Goal: Transaction & Acquisition: Book appointment/travel/reservation

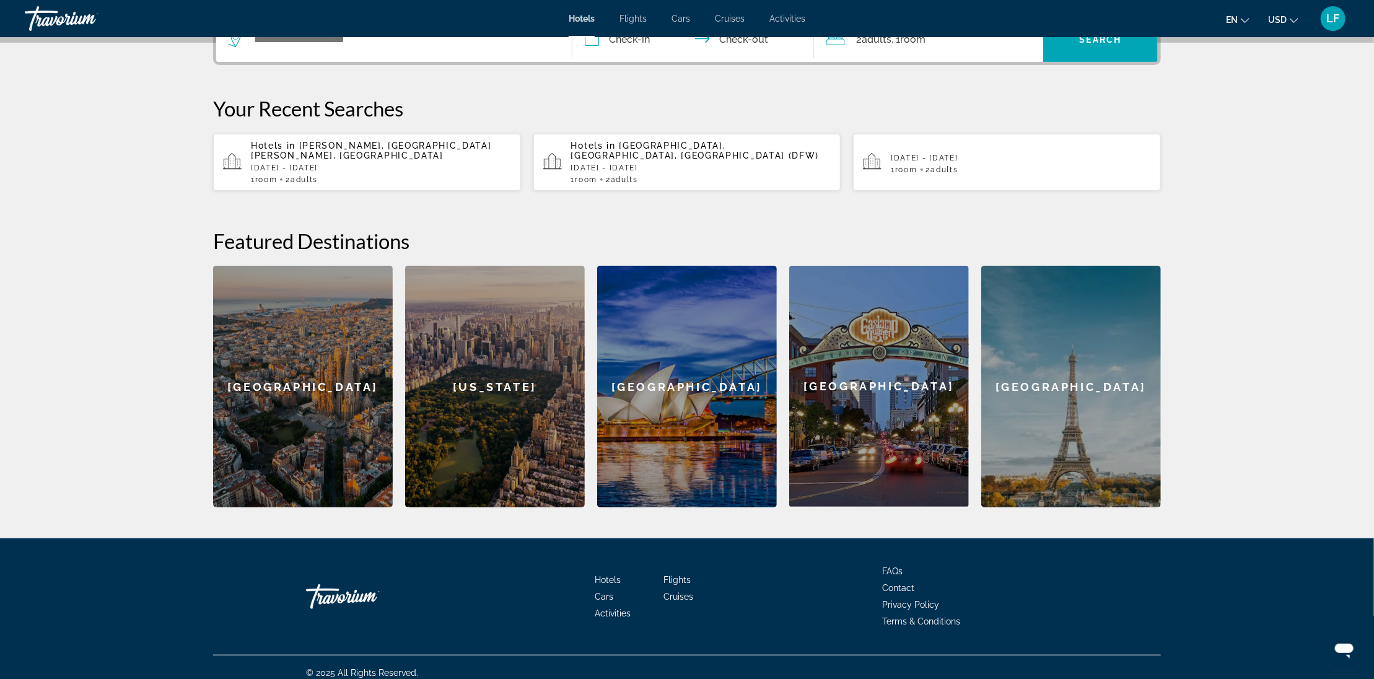
scroll to position [19, 0]
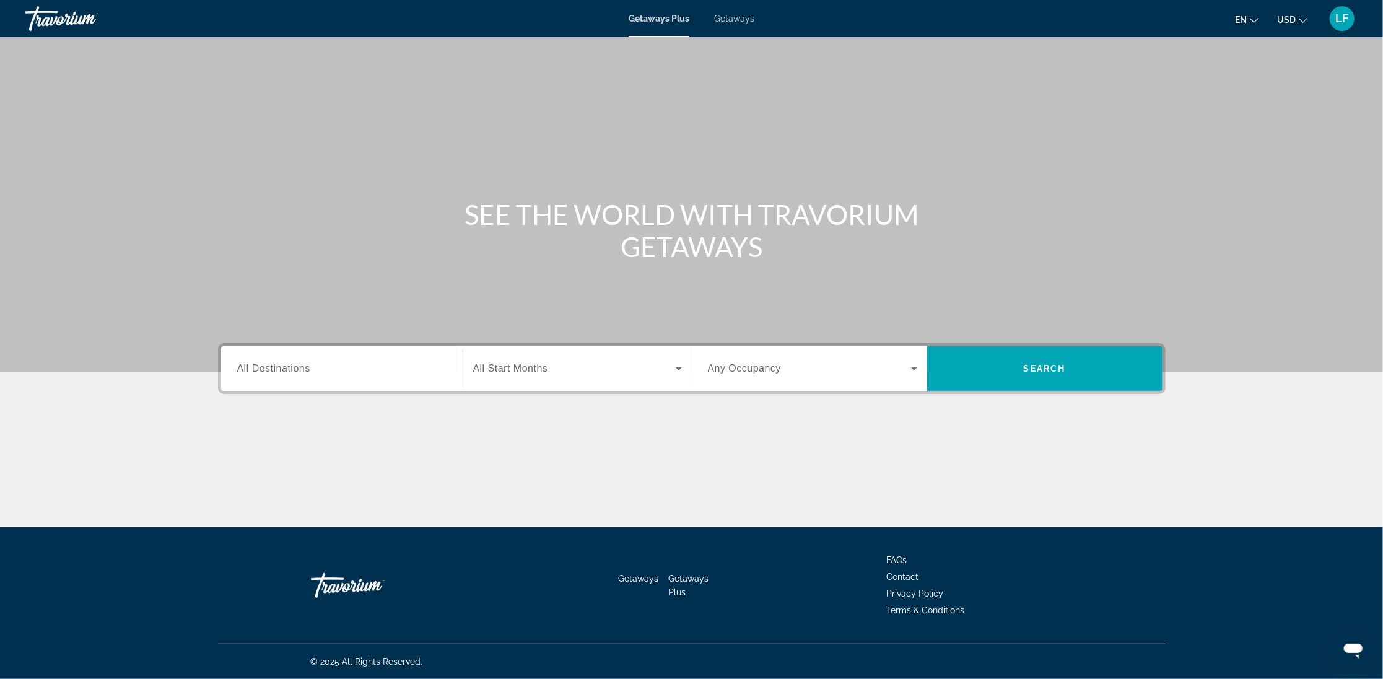
click at [519, 365] on span "All Start Months" at bounding box center [510, 368] width 75 height 11
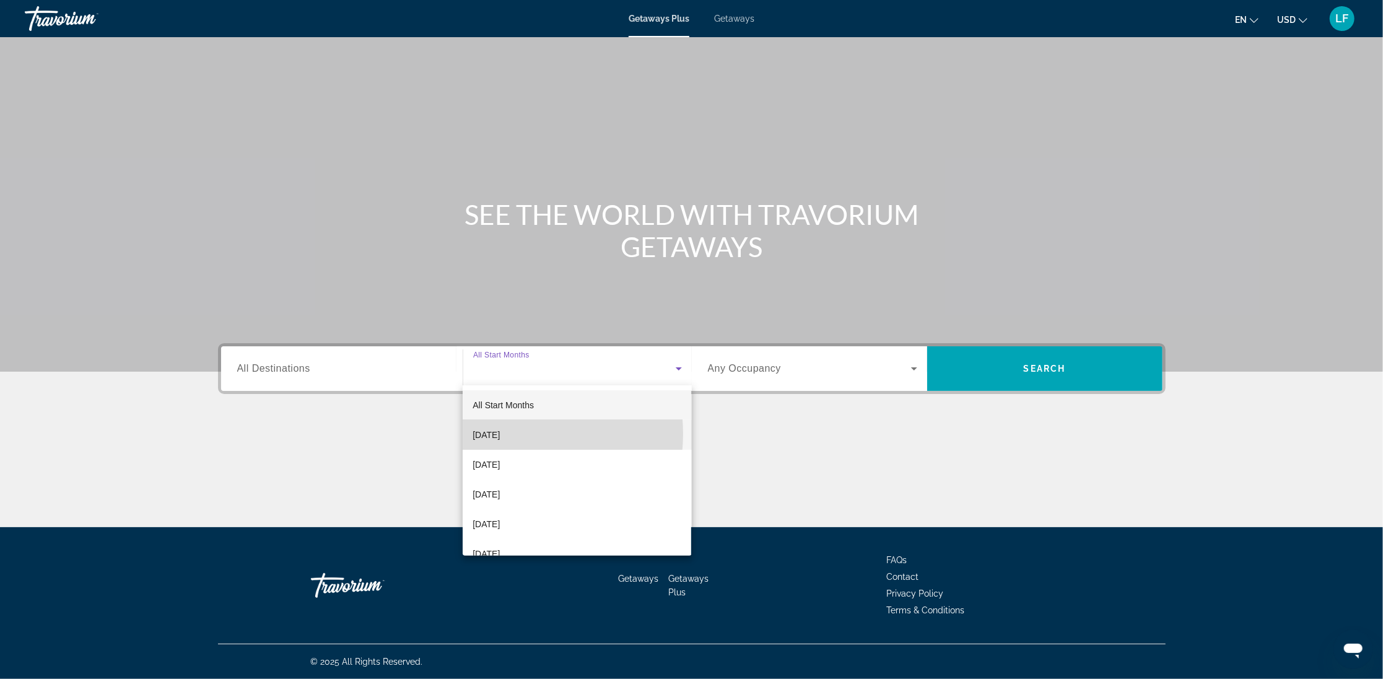
click at [500, 434] on span "[DATE]" at bounding box center [486, 434] width 27 height 15
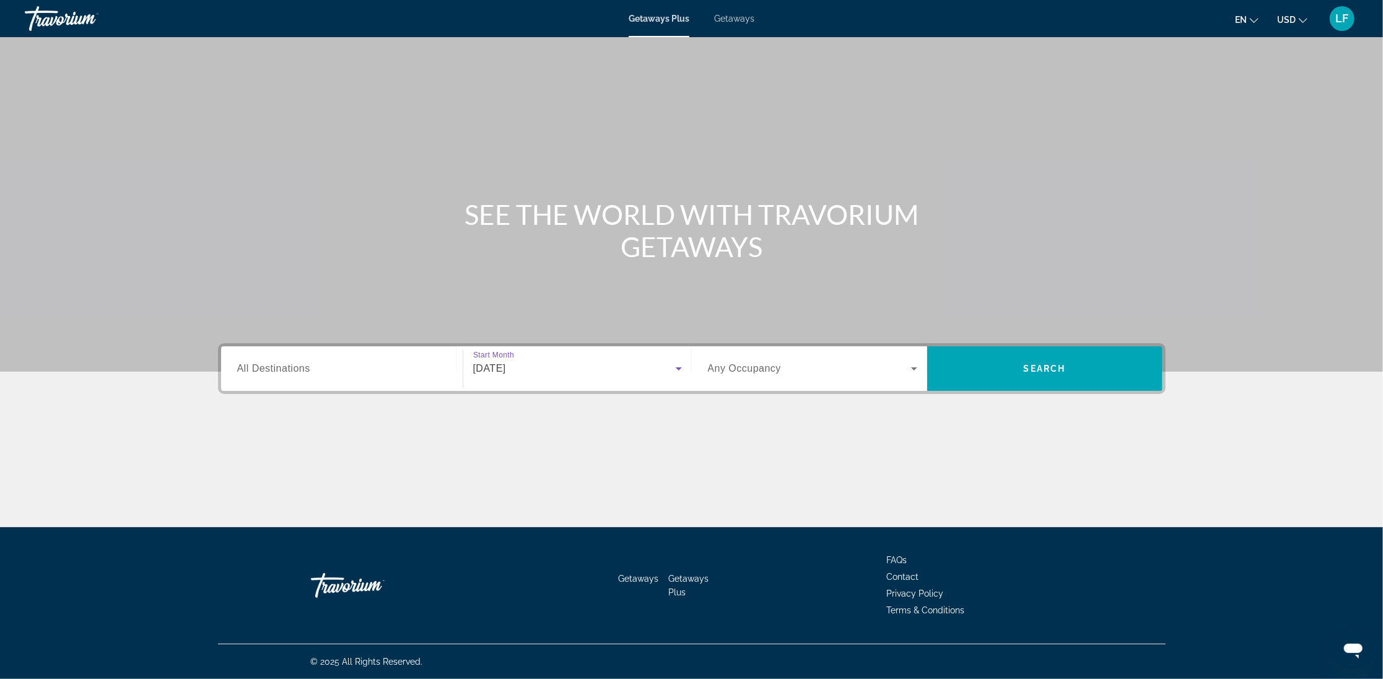
click at [758, 367] on span "Any Occupancy" at bounding box center [745, 368] width 74 height 11
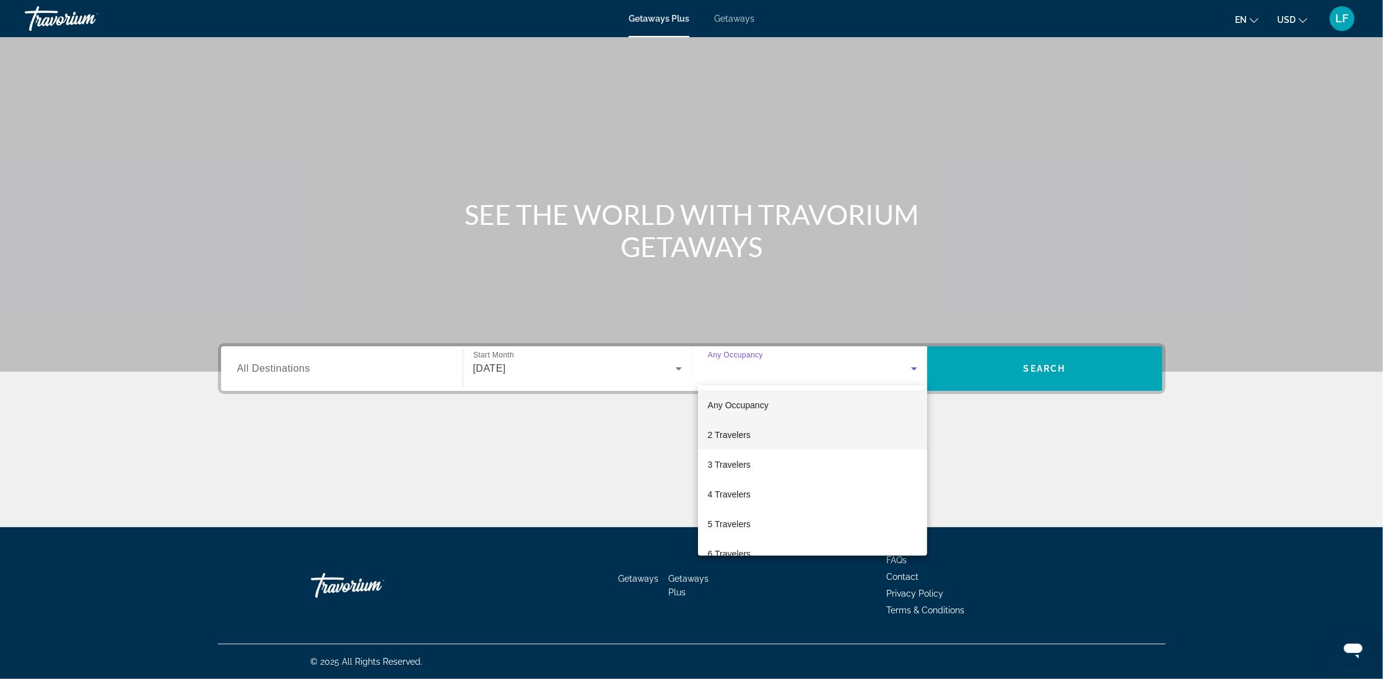
click at [741, 434] on span "2 Travelers" at bounding box center [729, 434] width 43 height 15
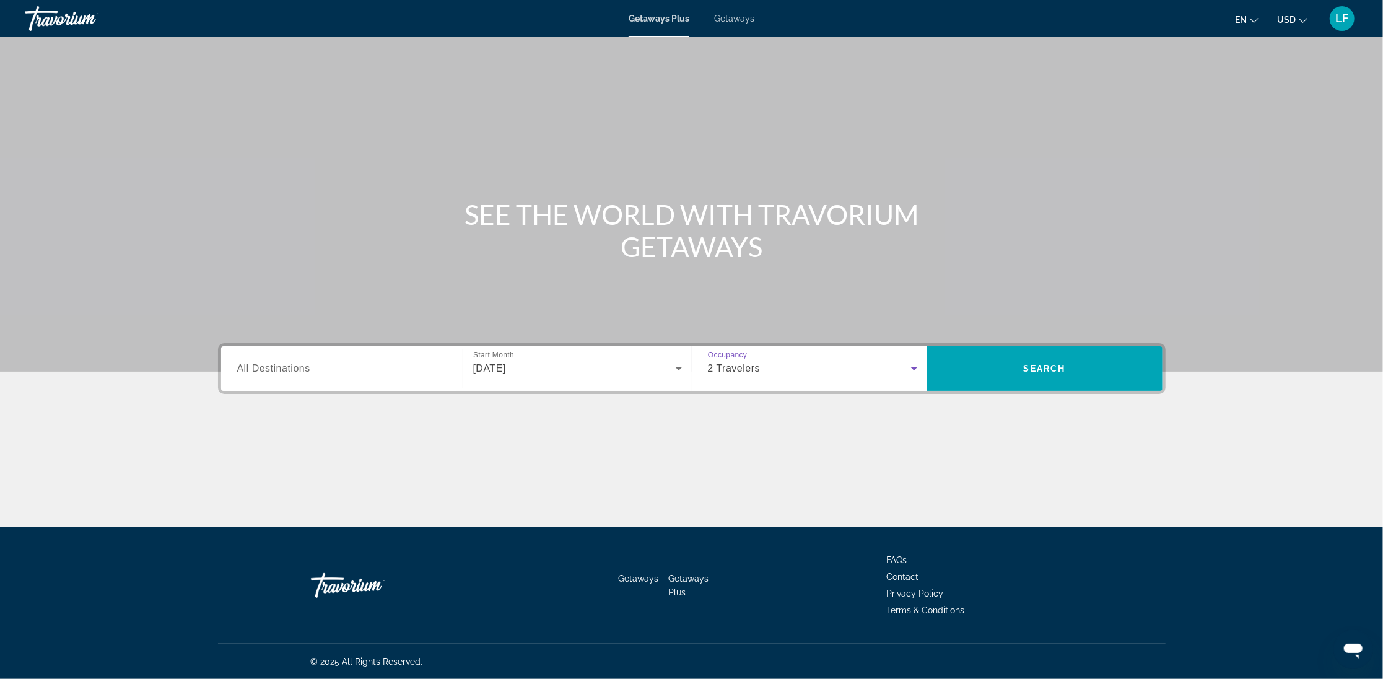
click at [918, 369] on icon "Search widget" at bounding box center [914, 368] width 15 height 15
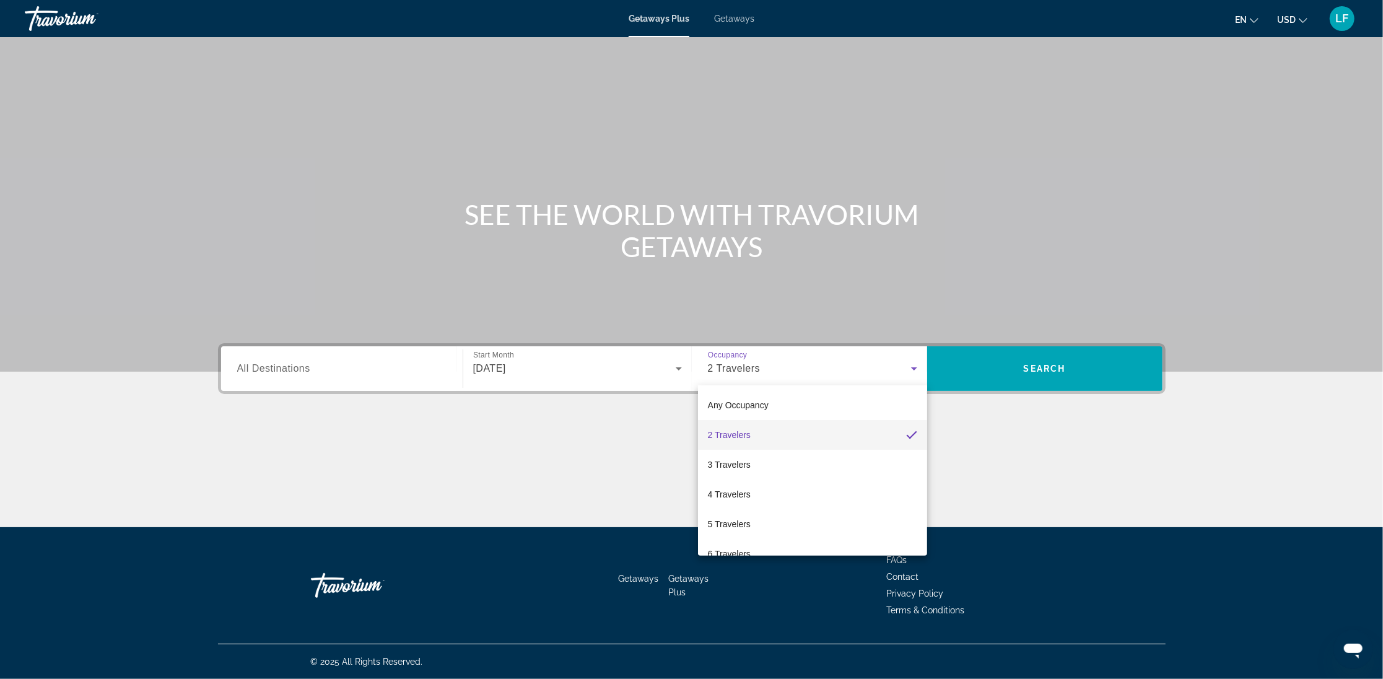
click at [571, 293] on div at bounding box center [691, 339] width 1383 height 679
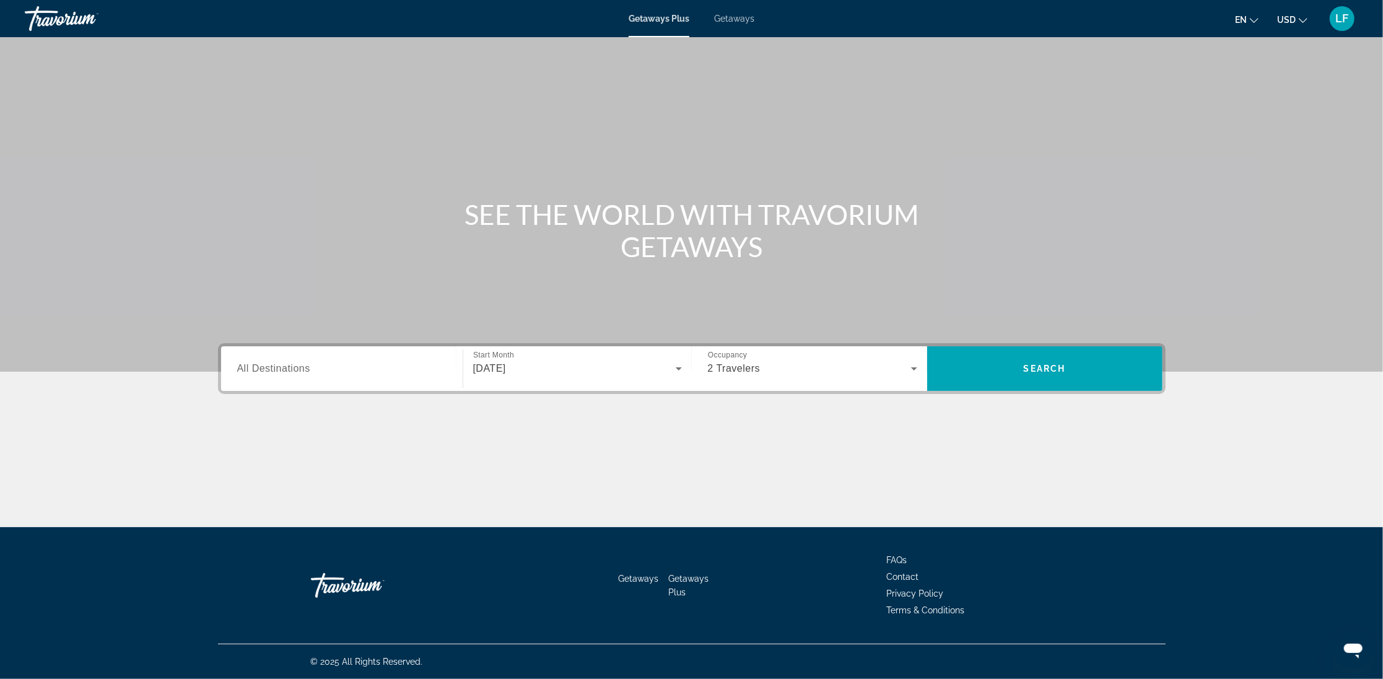
click at [305, 370] on span "All Destinations" at bounding box center [273, 368] width 73 height 11
click at [305, 370] on input "Destination All Destinations" at bounding box center [341, 369] width 209 height 15
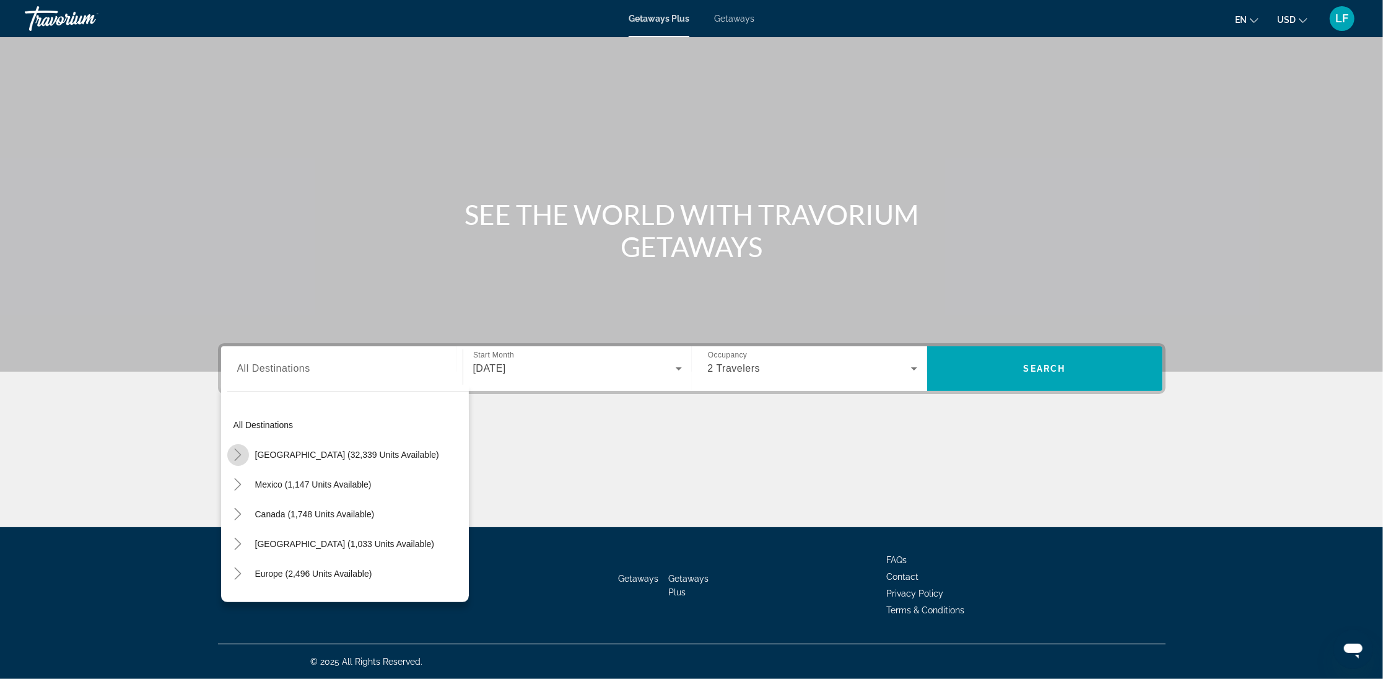
click at [236, 452] on icon "Toggle United States (32,339 units available)" at bounding box center [238, 454] width 12 height 12
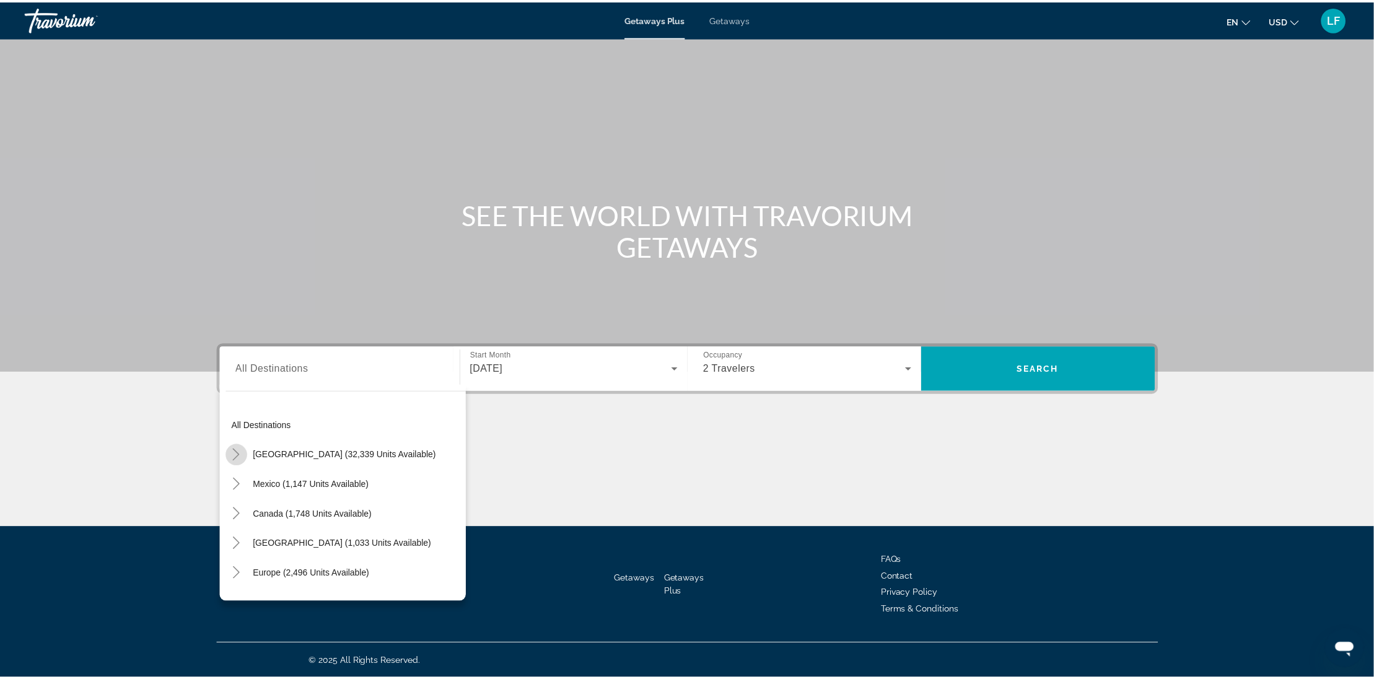
scroll to position [35, 0]
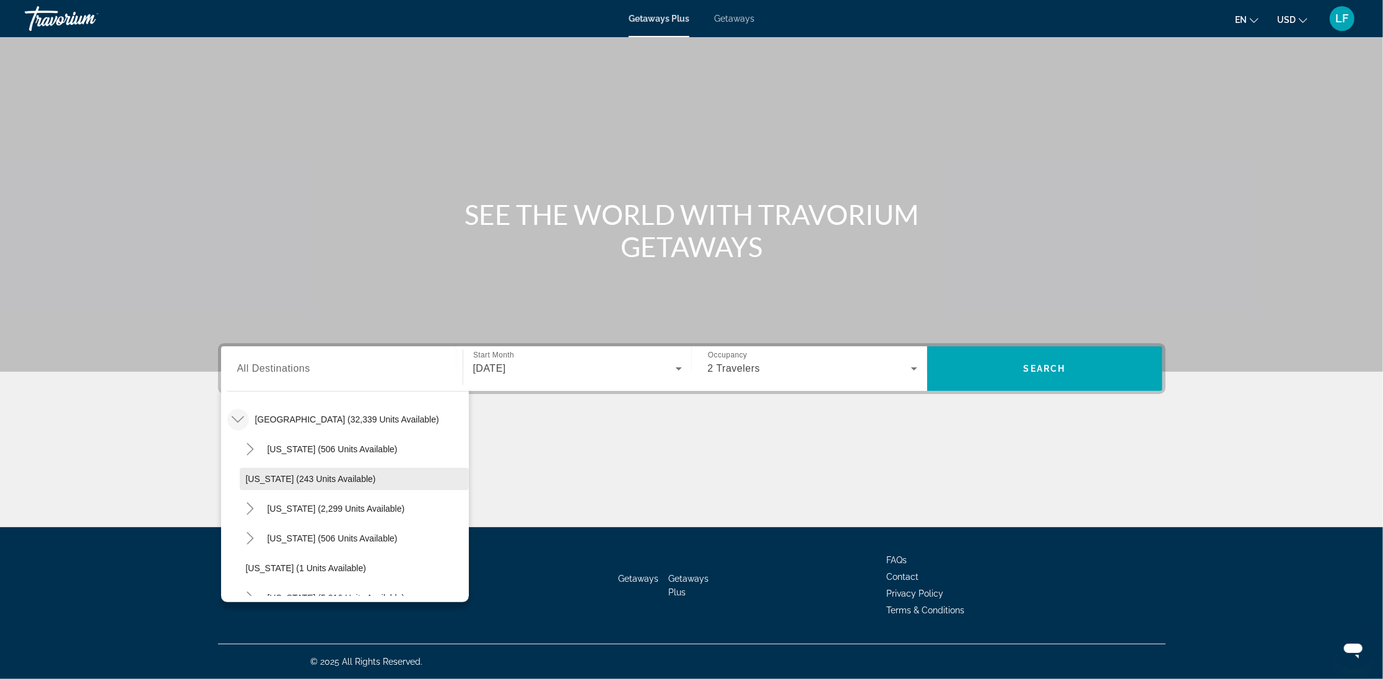
click at [269, 475] on span "[US_STATE] (243 units available)" at bounding box center [311, 479] width 130 height 10
type input "**********"
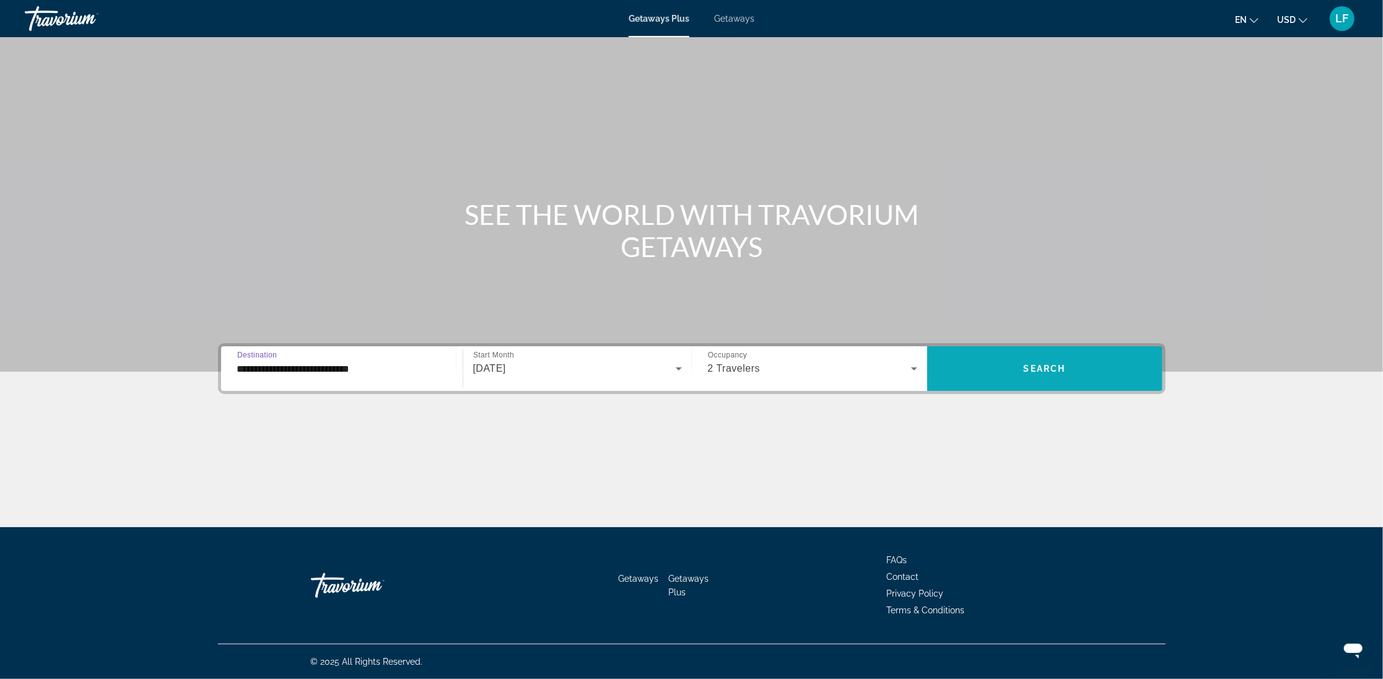
click at [1038, 367] on span "Search" at bounding box center [1045, 369] width 42 height 10
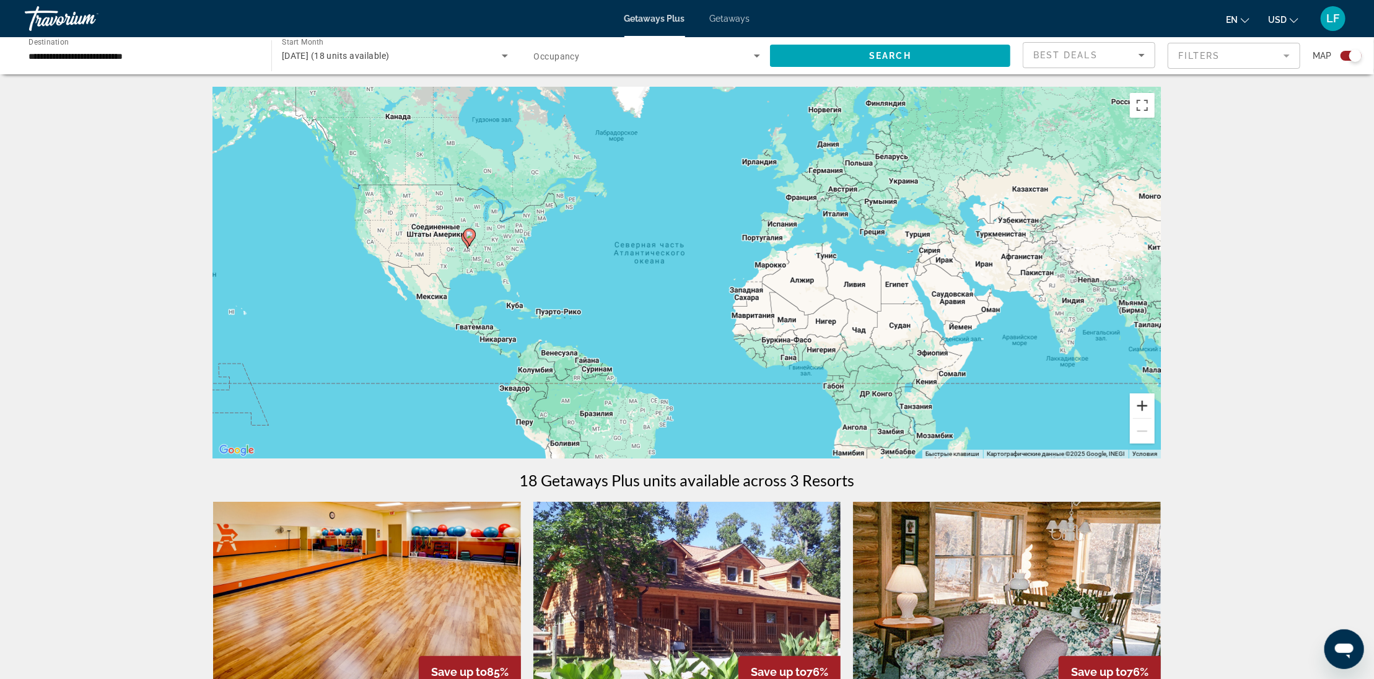
click at [1142, 404] on button "Увеличить" at bounding box center [1142, 405] width 25 height 25
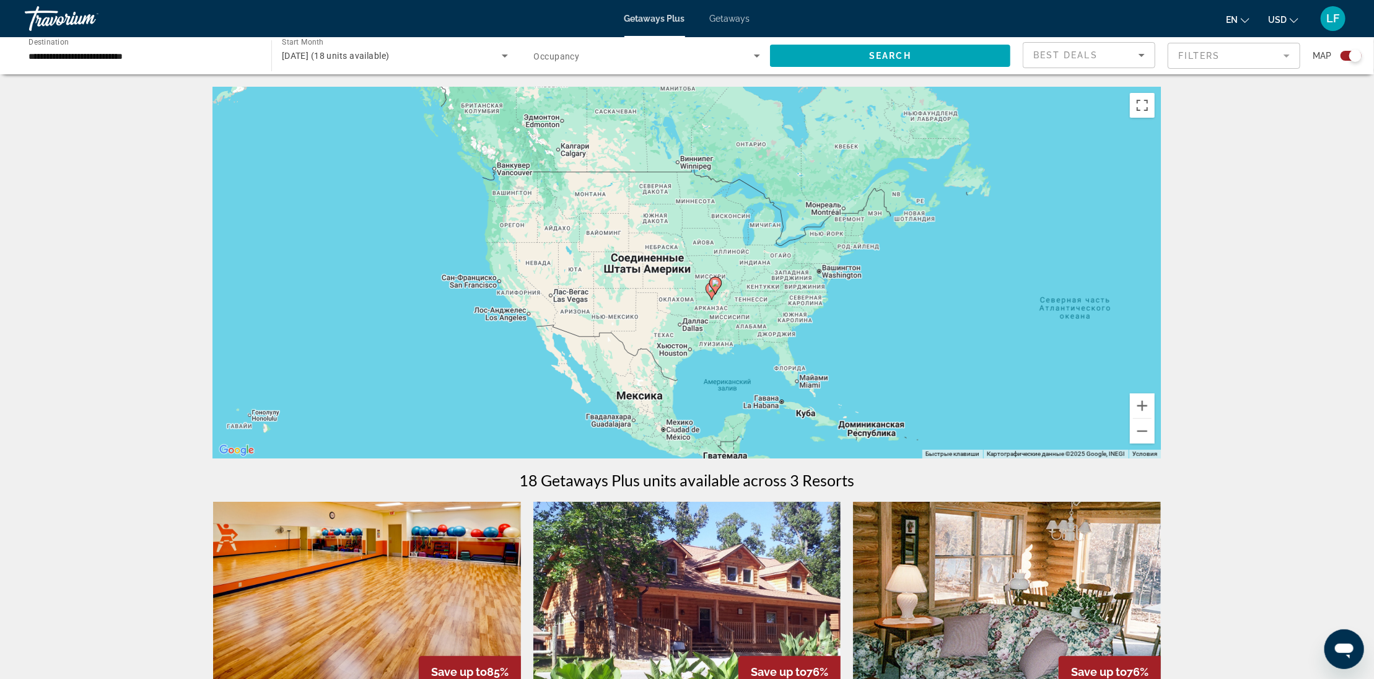
drag, startPoint x: 384, startPoint y: 271, endPoint x: 852, endPoint y: 346, distance: 474.3
click at [852, 346] on div "Чтобы активировать перетаскивание с помощью клавиатуры, нажмите Alt + Ввод. Пос…" at bounding box center [687, 273] width 948 height 372
click at [1142, 406] on button "Увеличить" at bounding box center [1142, 405] width 25 height 25
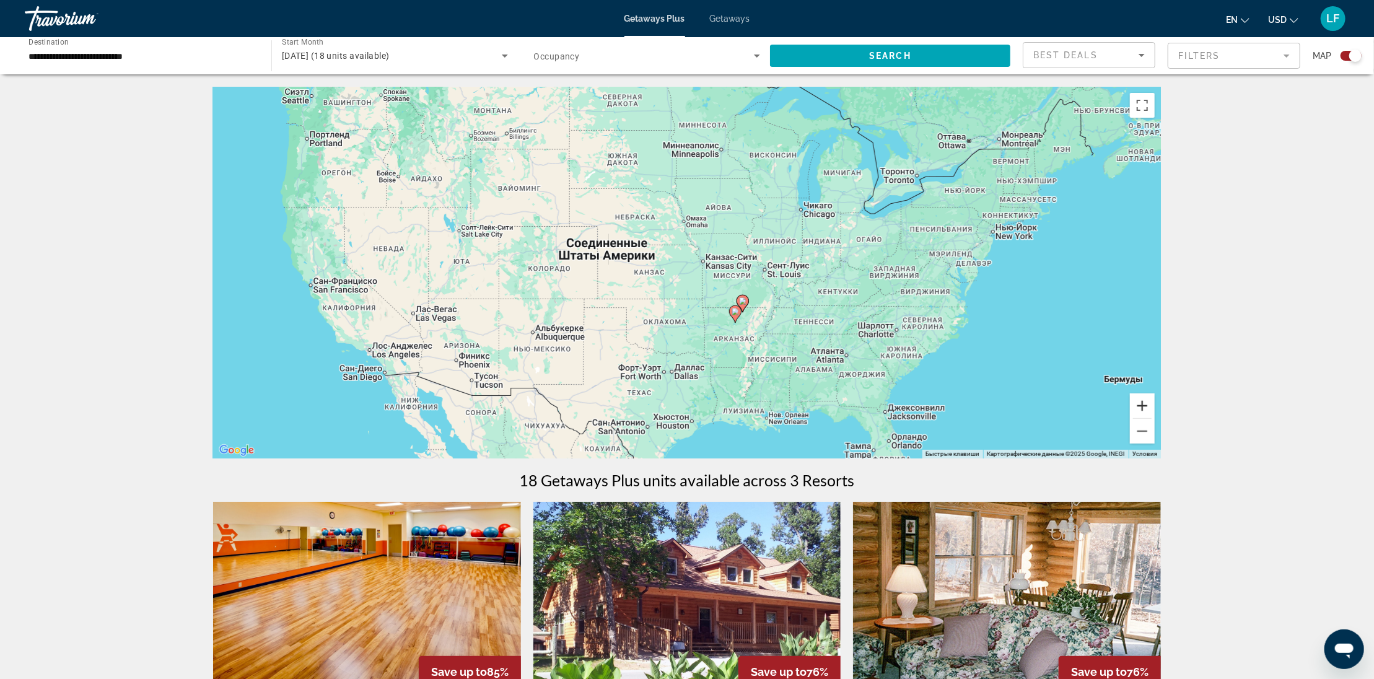
click at [1142, 406] on button "Увеличить" at bounding box center [1142, 405] width 25 height 25
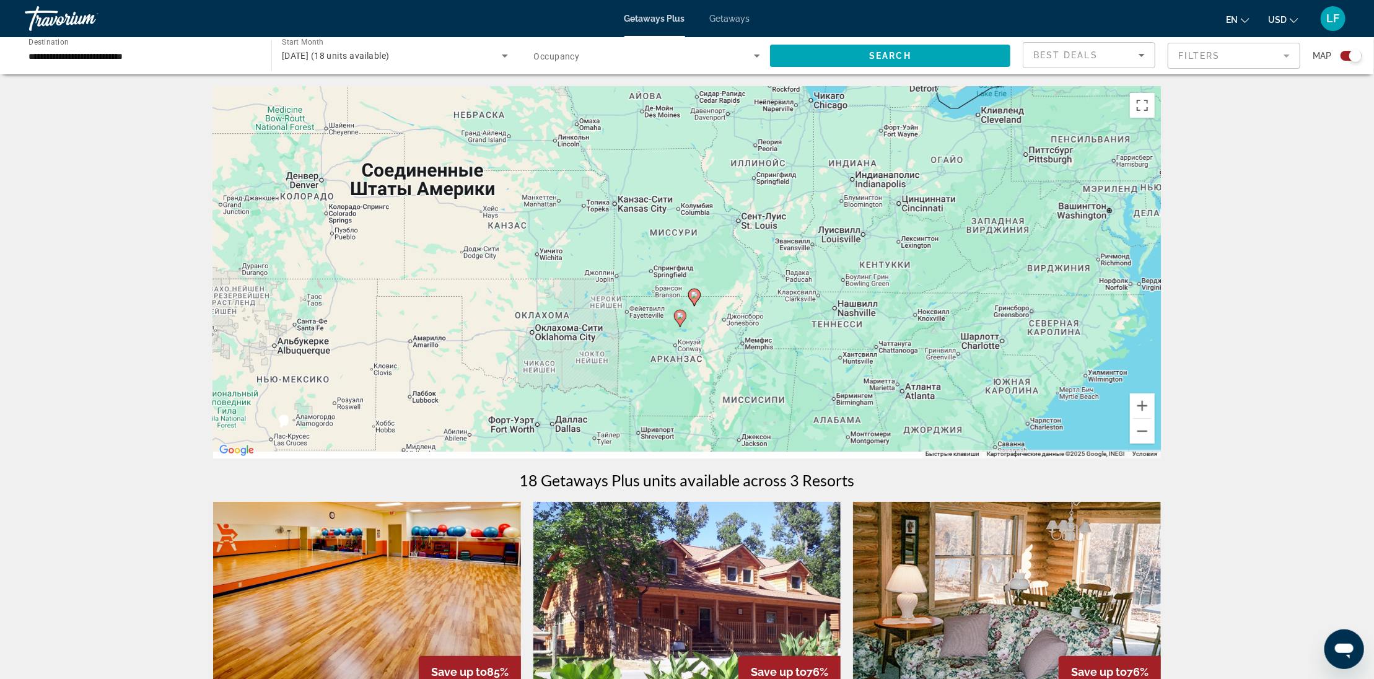
drag, startPoint x: 1076, startPoint y: 399, endPoint x: 959, endPoint y: 343, distance: 129.7
click at [960, 343] on div "Чтобы активировать перетаскивание с помощью клавиатуры, нажмите Alt + Ввод. Пос…" at bounding box center [687, 273] width 948 height 372
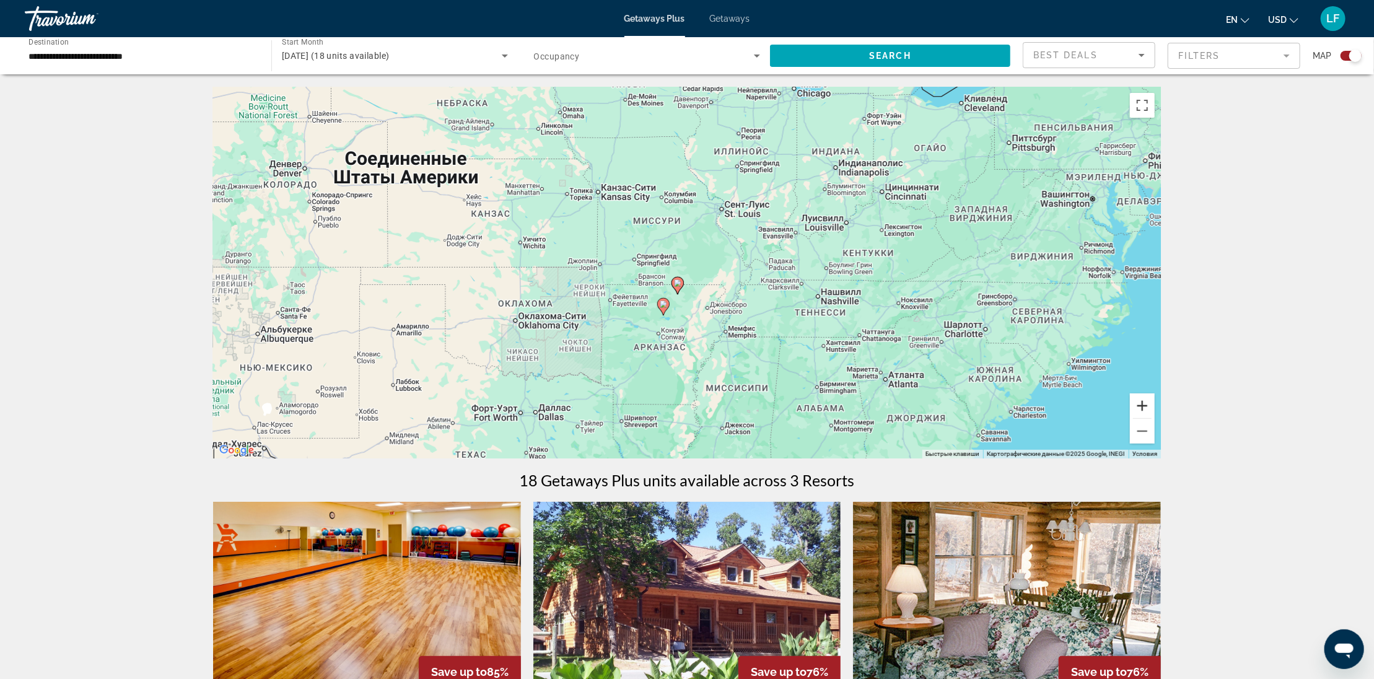
click at [1146, 407] on button "Увеличить" at bounding box center [1142, 405] width 25 height 25
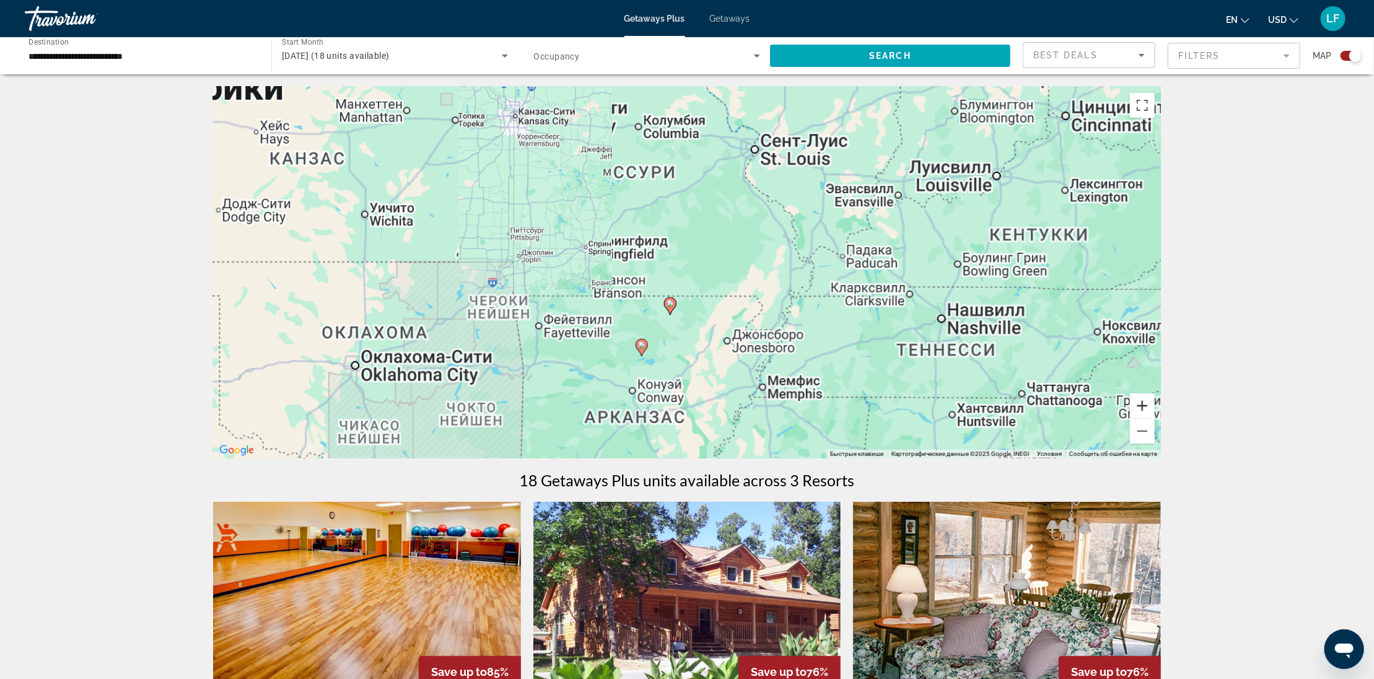
click at [1146, 407] on button "Увеличить" at bounding box center [1142, 405] width 25 height 25
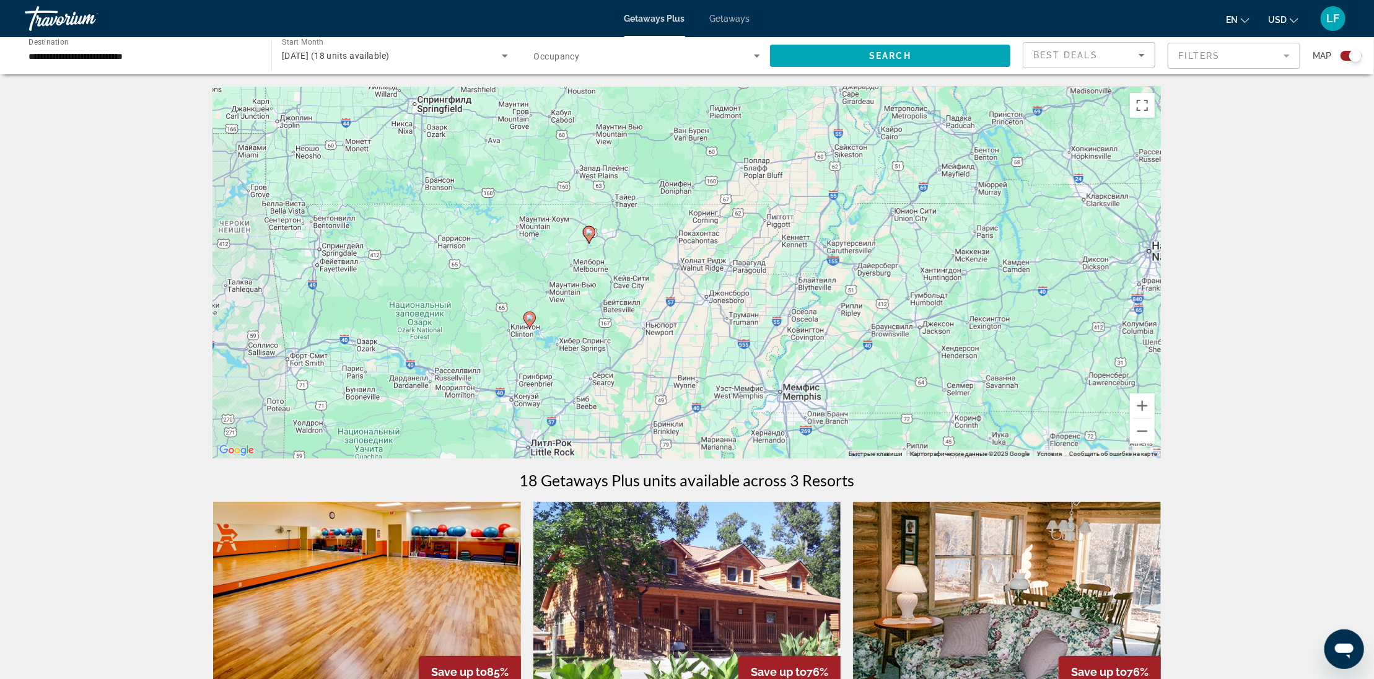
drag, startPoint x: 1000, startPoint y: 378, endPoint x: 948, endPoint y: 235, distance: 152.3
click at [948, 235] on div "Чтобы активировать перетаскивание с помощью клавиатуры, нажмите Alt + Ввод. Пос…" at bounding box center [687, 273] width 948 height 372
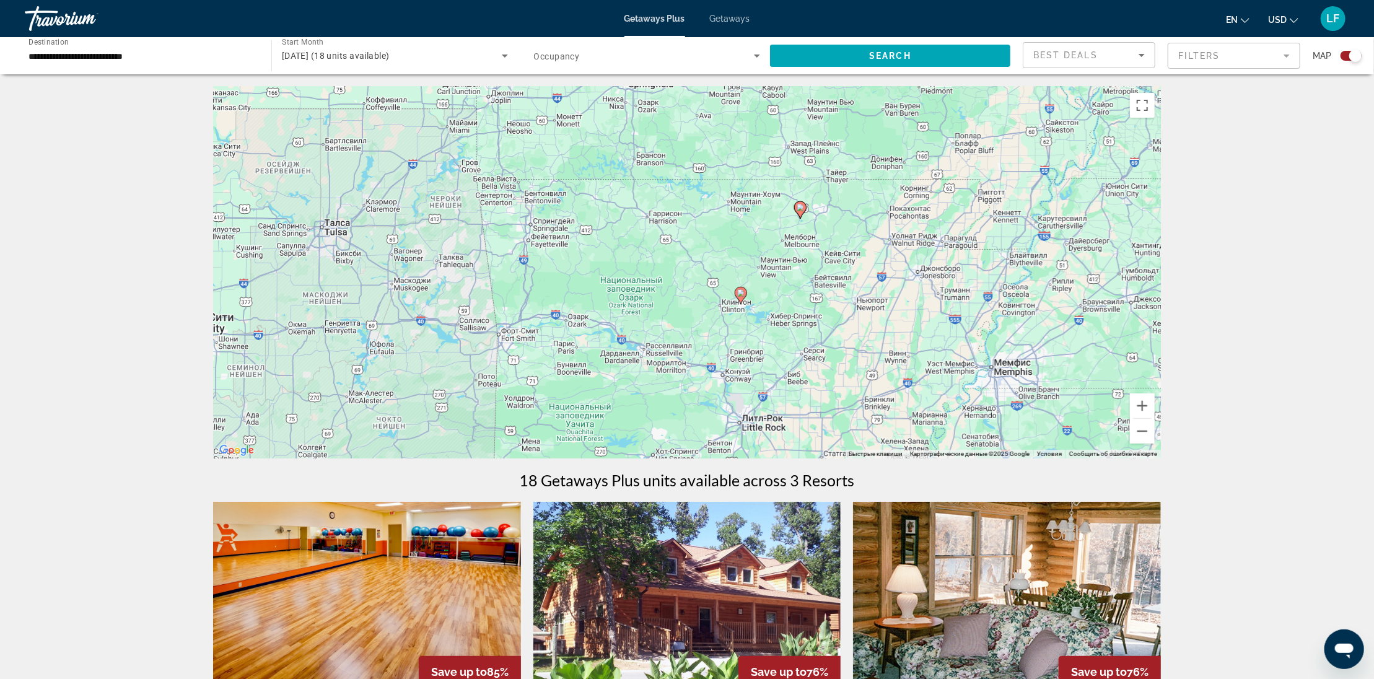
drag, startPoint x: 409, startPoint y: 282, endPoint x: 618, endPoint y: 319, distance: 212.0
click at [618, 319] on div "Чтобы активировать перетаскивание с помощью клавиатуры, нажмите Alt + Ввод. Пос…" at bounding box center [687, 273] width 948 height 372
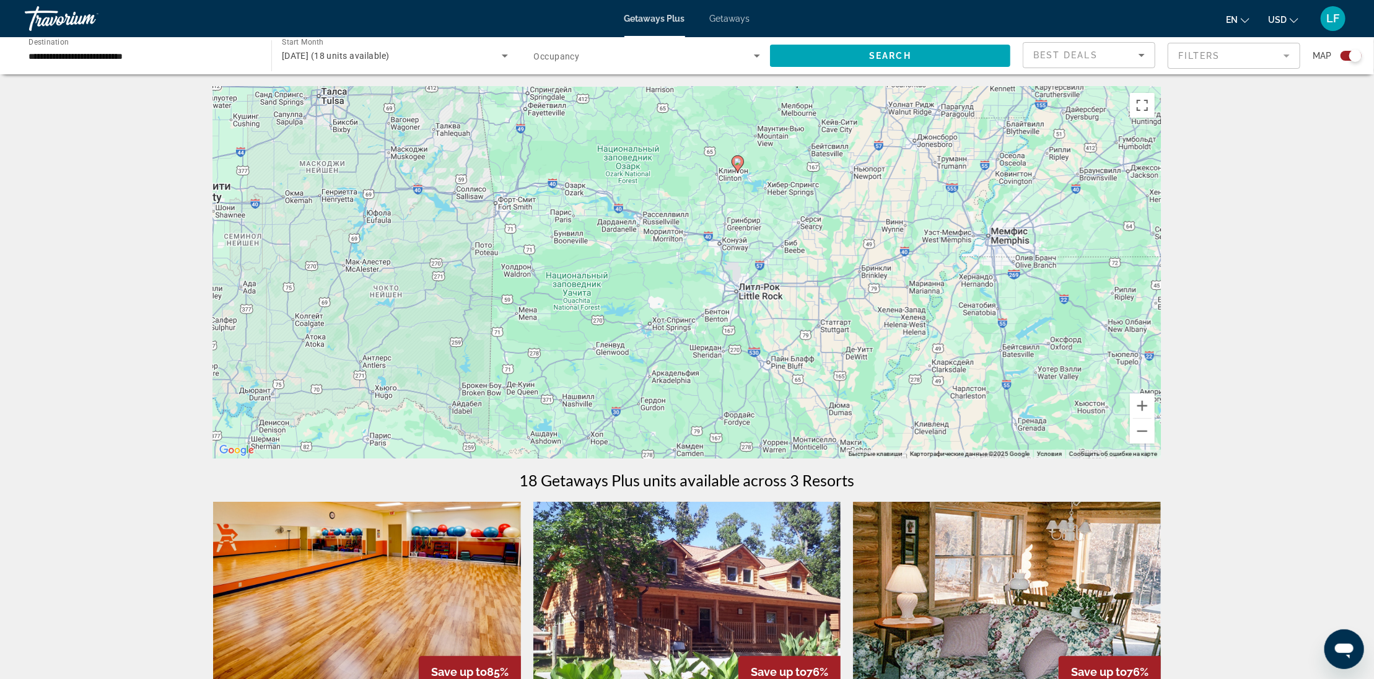
drag, startPoint x: 632, startPoint y: 380, endPoint x: 630, endPoint y: 248, distance: 132.6
click at [630, 248] on div "Чтобы активировать перетаскивание с помощью клавиатуры, нажмите Alt + Ввод. Пос…" at bounding box center [687, 273] width 948 height 372
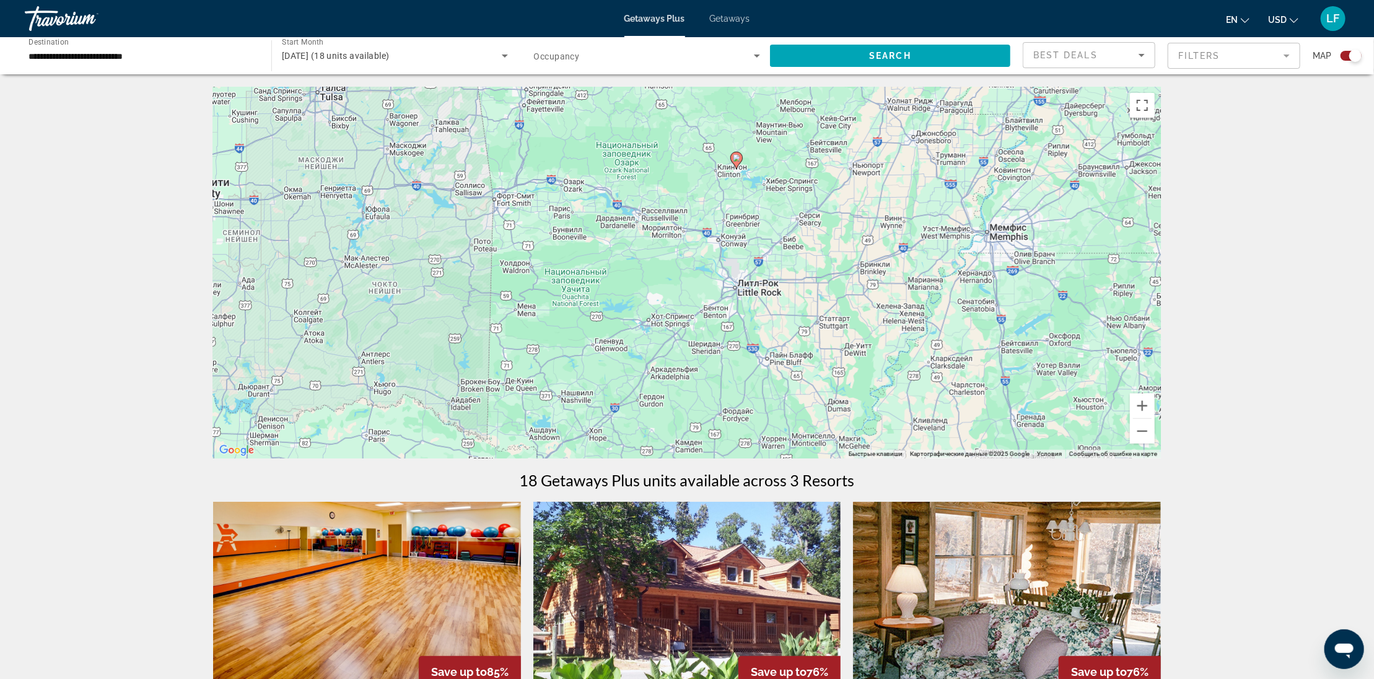
click at [662, 325] on div "Чтобы активировать перетаскивание с помощью клавиатуры, нажмите Alt + Ввод. Пос…" at bounding box center [687, 273] width 948 height 372
click at [1141, 405] on button "Увеличить" at bounding box center [1142, 405] width 25 height 25
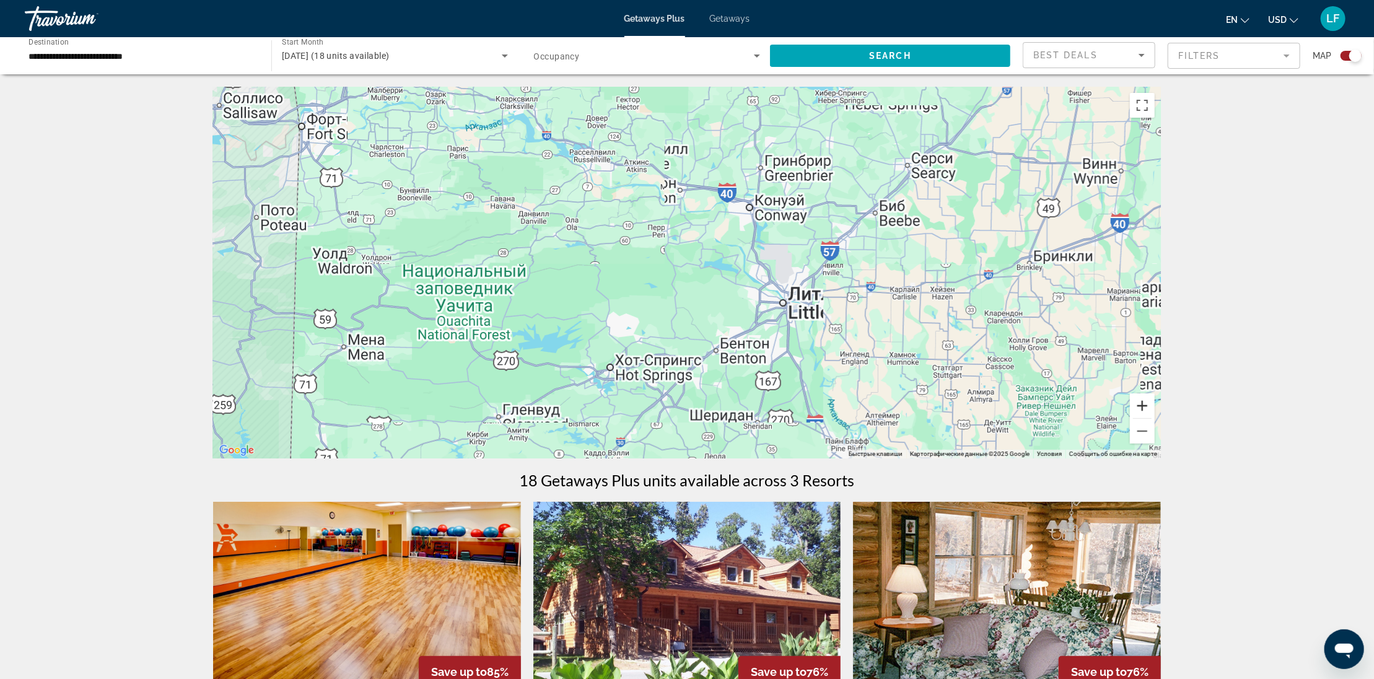
click at [1141, 405] on button "Увеличить" at bounding box center [1142, 405] width 25 height 25
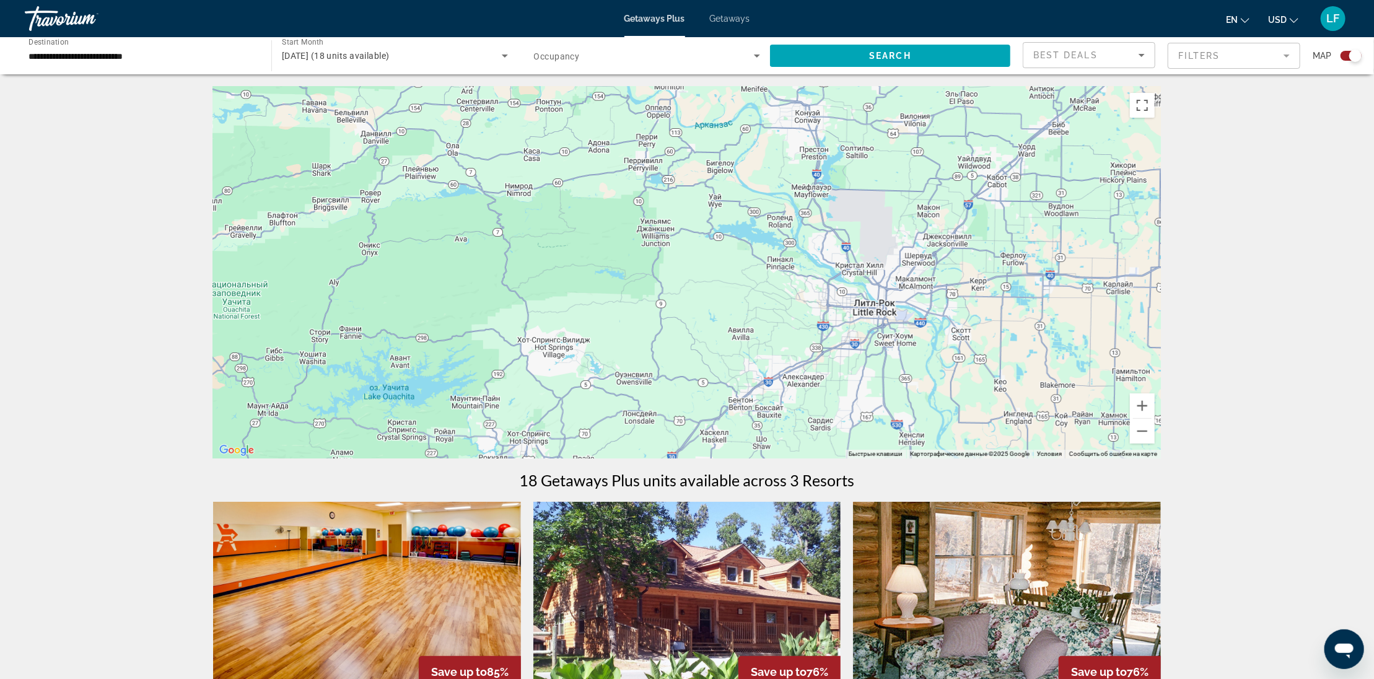
drag, startPoint x: 922, startPoint y: 390, endPoint x: 928, endPoint y: 298, distance: 92.5
click at [926, 301] on div "Main content" at bounding box center [687, 273] width 948 height 372
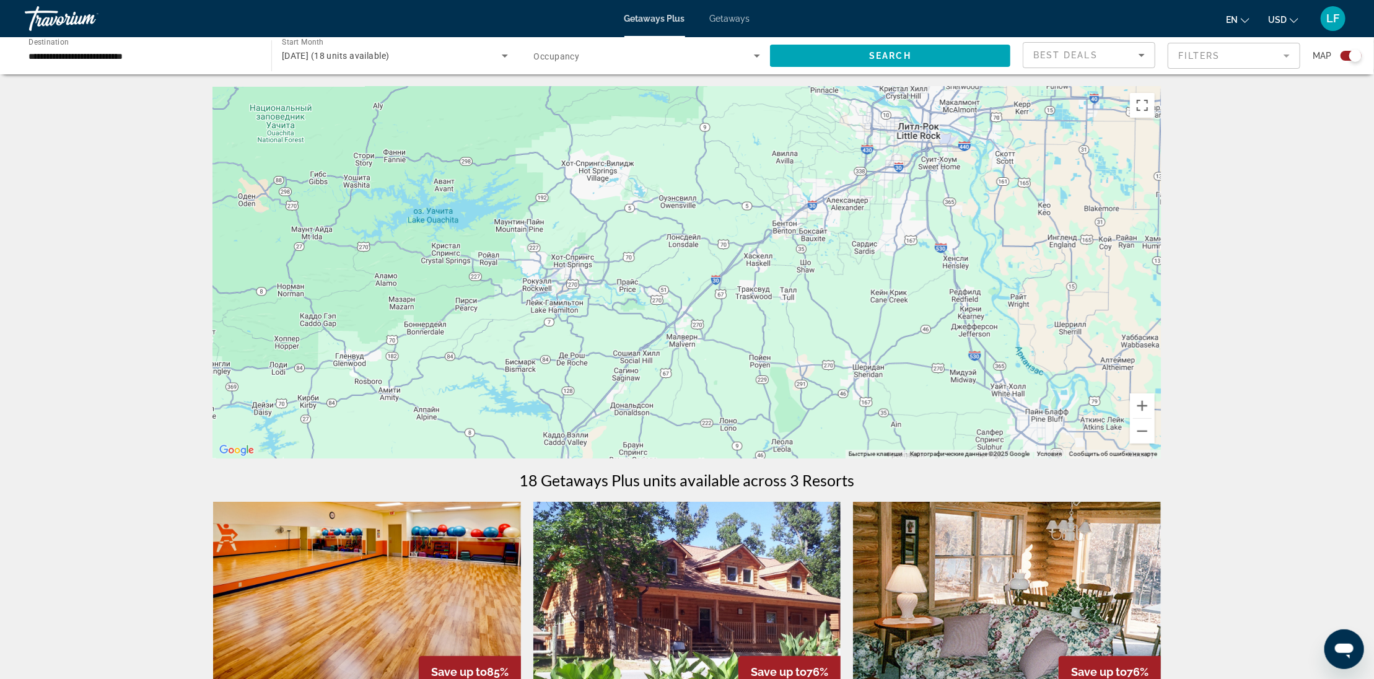
drag, startPoint x: 562, startPoint y: 395, endPoint x: 636, endPoint y: 312, distance: 110.5
click at [635, 313] on div "Main content" at bounding box center [687, 273] width 948 height 372
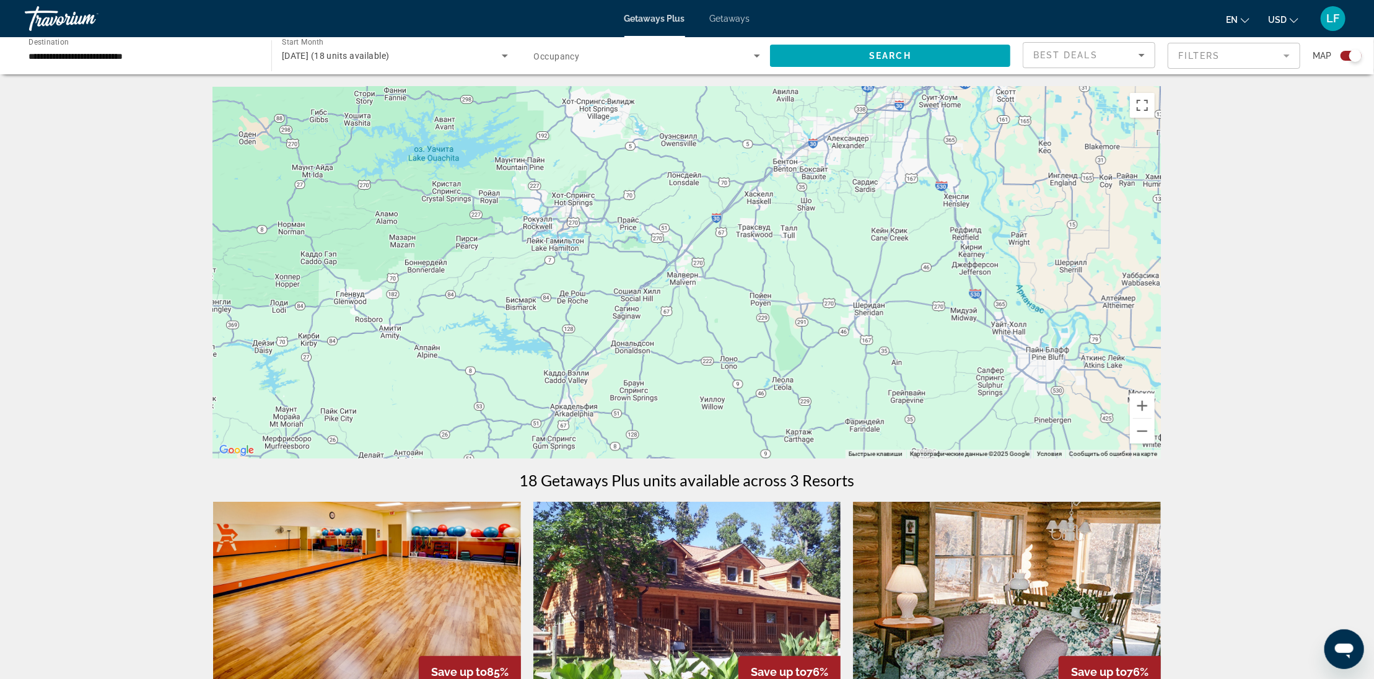
drag, startPoint x: 720, startPoint y: 300, endPoint x: 717, endPoint y: 335, distance: 34.9
click at [717, 335] on div "Main content" at bounding box center [687, 273] width 948 height 372
click at [564, 202] on div "Main content" at bounding box center [687, 273] width 948 height 372
click at [184, 53] on input "**********" at bounding box center [141, 56] width 227 height 15
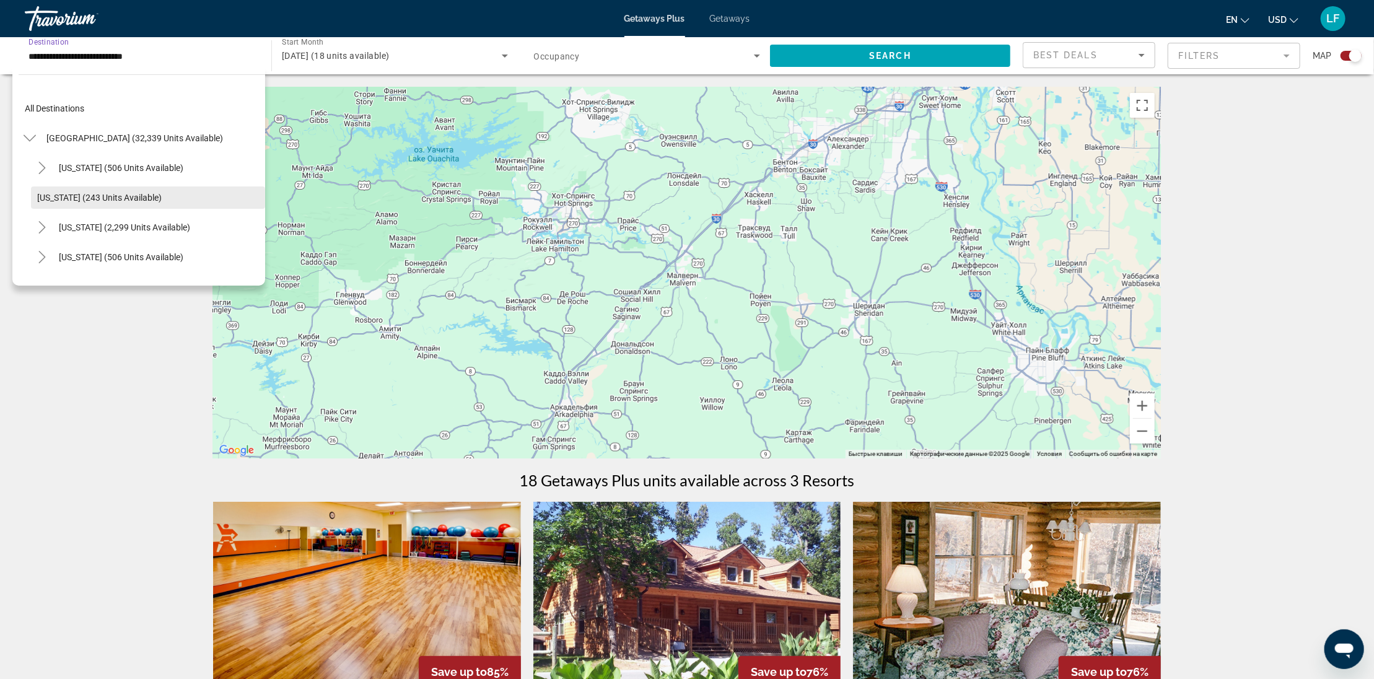
click at [71, 196] on span "[US_STATE] (243 units available)" at bounding box center [99, 198] width 125 height 10
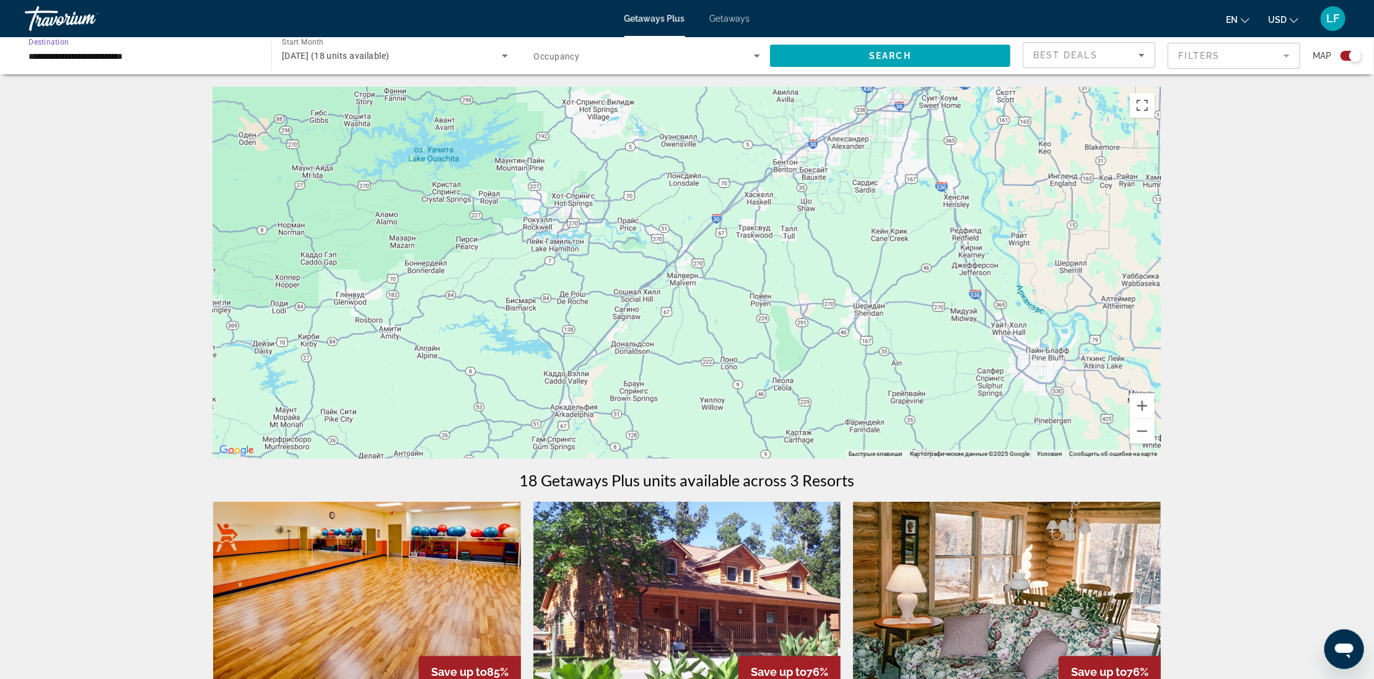
click at [505, 53] on icon "Search widget" at bounding box center [504, 55] width 15 height 15
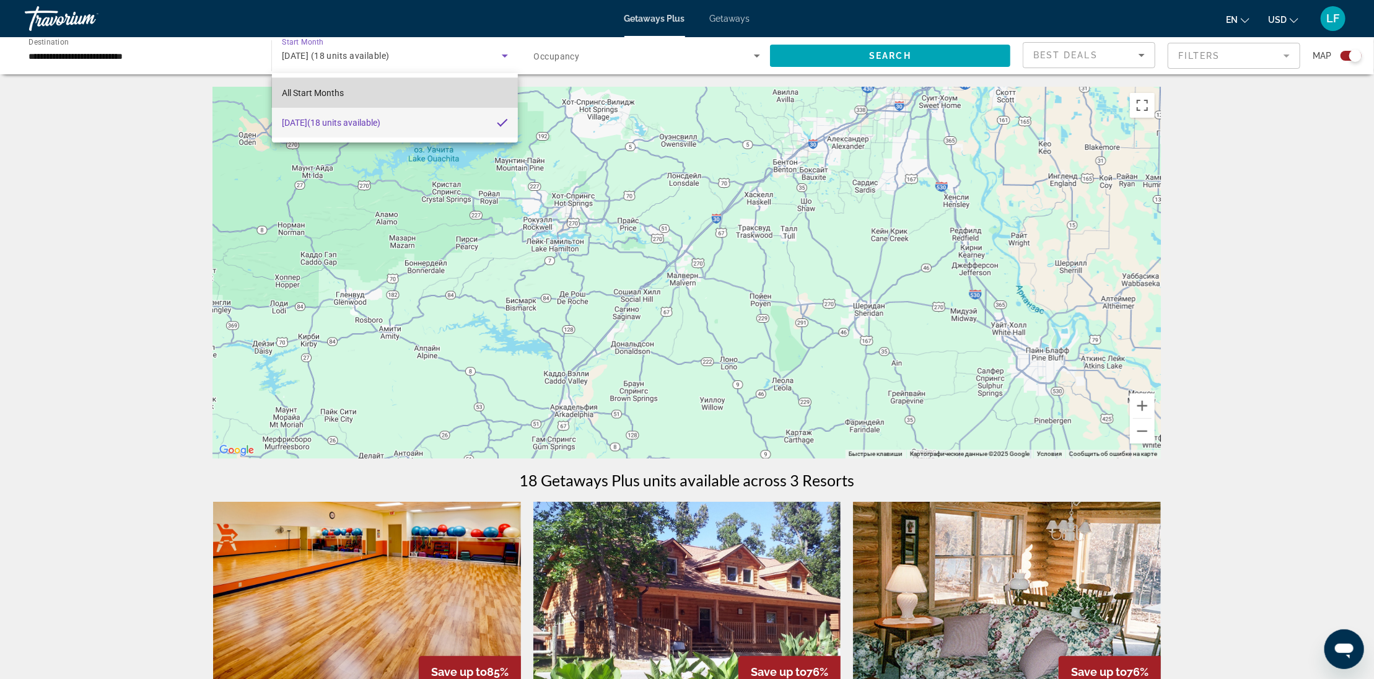
click at [351, 89] on mat-option "All Start Months" at bounding box center [395, 93] width 246 height 30
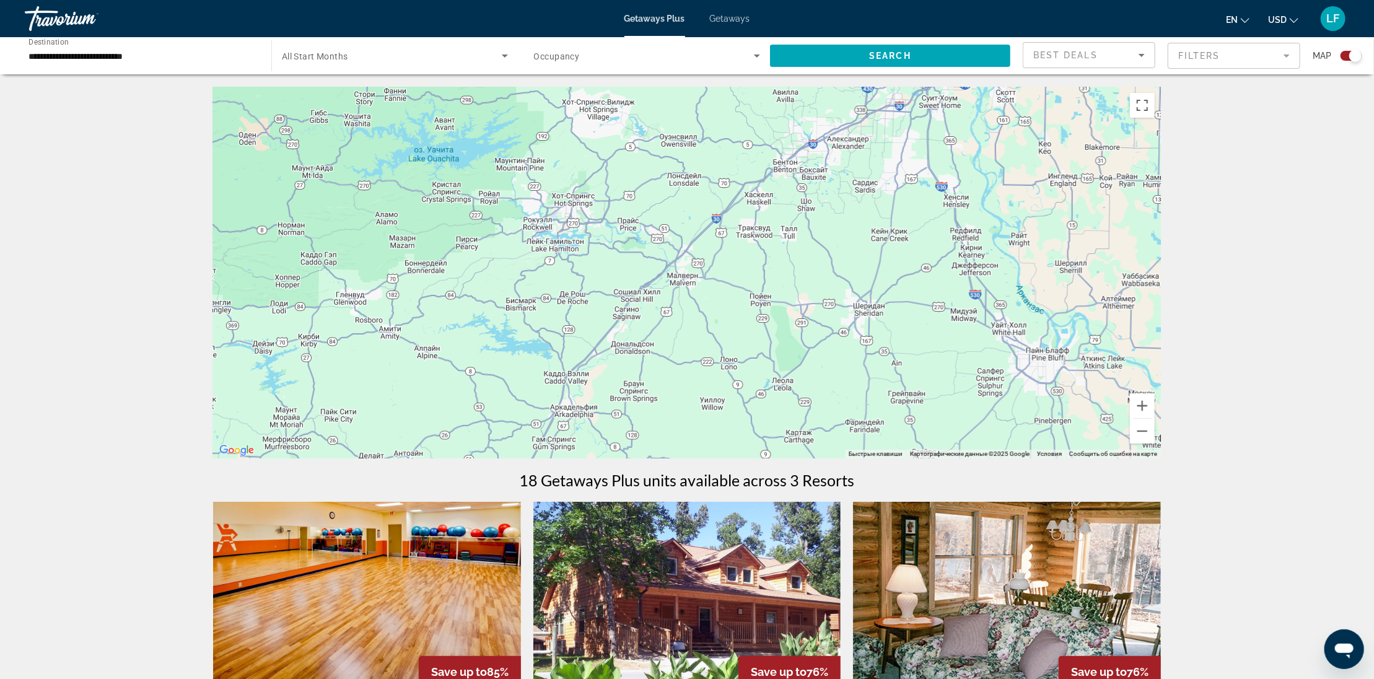
click at [404, 47] on div "Search widget" at bounding box center [395, 55] width 226 height 35
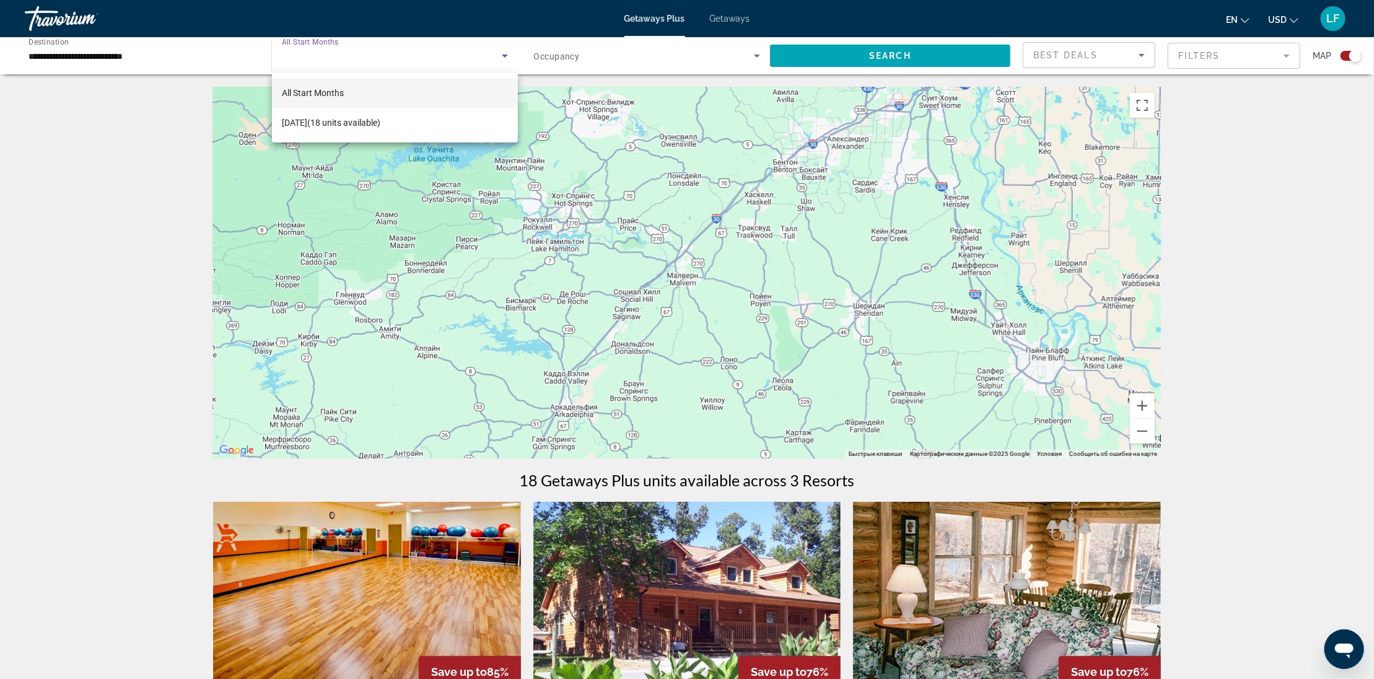
click at [504, 53] on div at bounding box center [687, 339] width 1374 height 679
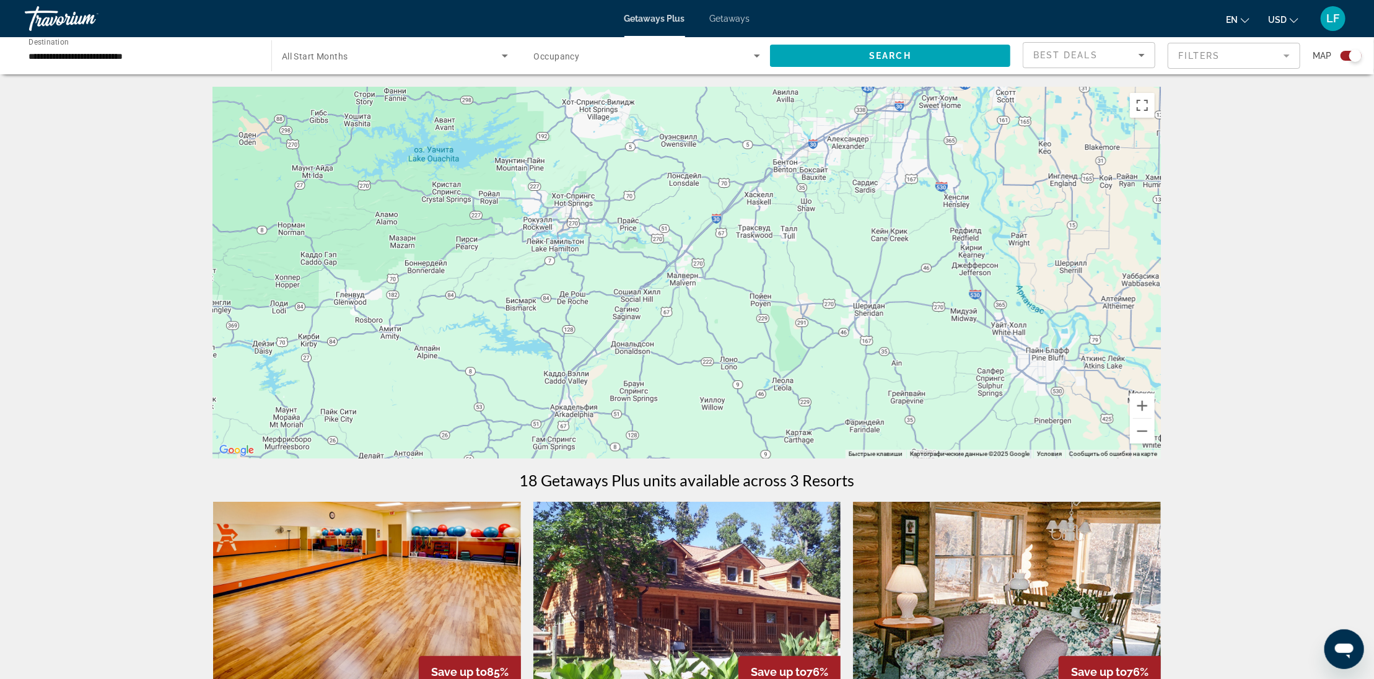
click at [504, 54] on icon "Search widget" at bounding box center [504, 55] width 15 height 15
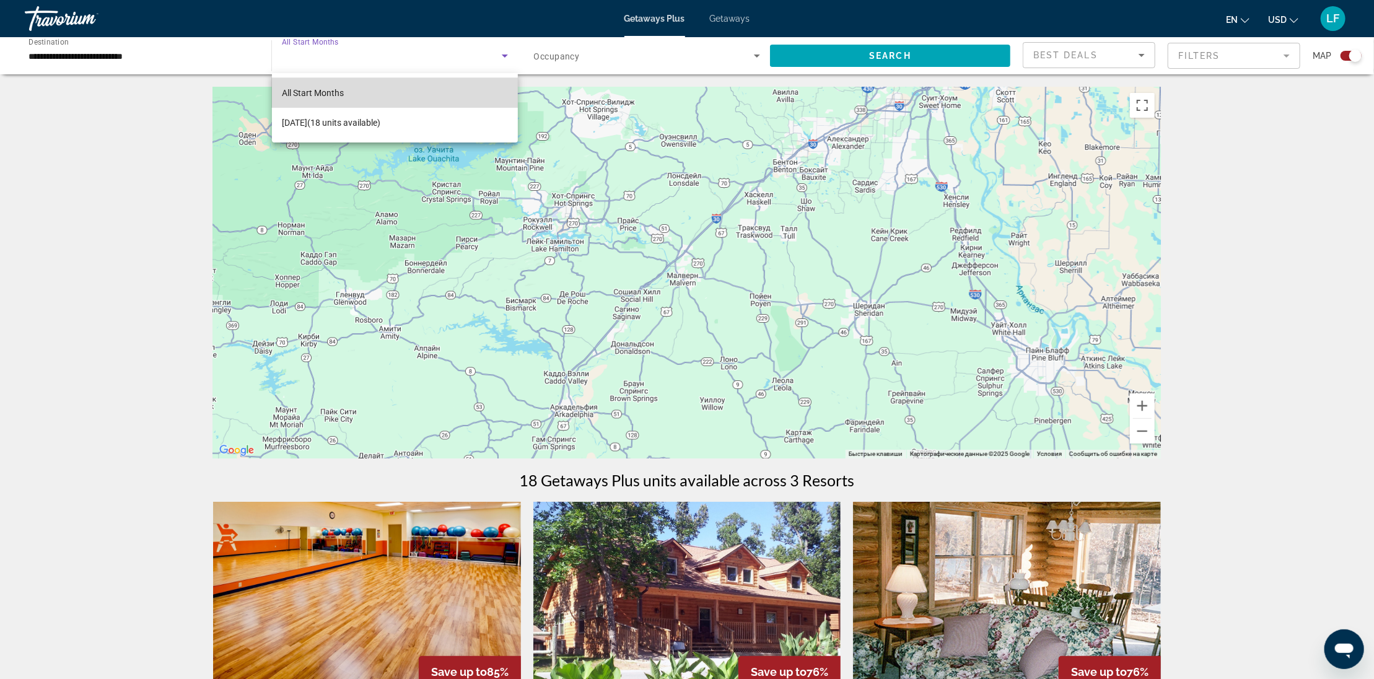
click at [318, 92] on span "All Start Months" at bounding box center [313, 93] width 62 height 10
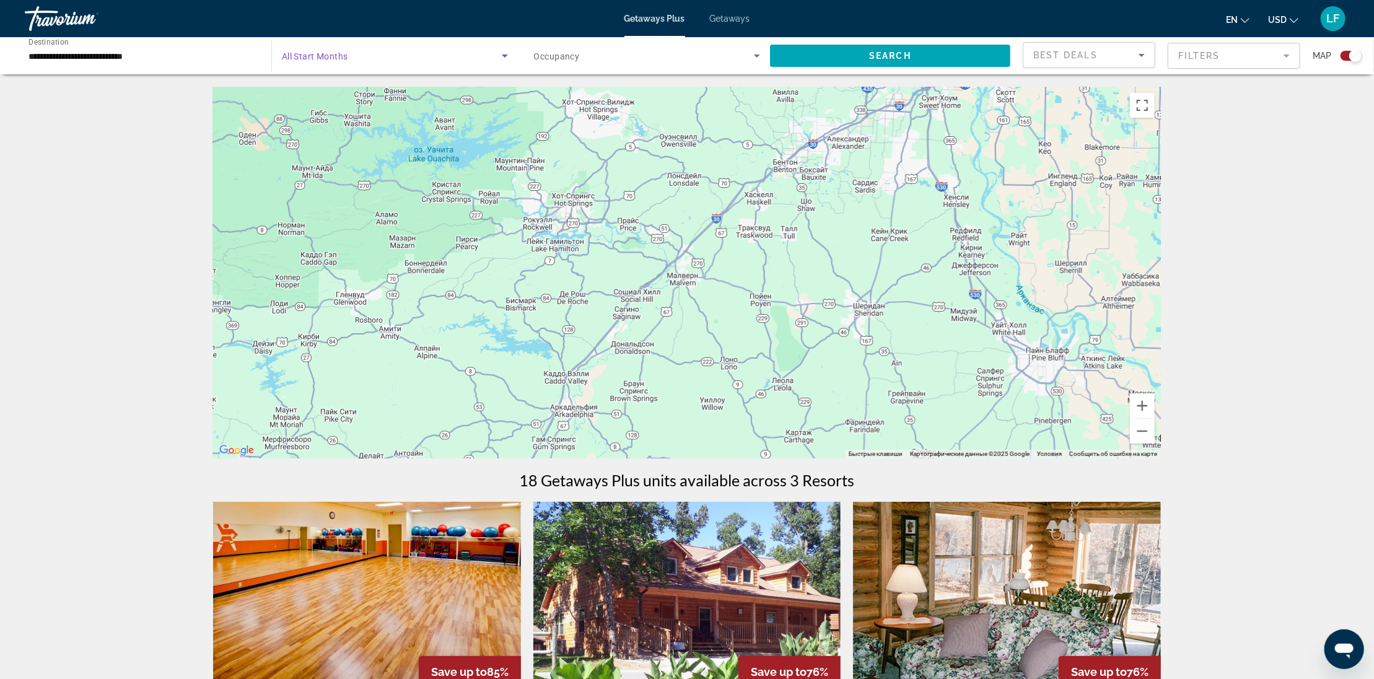
click at [504, 53] on icon "Search widget" at bounding box center [504, 55] width 15 height 15
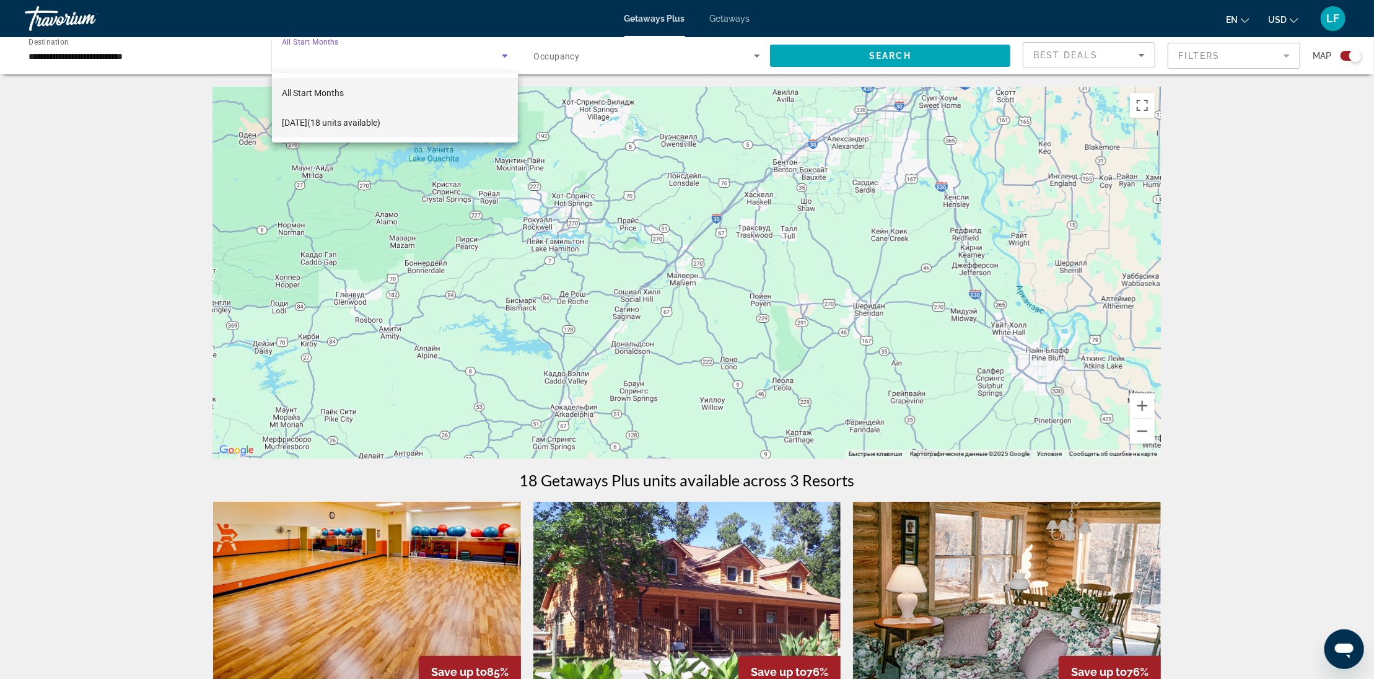
click at [364, 121] on span "[DATE] (18 units available)" at bounding box center [331, 122] width 98 height 15
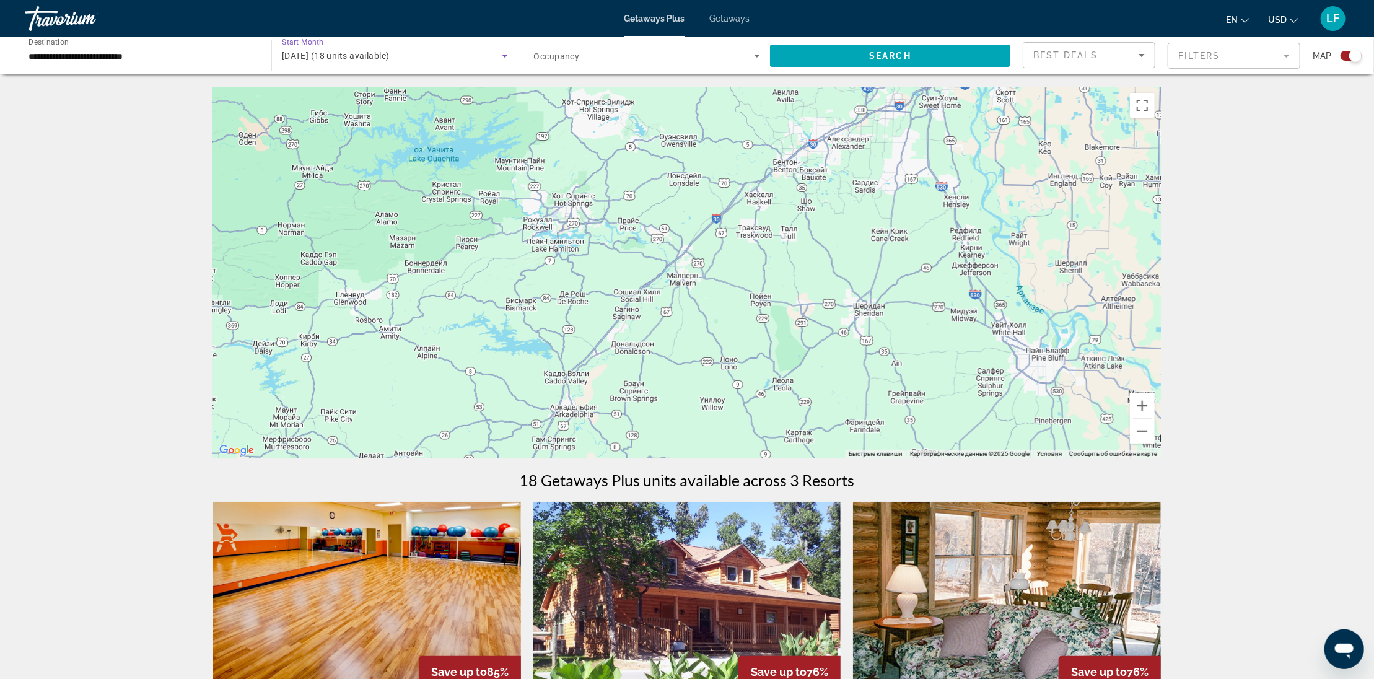
click at [300, 39] on span "Start Month" at bounding box center [303, 42] width 42 height 9
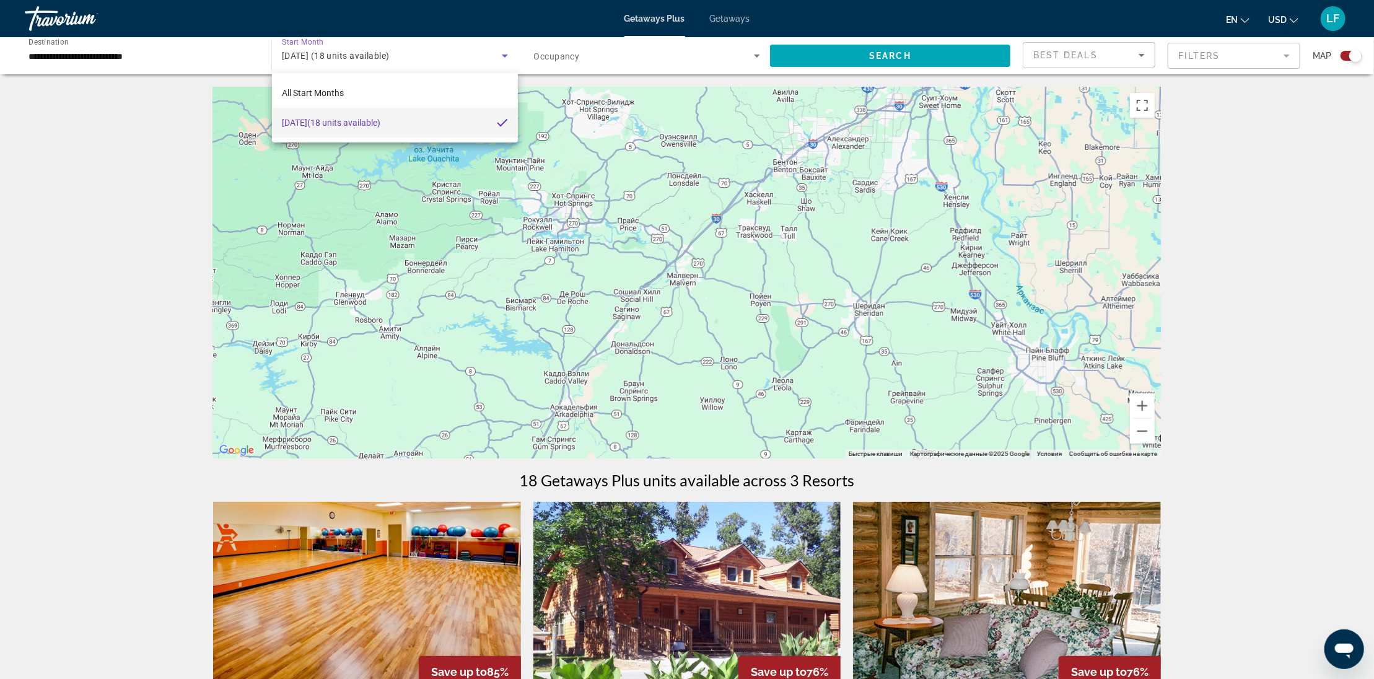
click at [123, 138] on div at bounding box center [687, 339] width 1374 height 679
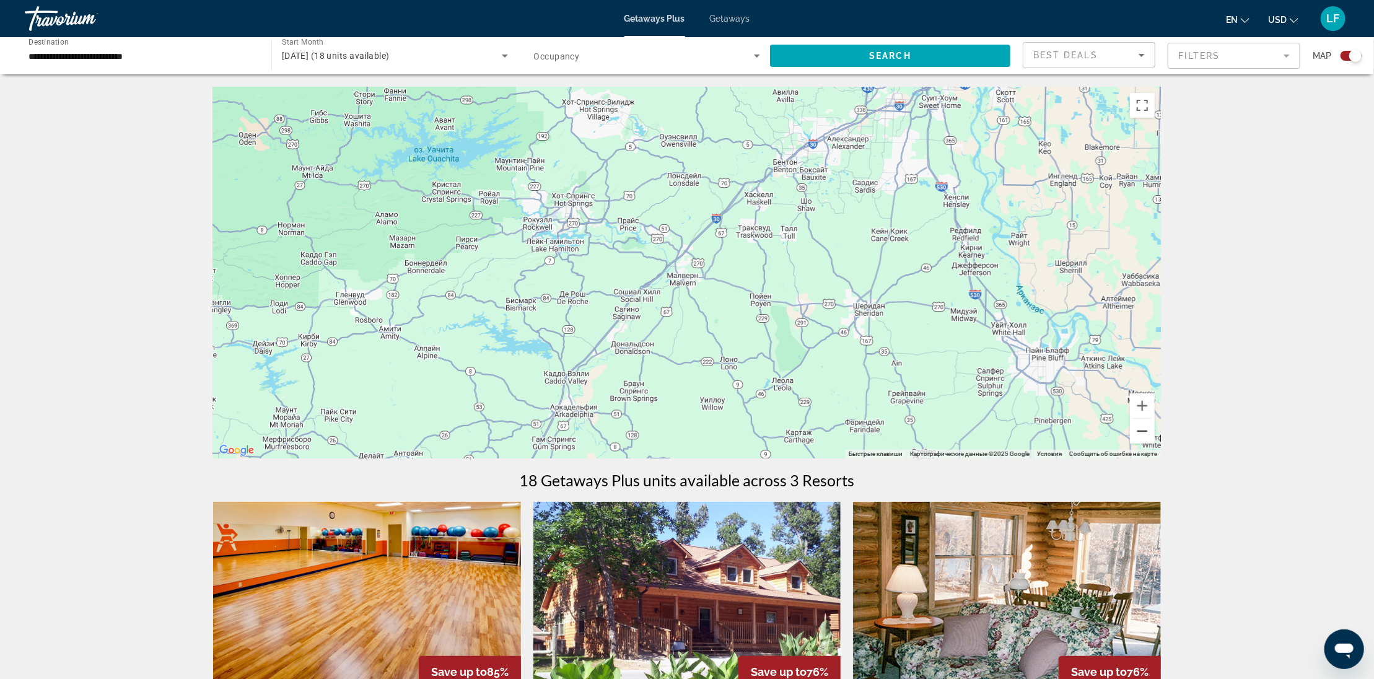
click at [1141, 432] on button "Уменьшить" at bounding box center [1142, 431] width 25 height 25
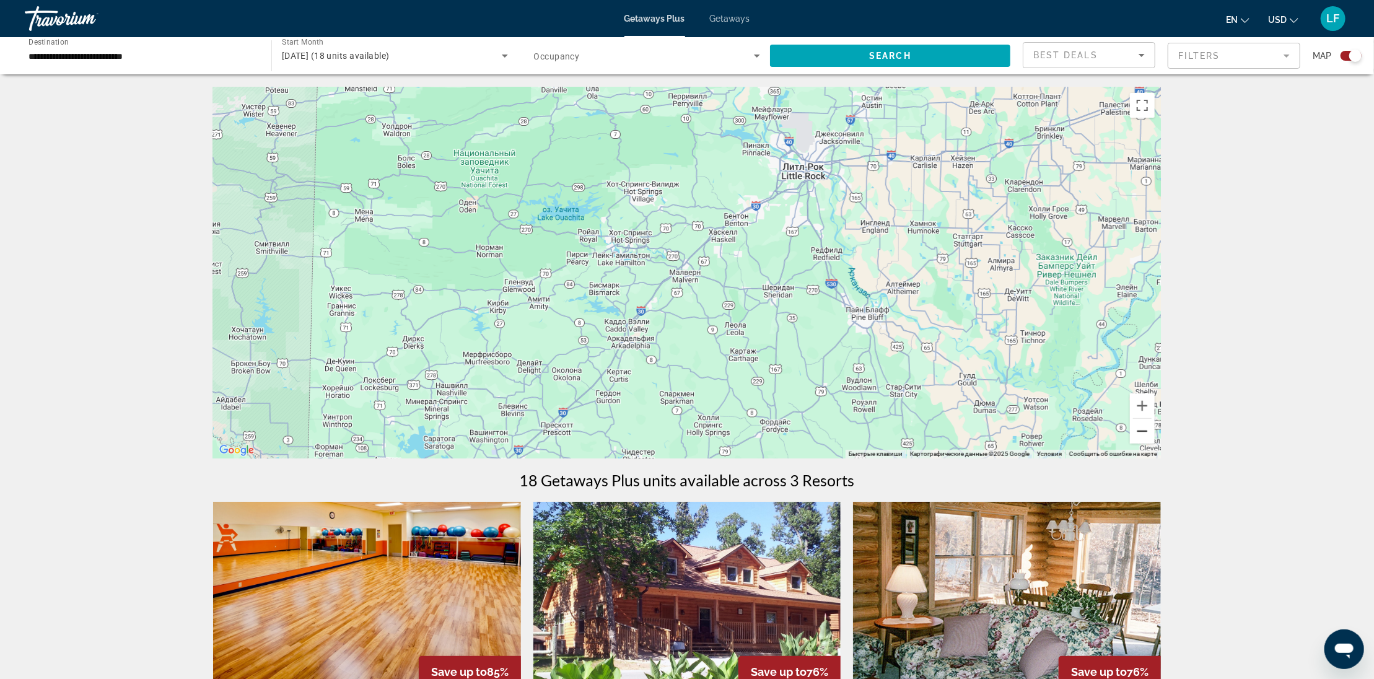
click at [1141, 432] on button "Уменьшить" at bounding box center [1142, 431] width 25 height 25
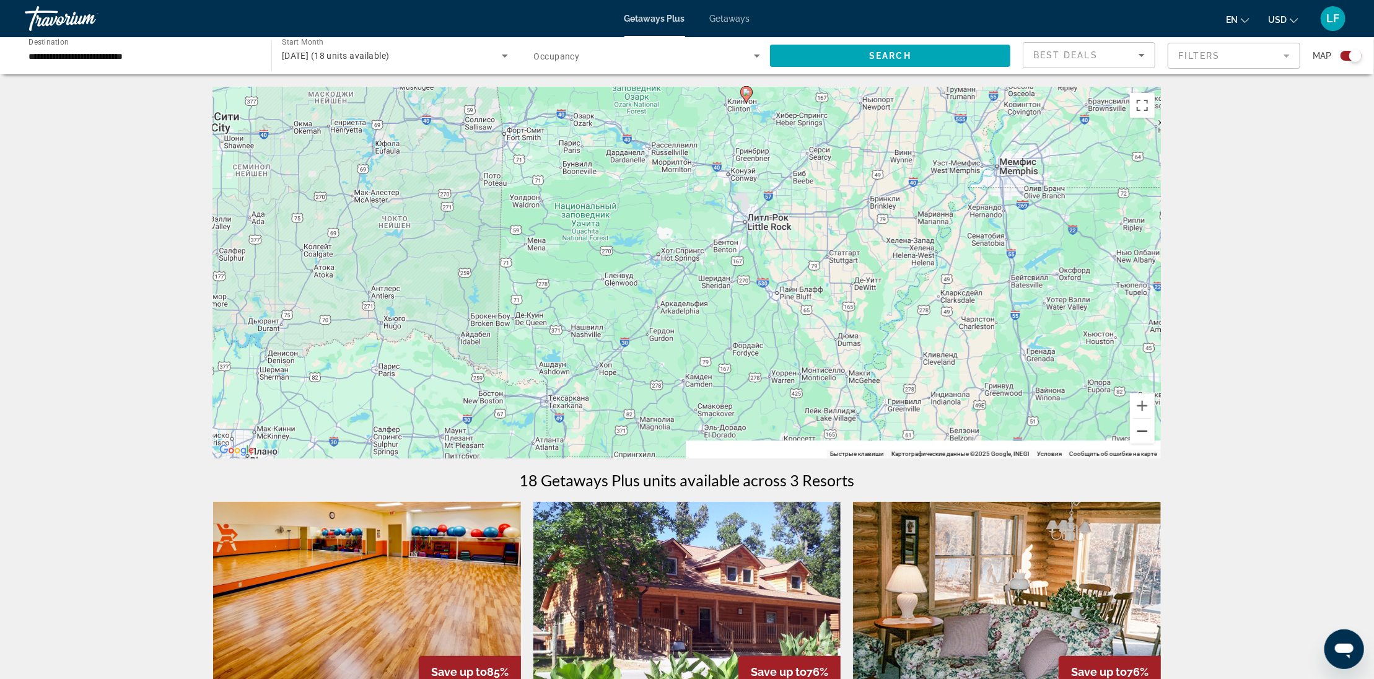
click at [1141, 432] on button "Уменьшить" at bounding box center [1142, 431] width 25 height 25
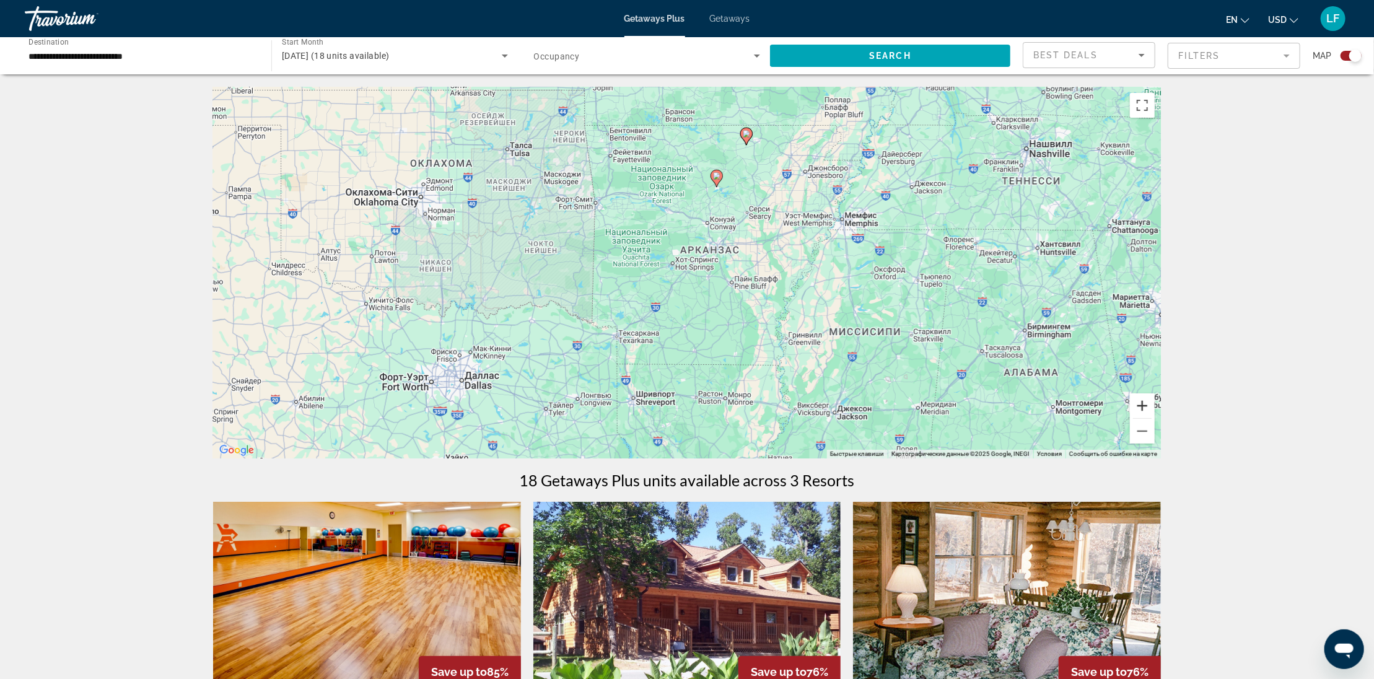
click at [1141, 407] on button "Увеличить" at bounding box center [1142, 405] width 25 height 25
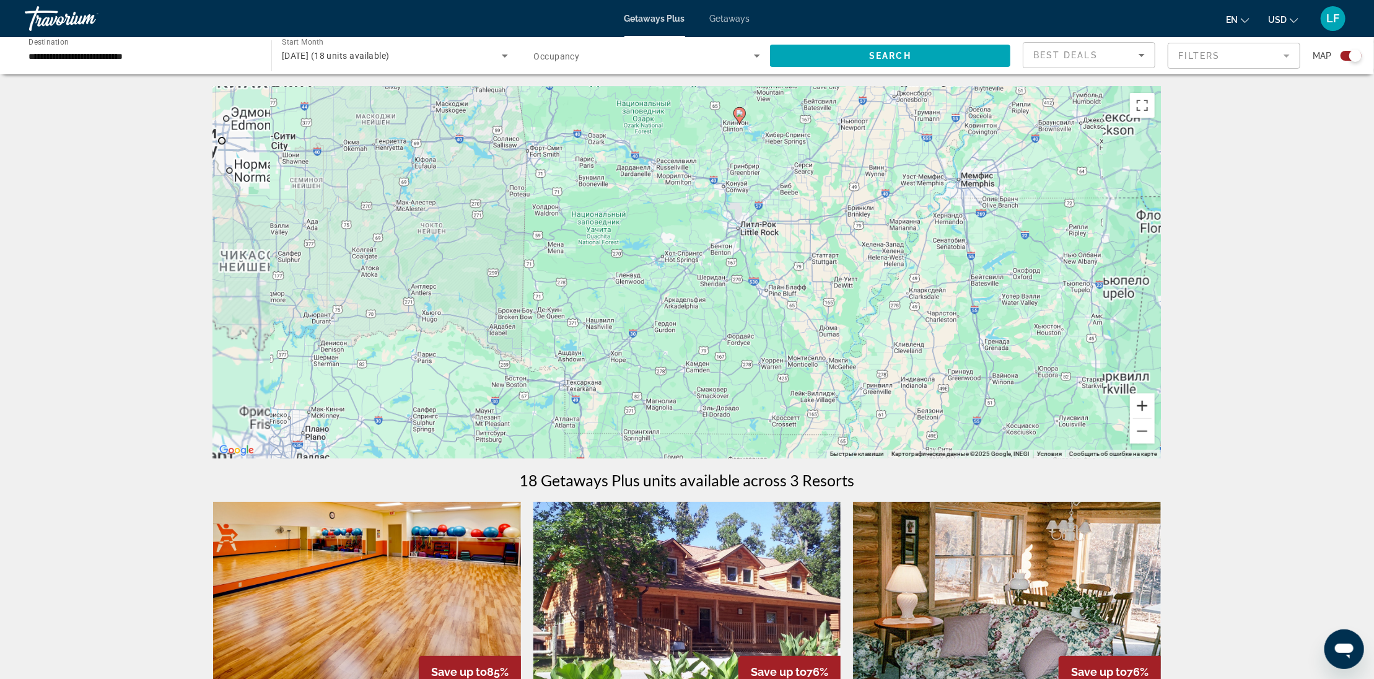
click at [1141, 407] on button "Увеличить" at bounding box center [1142, 405] width 25 height 25
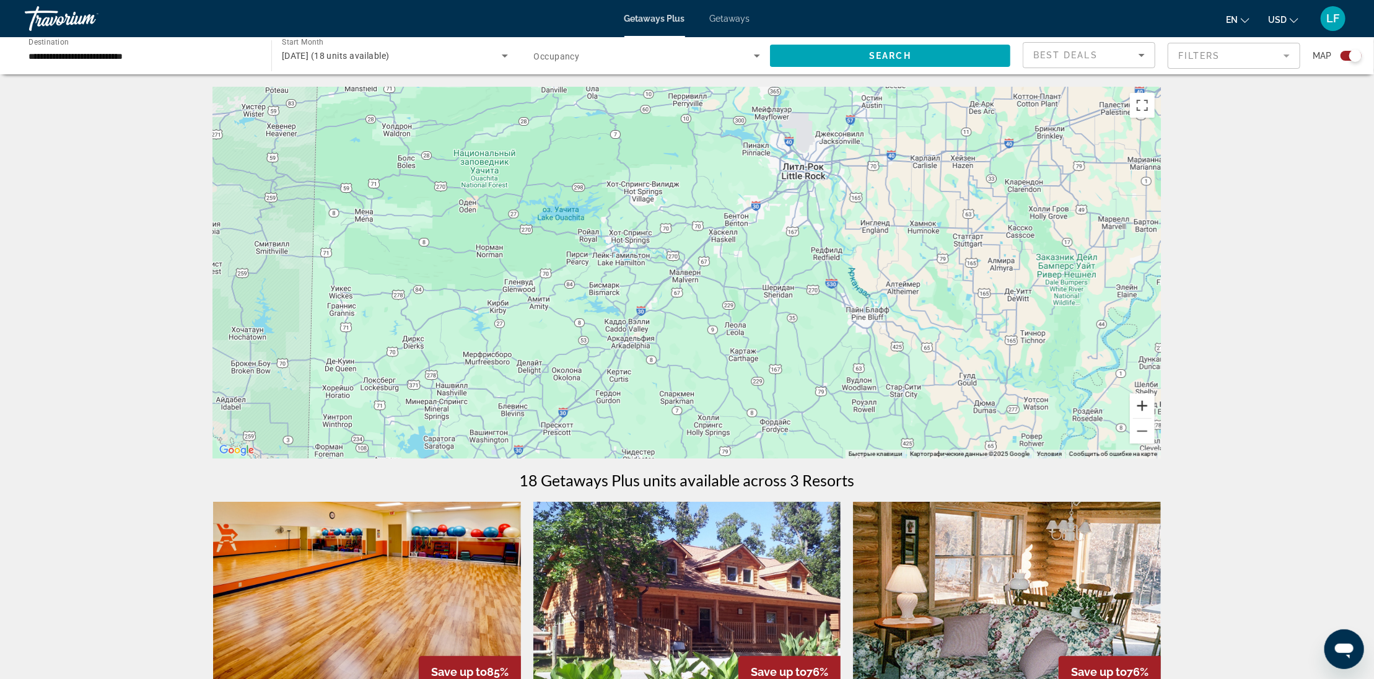
click at [1141, 407] on button "Увеличить" at bounding box center [1142, 405] width 25 height 25
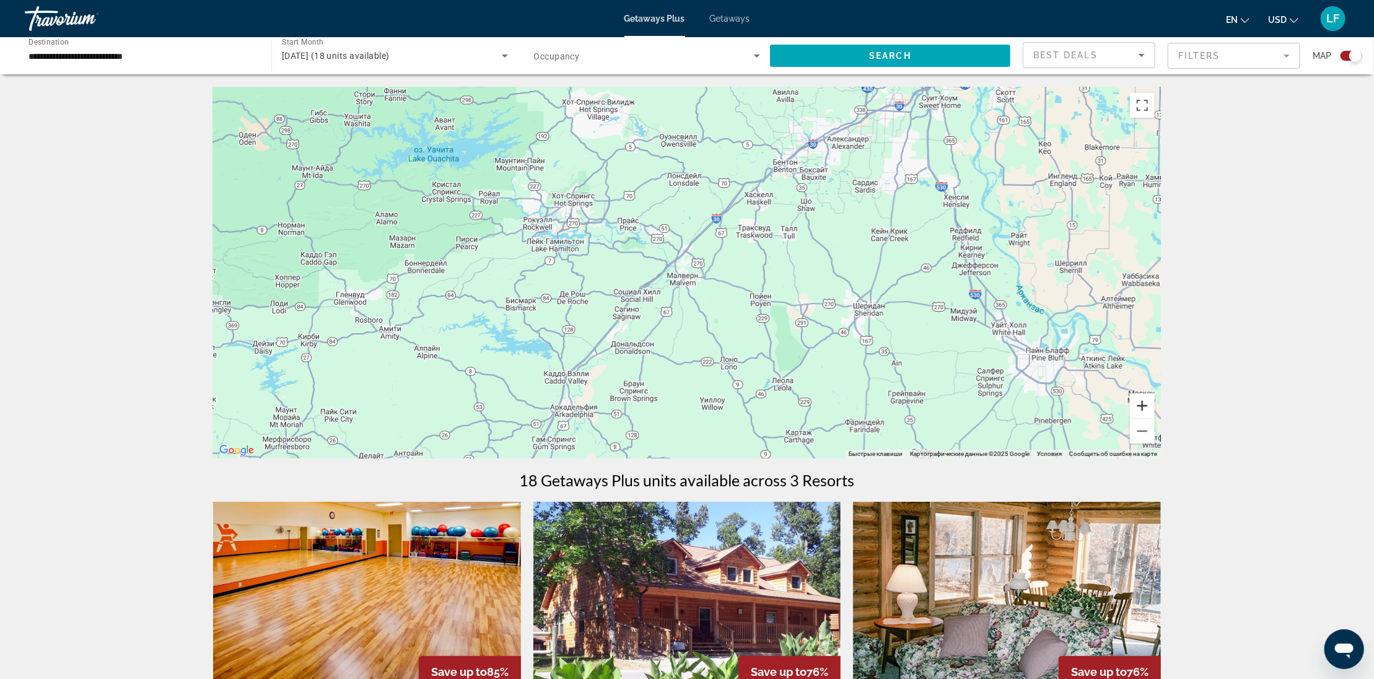
click at [1141, 407] on button "Увеличить" at bounding box center [1142, 405] width 25 height 25
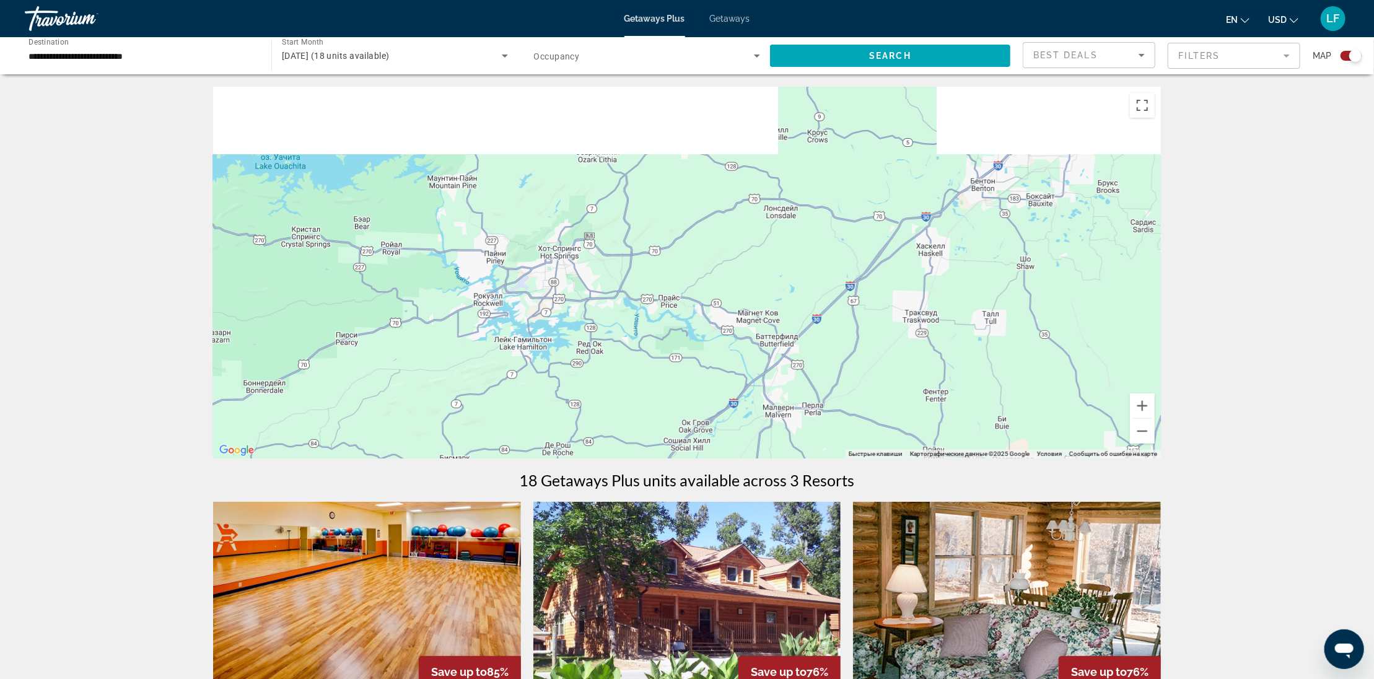
drag, startPoint x: 455, startPoint y: 155, endPoint x: 567, endPoint y: 291, distance: 175.6
click at [567, 291] on div "Main content" at bounding box center [687, 273] width 948 height 372
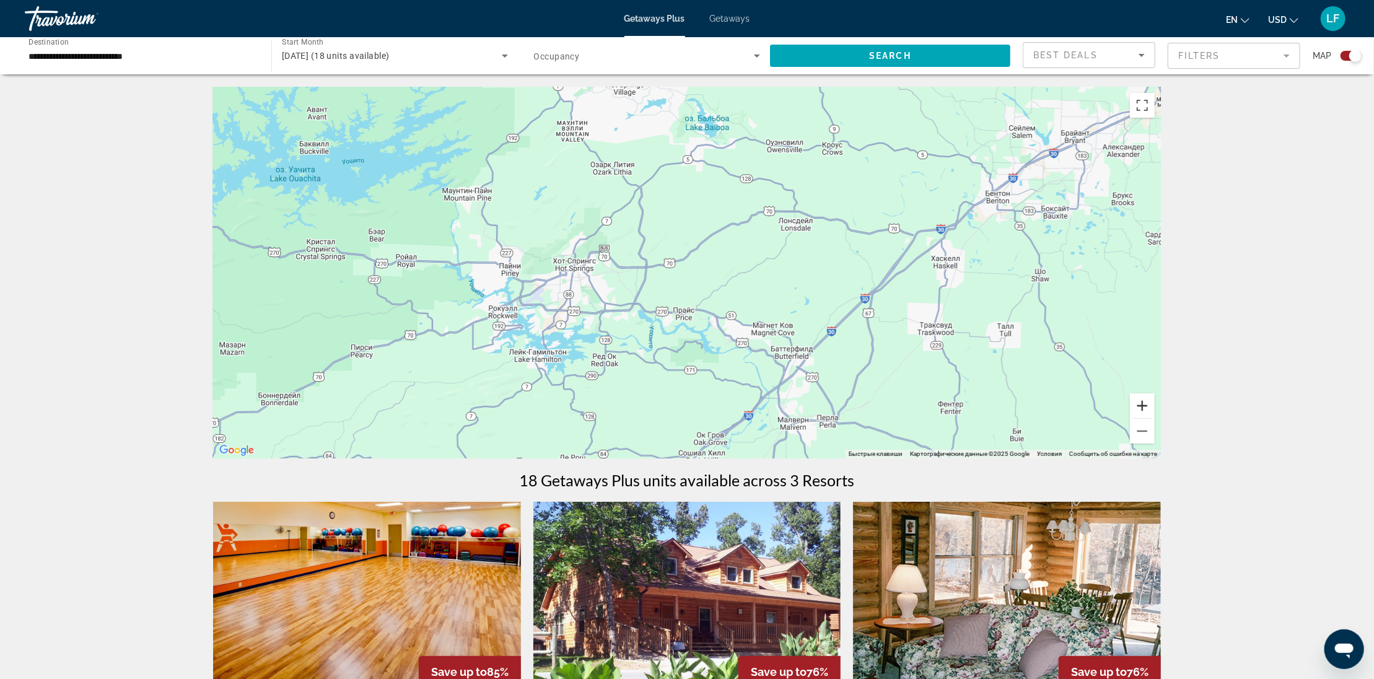
click at [1143, 403] on button "Увеличить" at bounding box center [1142, 405] width 25 height 25
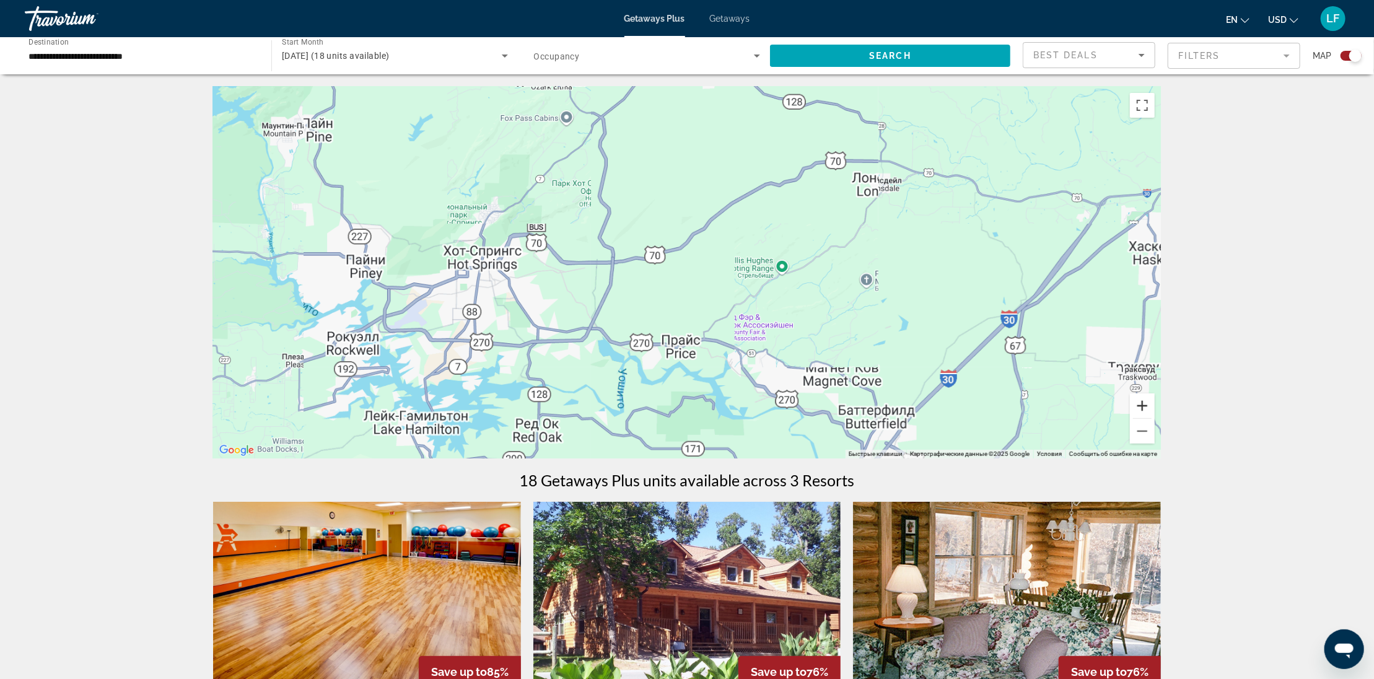
click at [1143, 403] on button "Увеличить" at bounding box center [1142, 405] width 25 height 25
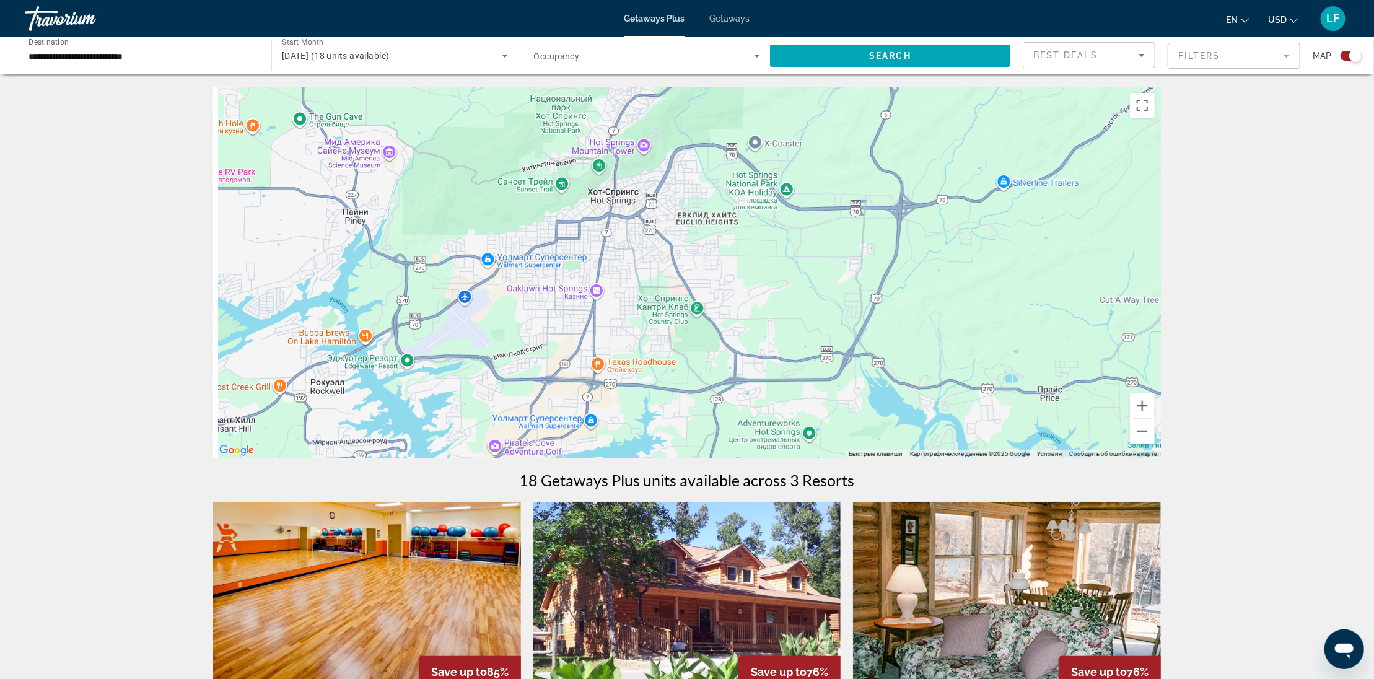
drag, startPoint x: 641, startPoint y: 391, endPoint x: 1019, endPoint y: 348, distance: 381.0
click at [1019, 348] on div "Main content" at bounding box center [687, 273] width 948 height 372
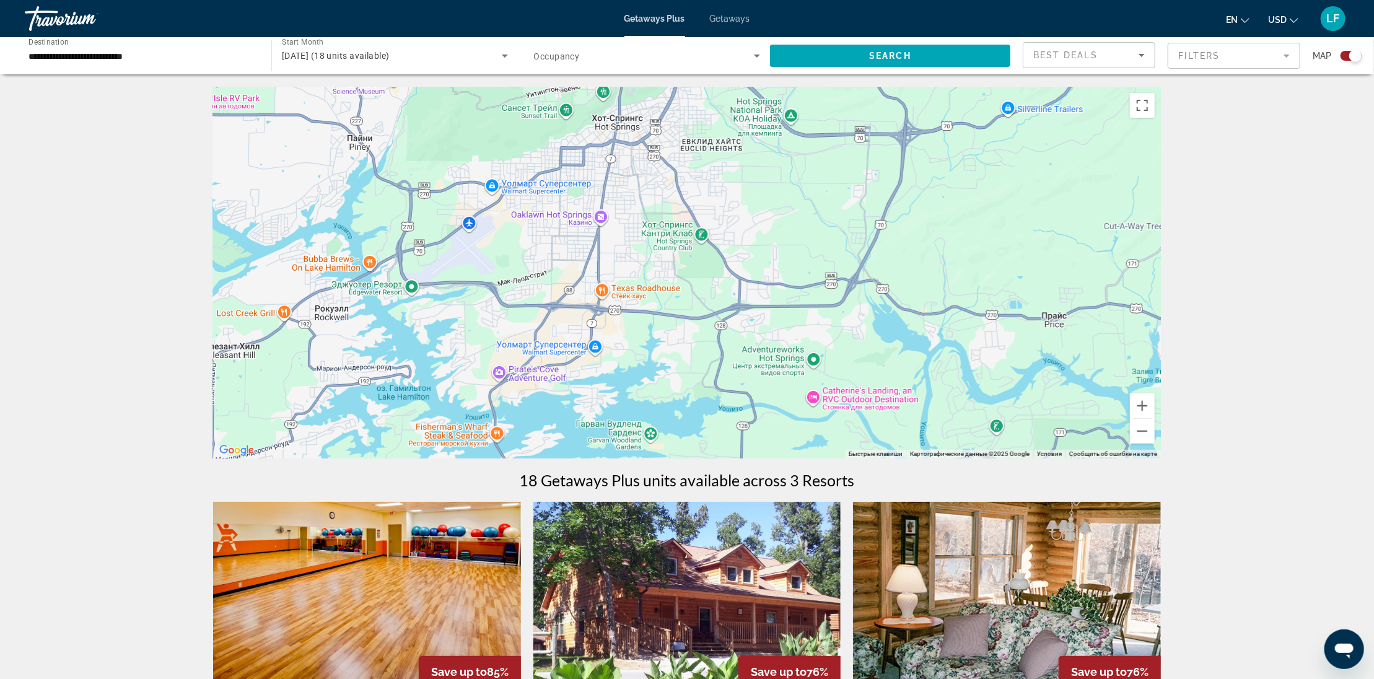
drag, startPoint x: 684, startPoint y: 377, endPoint x: 686, endPoint y: 297, distance: 80.6
click at [686, 297] on div "Main content" at bounding box center [687, 273] width 948 height 372
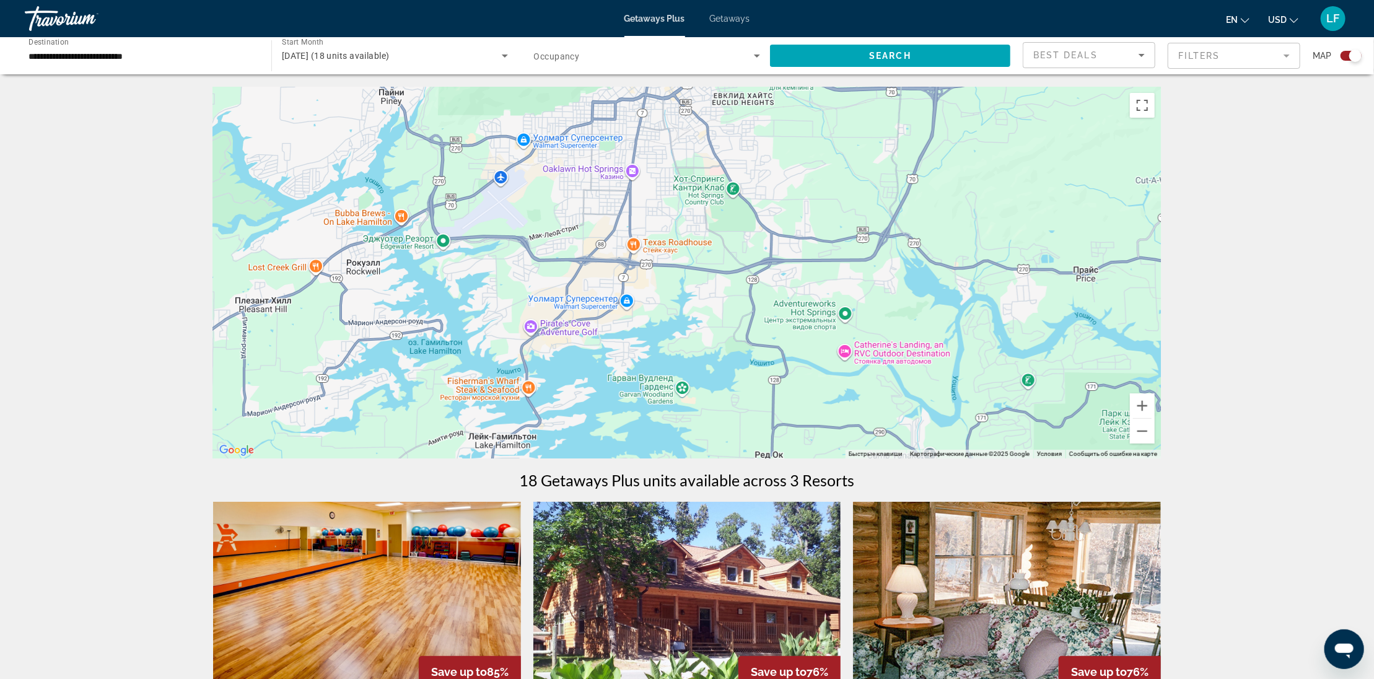
drag, startPoint x: 645, startPoint y: 361, endPoint x: 682, endPoint y: 310, distance: 63.1
click at [682, 310] on div "Main content" at bounding box center [687, 273] width 948 height 372
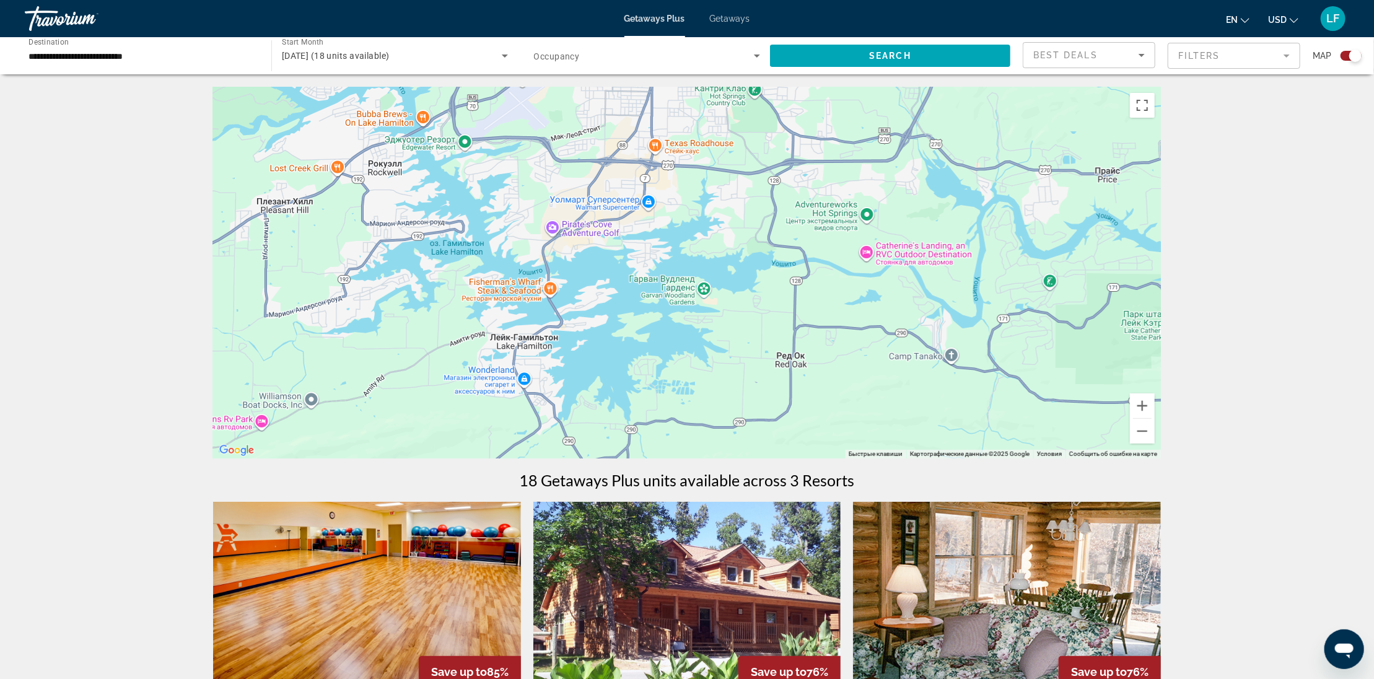
drag, startPoint x: 681, startPoint y: 365, endPoint x: 699, endPoint y: 270, distance: 97.0
click at [699, 270] on div "Main content" at bounding box center [687, 273] width 948 height 372
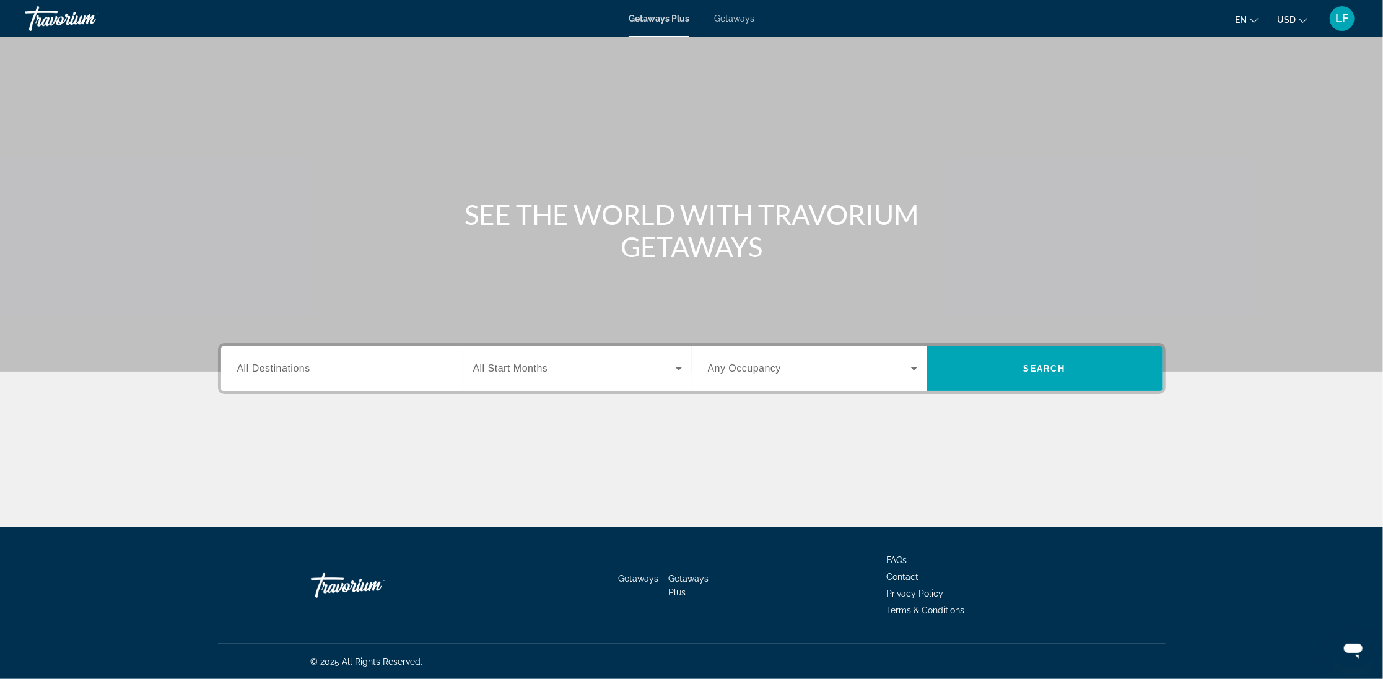
click at [278, 365] on span "All Destinations" at bounding box center [273, 368] width 73 height 11
click at [278, 365] on input "Destination All Destinations" at bounding box center [341, 369] width 209 height 15
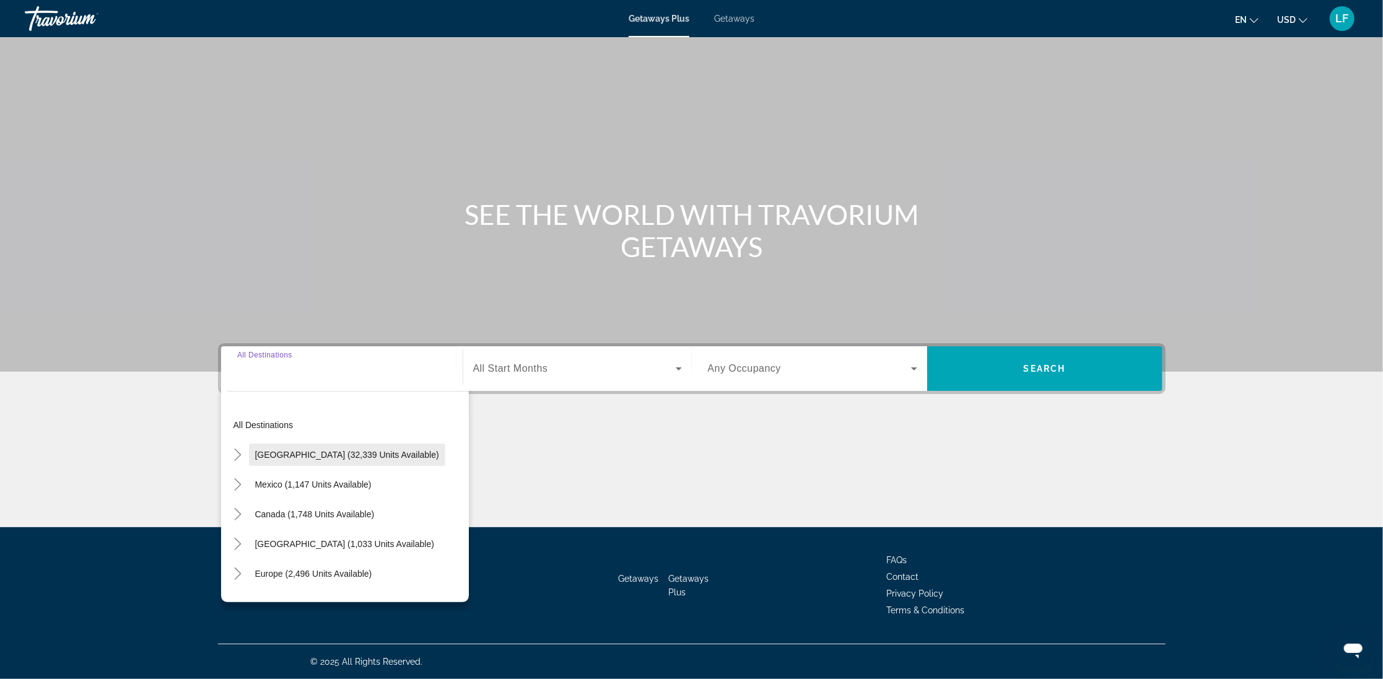
click at [256, 452] on span "[GEOGRAPHIC_DATA] (32,339 units available)" at bounding box center [347, 455] width 184 height 10
type input "**********"
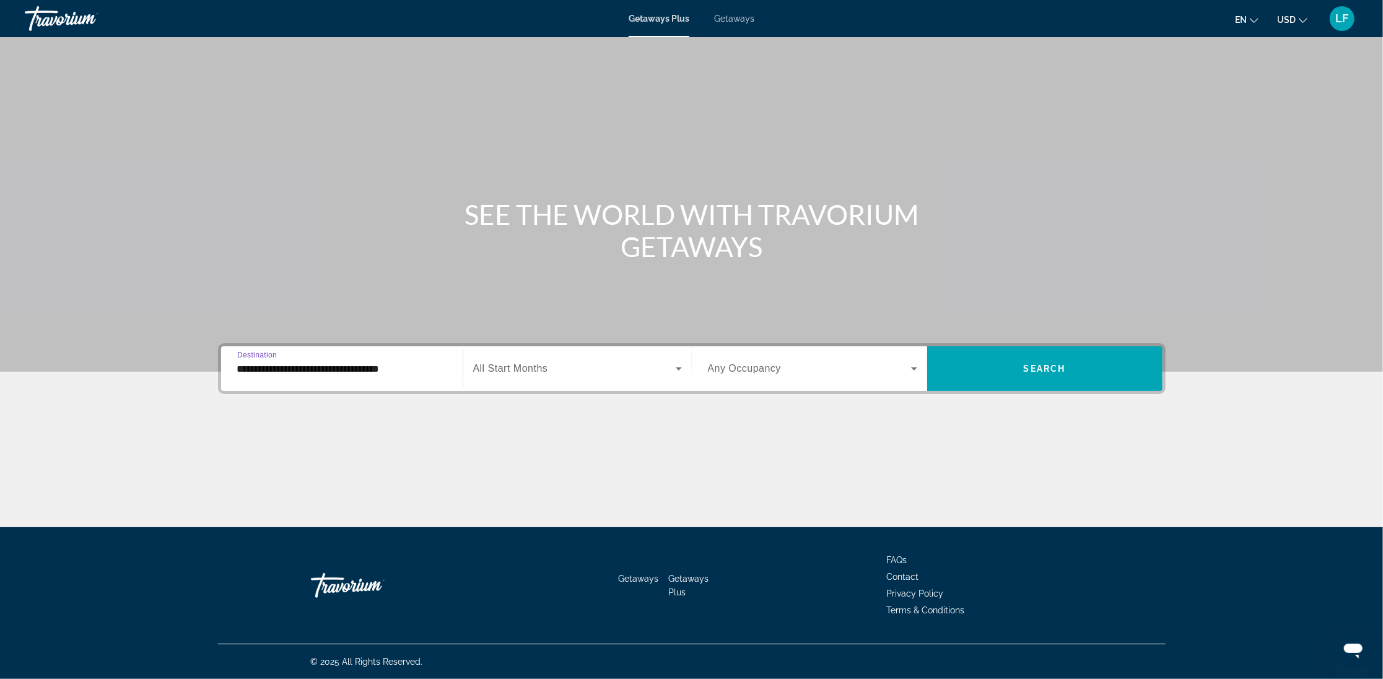
click at [273, 366] on input "**********" at bounding box center [341, 369] width 209 height 15
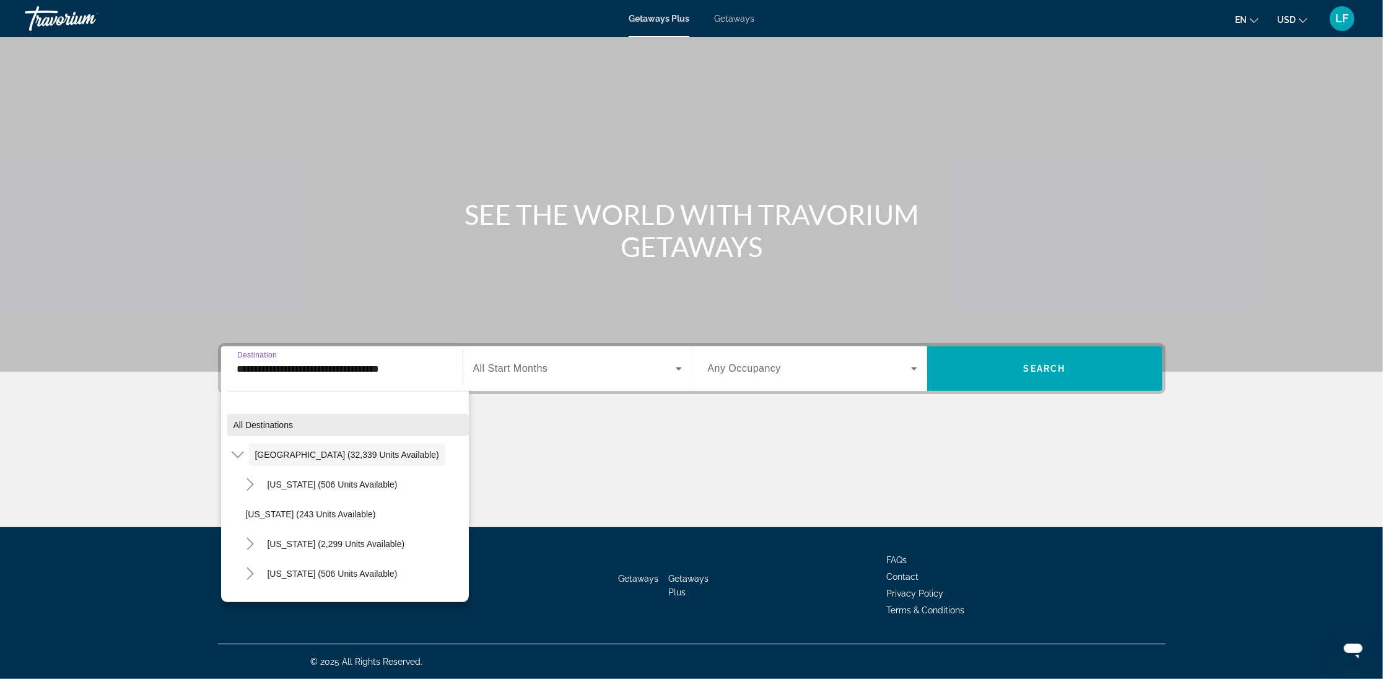
click at [255, 421] on span "All destinations" at bounding box center [264, 425] width 60 height 10
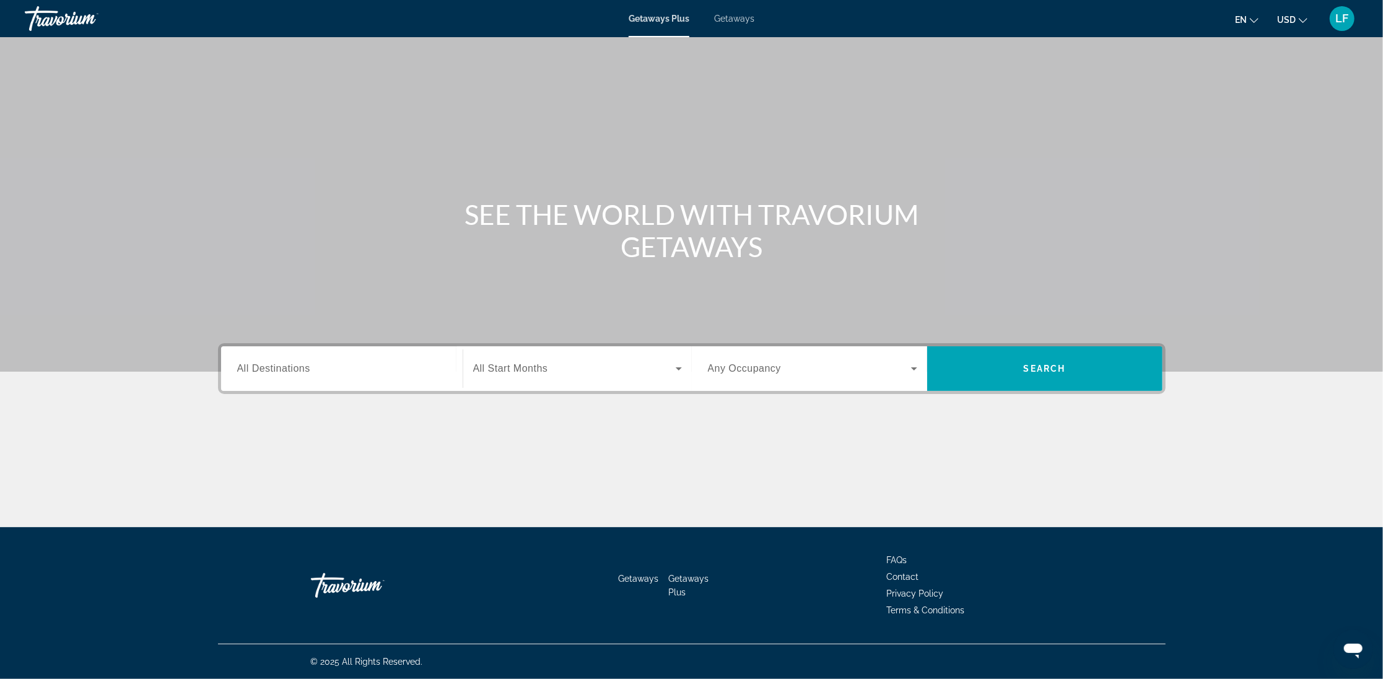
click at [680, 365] on icon "Search widget" at bounding box center [678, 368] width 15 height 15
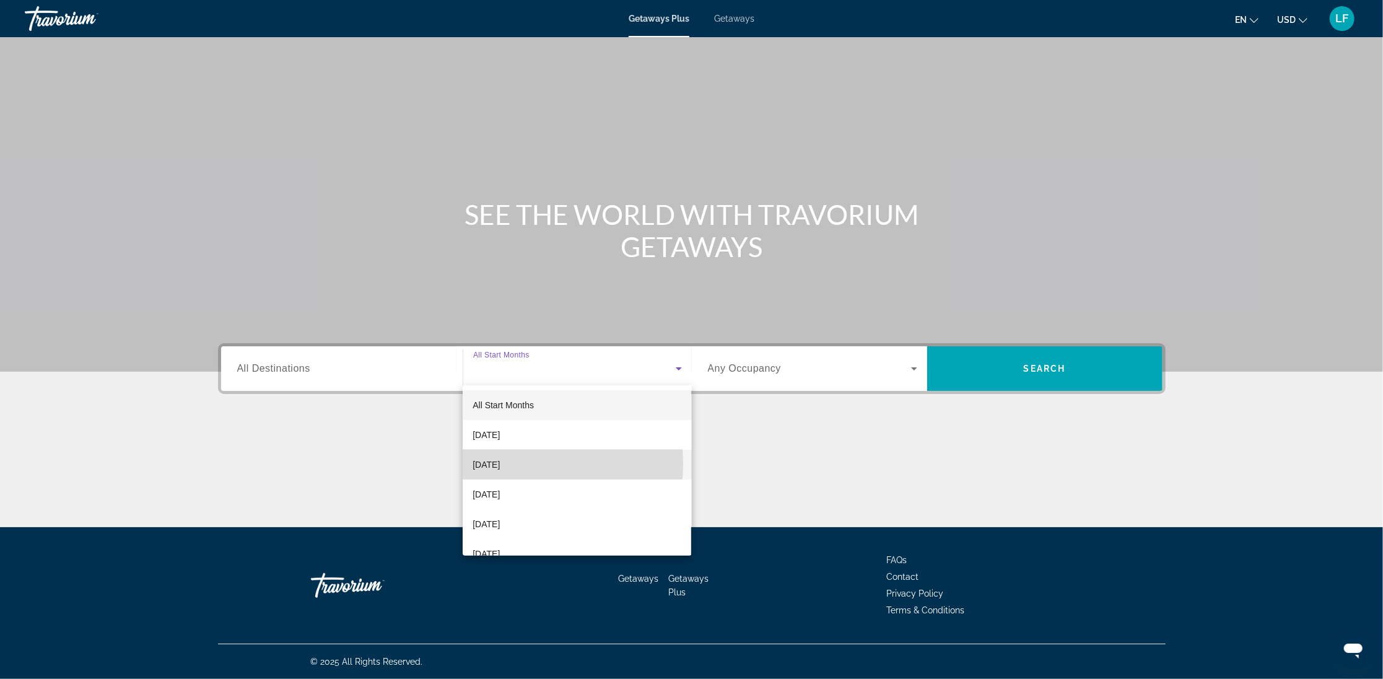
click at [489, 464] on span "[DATE]" at bounding box center [486, 464] width 27 height 15
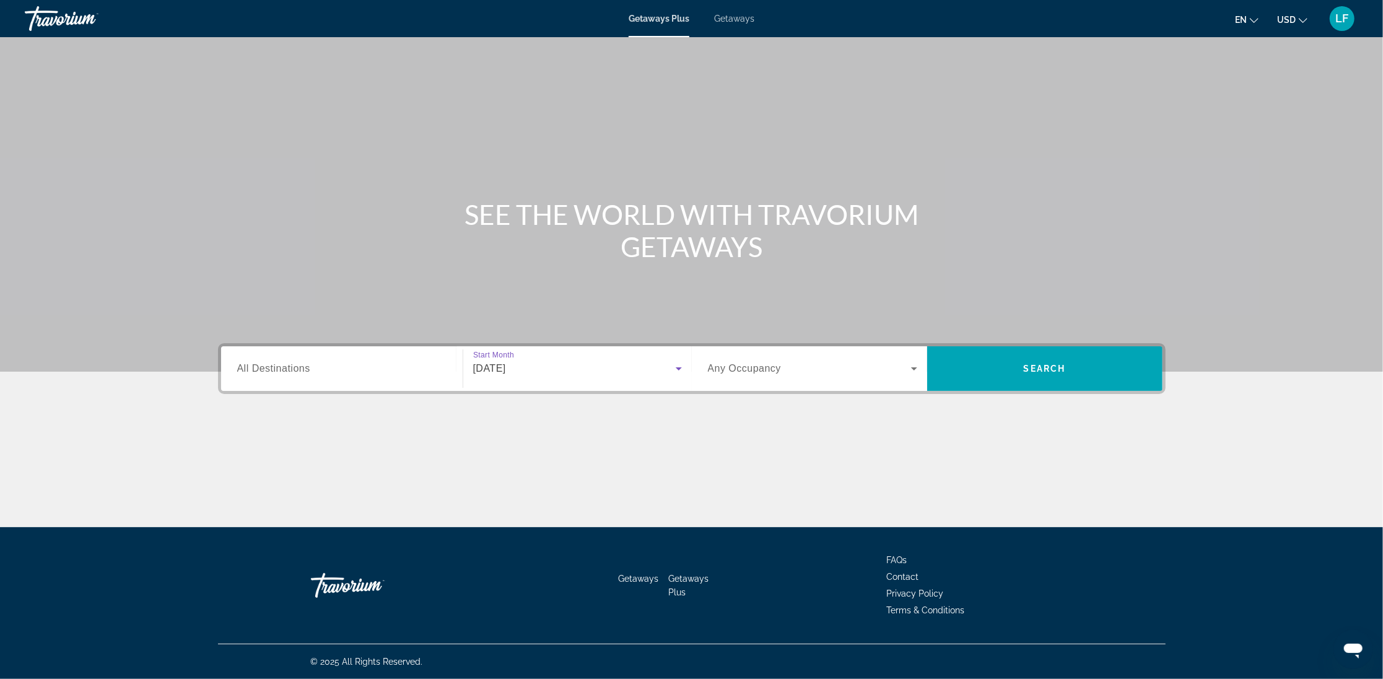
click at [917, 365] on icon "Search widget" at bounding box center [914, 368] width 15 height 15
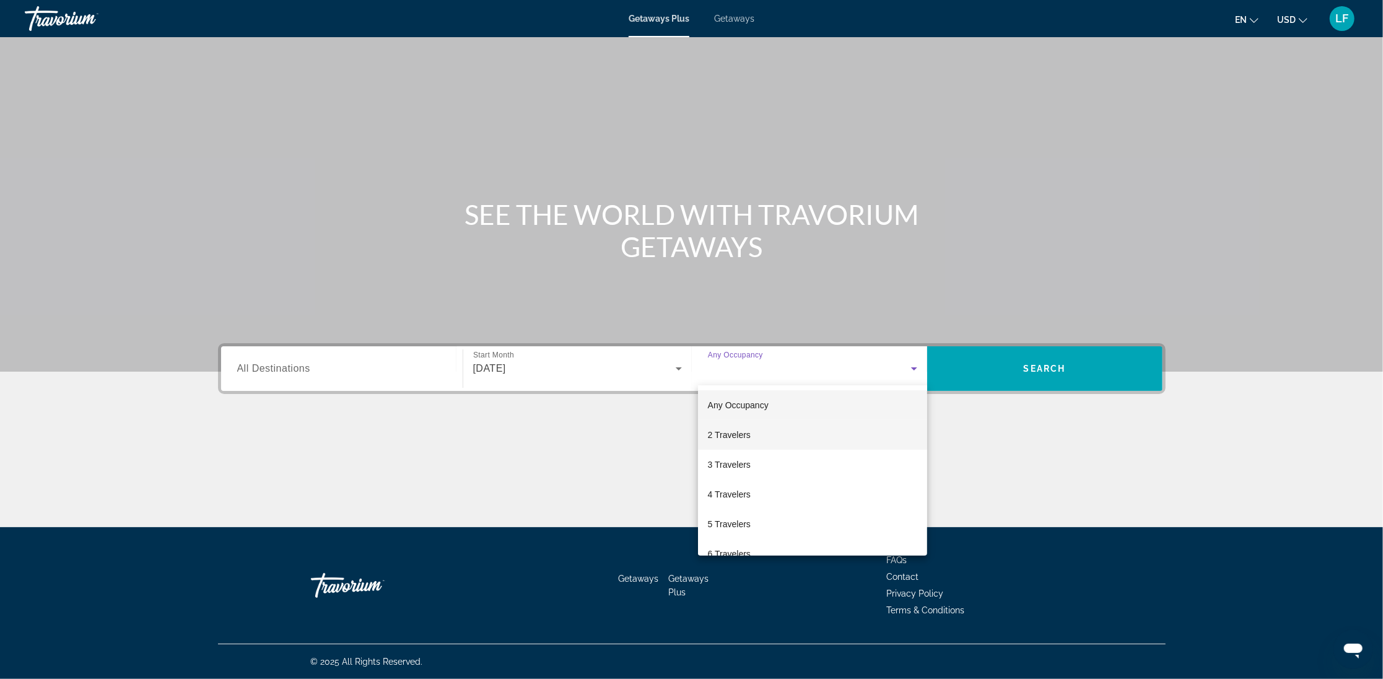
click at [745, 433] on span "2 Travelers" at bounding box center [729, 434] width 43 height 15
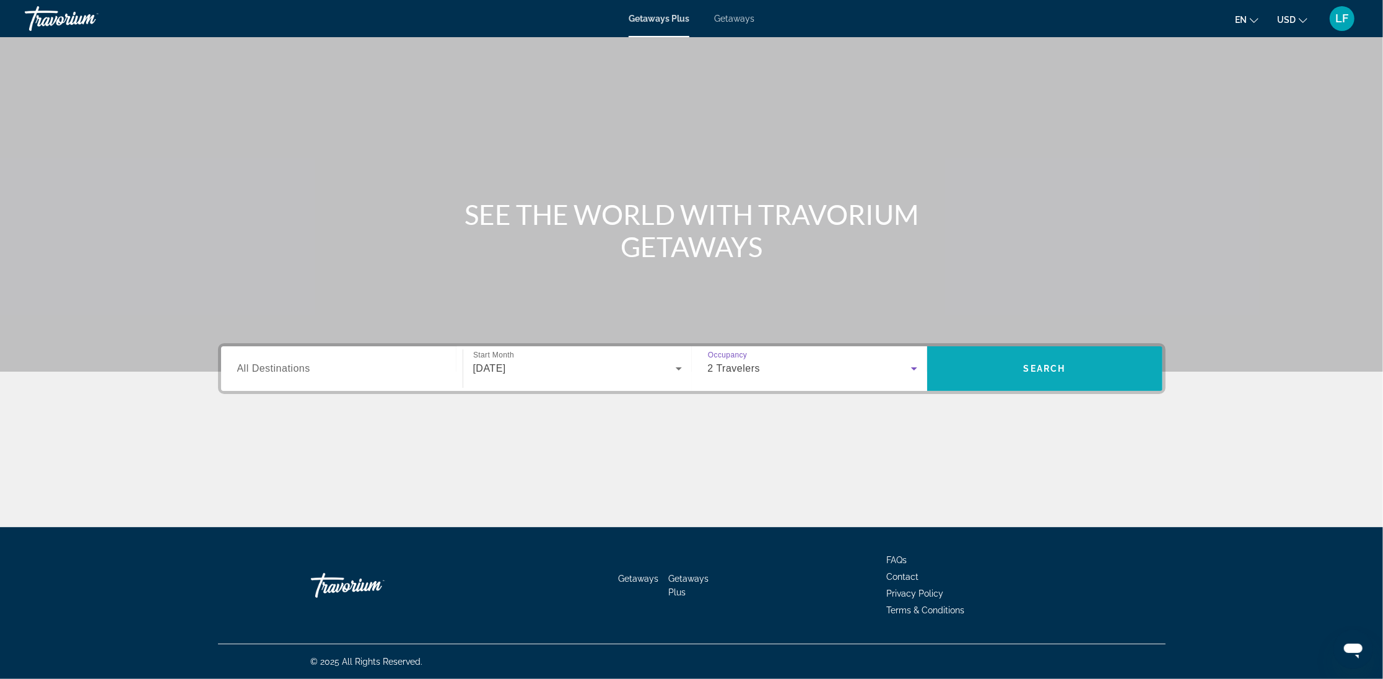
click at [1043, 364] on span "Search" at bounding box center [1045, 369] width 42 height 10
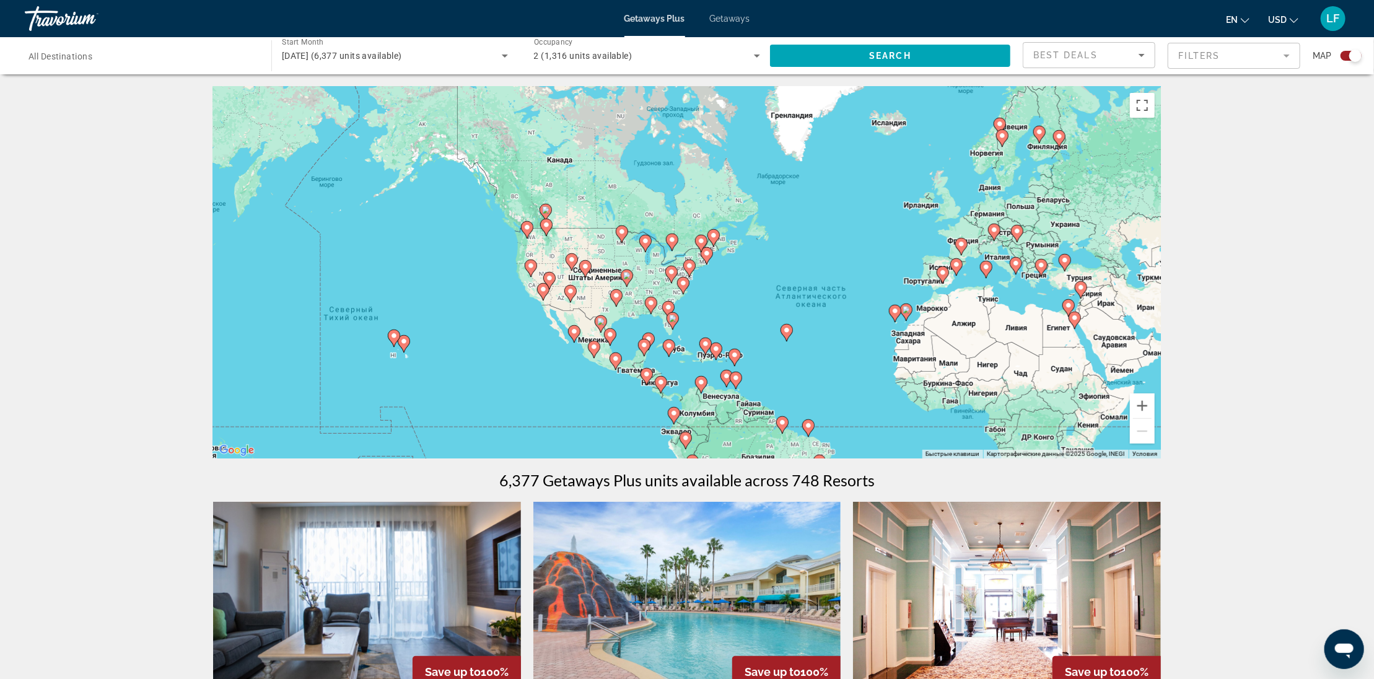
drag, startPoint x: 462, startPoint y: 283, endPoint x: 625, endPoint y: 328, distance: 168.9
click at [625, 328] on div "Чтобы активировать перетаскивание с помощью клавиатуры, нажмите Alt + Ввод. Пос…" at bounding box center [687, 273] width 948 height 372
click at [1143, 404] on button "Увеличить" at bounding box center [1142, 405] width 25 height 25
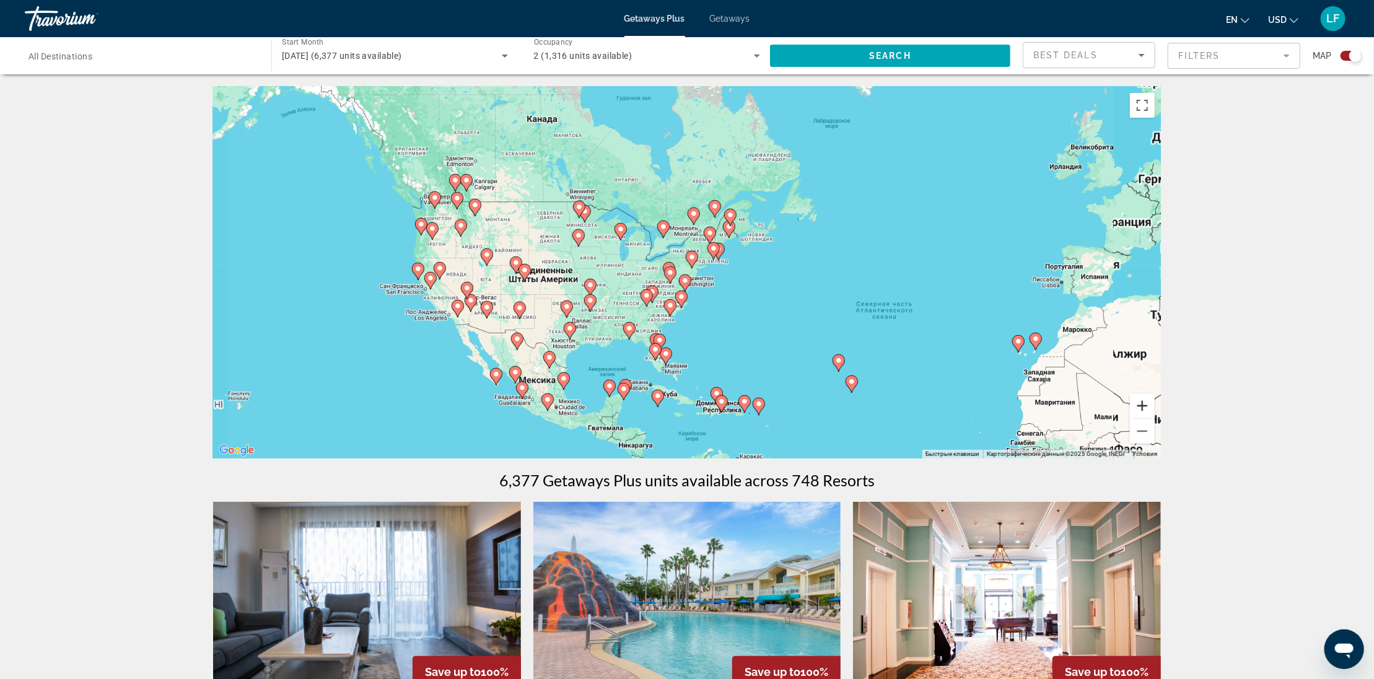
click at [1143, 404] on button "Увеличить" at bounding box center [1142, 405] width 25 height 25
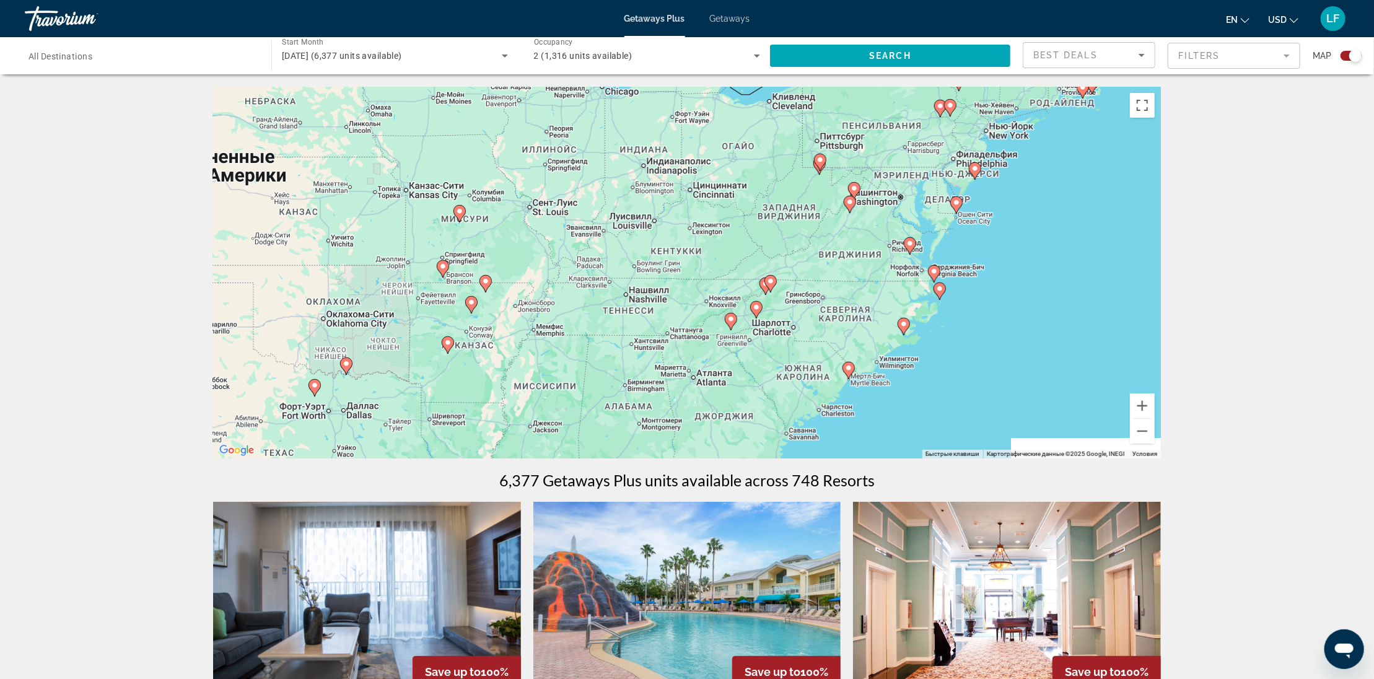
drag, startPoint x: 354, startPoint y: 401, endPoint x: 619, endPoint y: 278, distance: 292.9
click at [619, 278] on div "Чтобы активировать перетаскивание с помощью клавиатуры, нажмите Alt + Ввод. Пос…" at bounding box center [687, 273] width 948 height 372
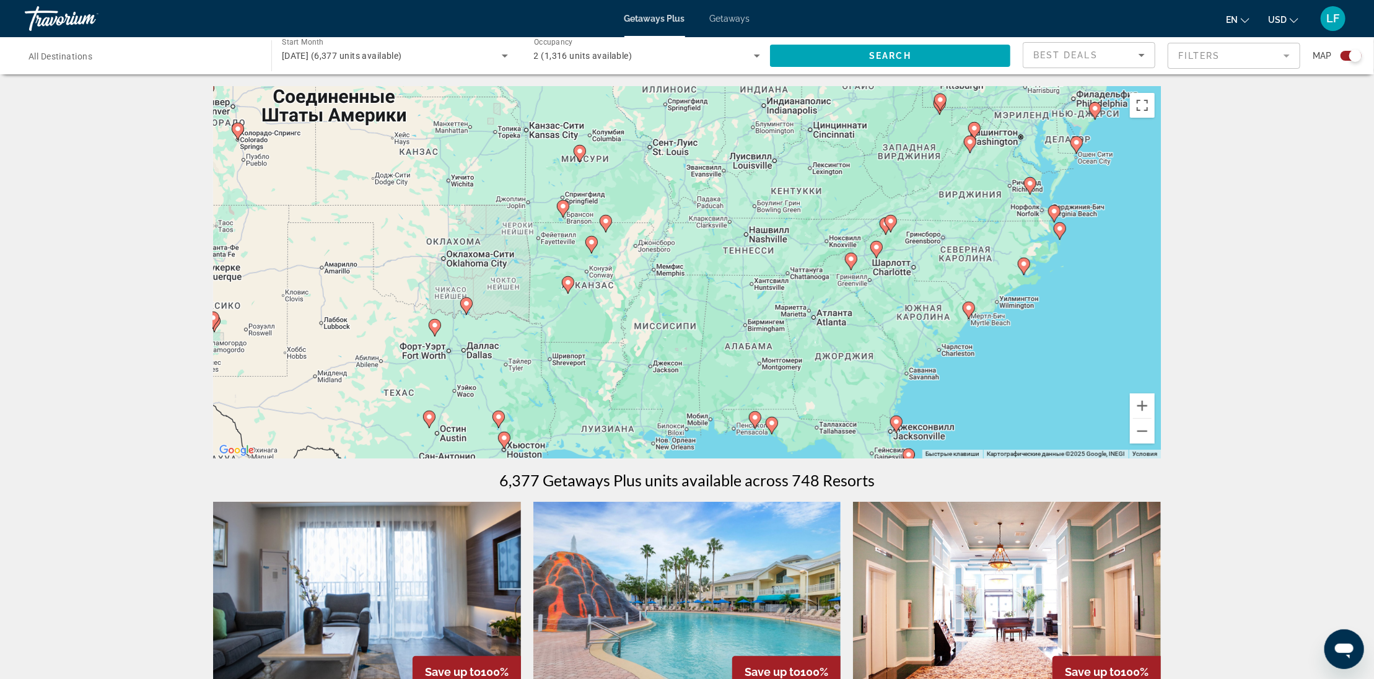
drag, startPoint x: 482, startPoint y: 359, endPoint x: 557, endPoint y: 318, distance: 85.9
click at [557, 318] on div "Чтобы активировать перетаскивание с помощью клавиатуры, нажмите Alt + Ввод. Пос…" at bounding box center [687, 273] width 948 height 372
click at [1143, 407] on button "Увеличить" at bounding box center [1142, 405] width 25 height 25
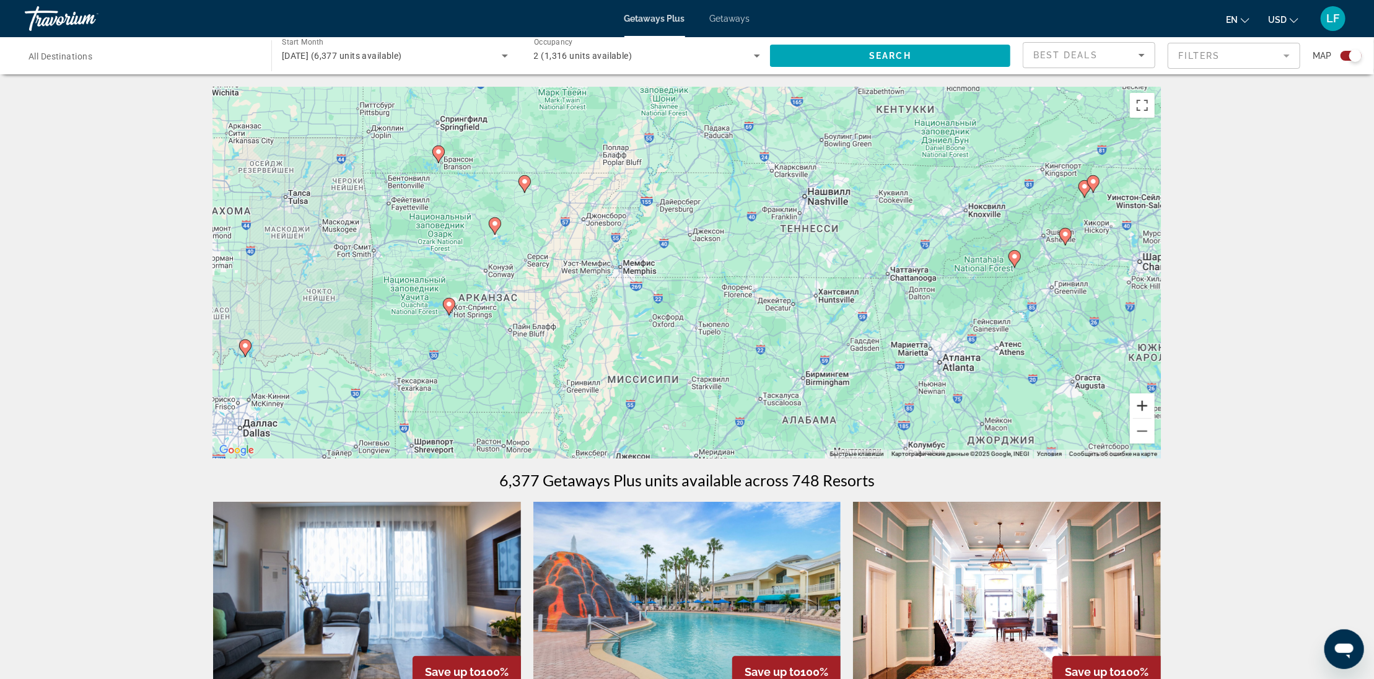
click at [1143, 407] on button "Увеличить" at bounding box center [1142, 405] width 25 height 25
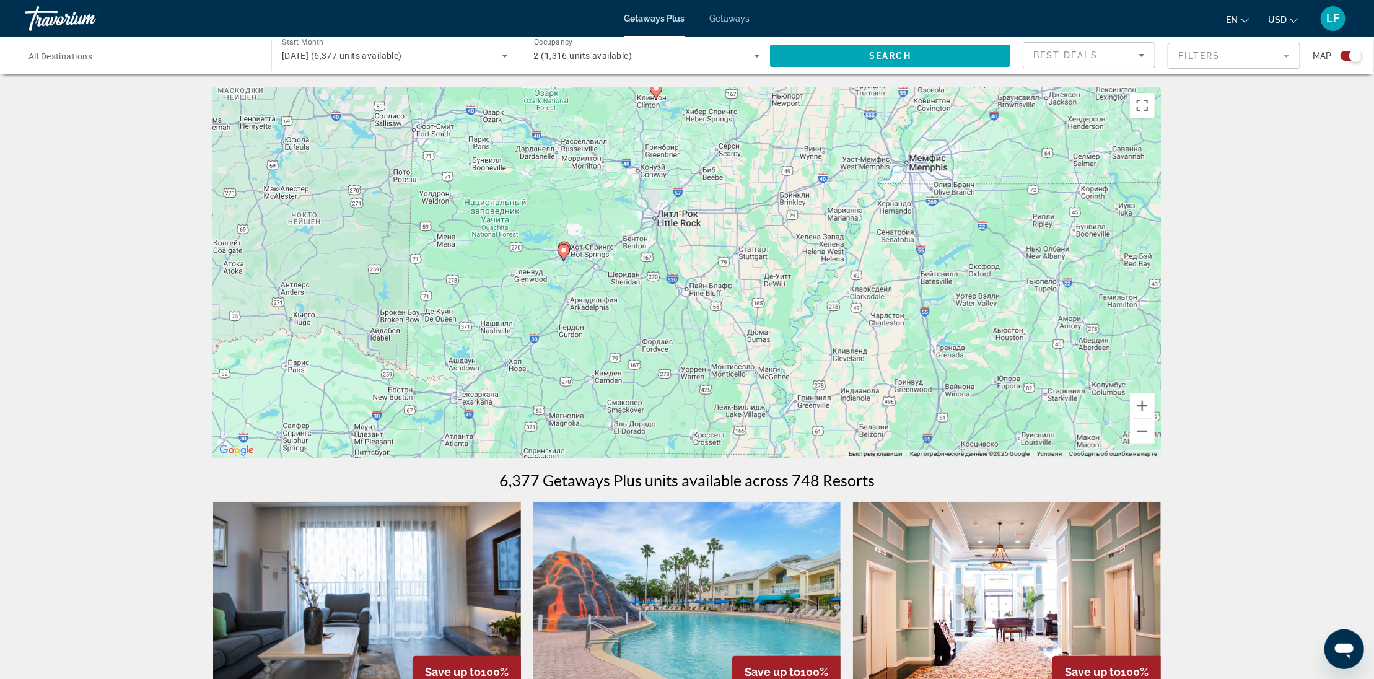
drag, startPoint x: 300, startPoint y: 397, endPoint x: 654, endPoint y: 297, distance: 367.1
click at [654, 297] on div "Чтобы активировать перетаскивание с помощью клавиатуры, нажмите Alt + Ввод. Пос…" at bounding box center [687, 273] width 948 height 372
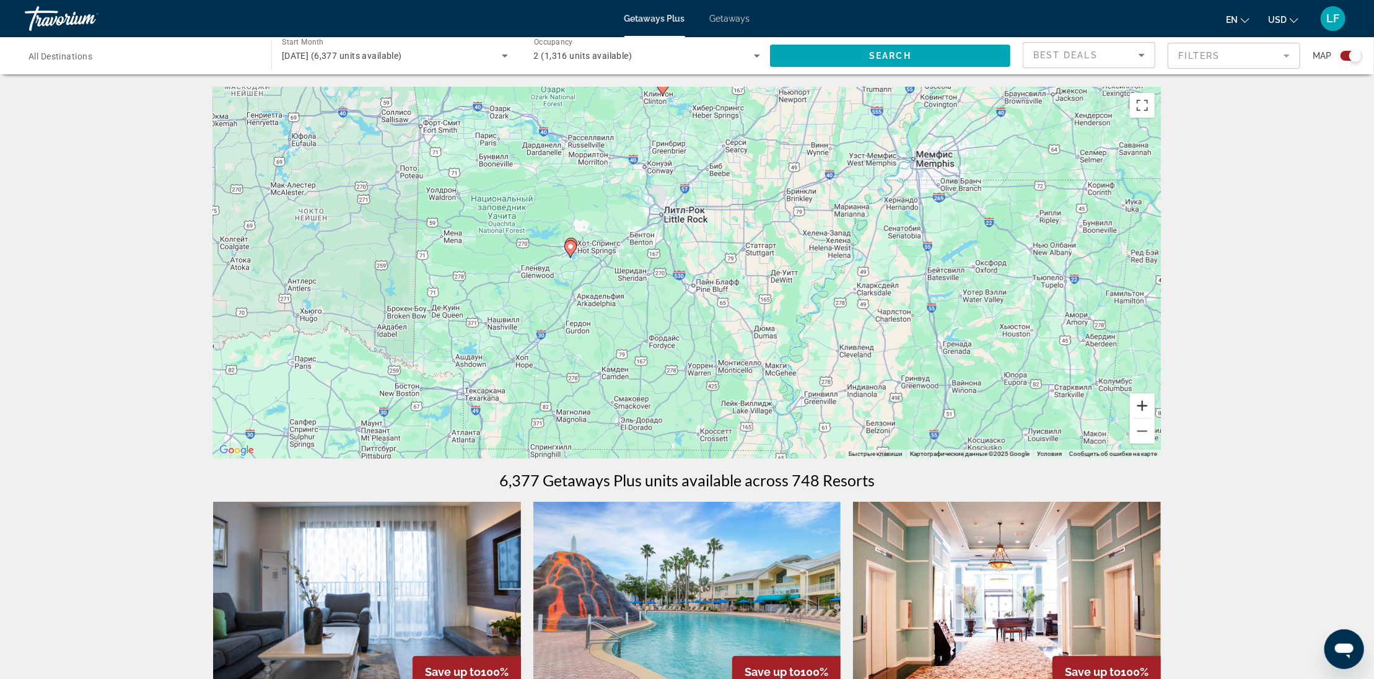
click at [1144, 406] on button "Увеличить" at bounding box center [1142, 405] width 25 height 25
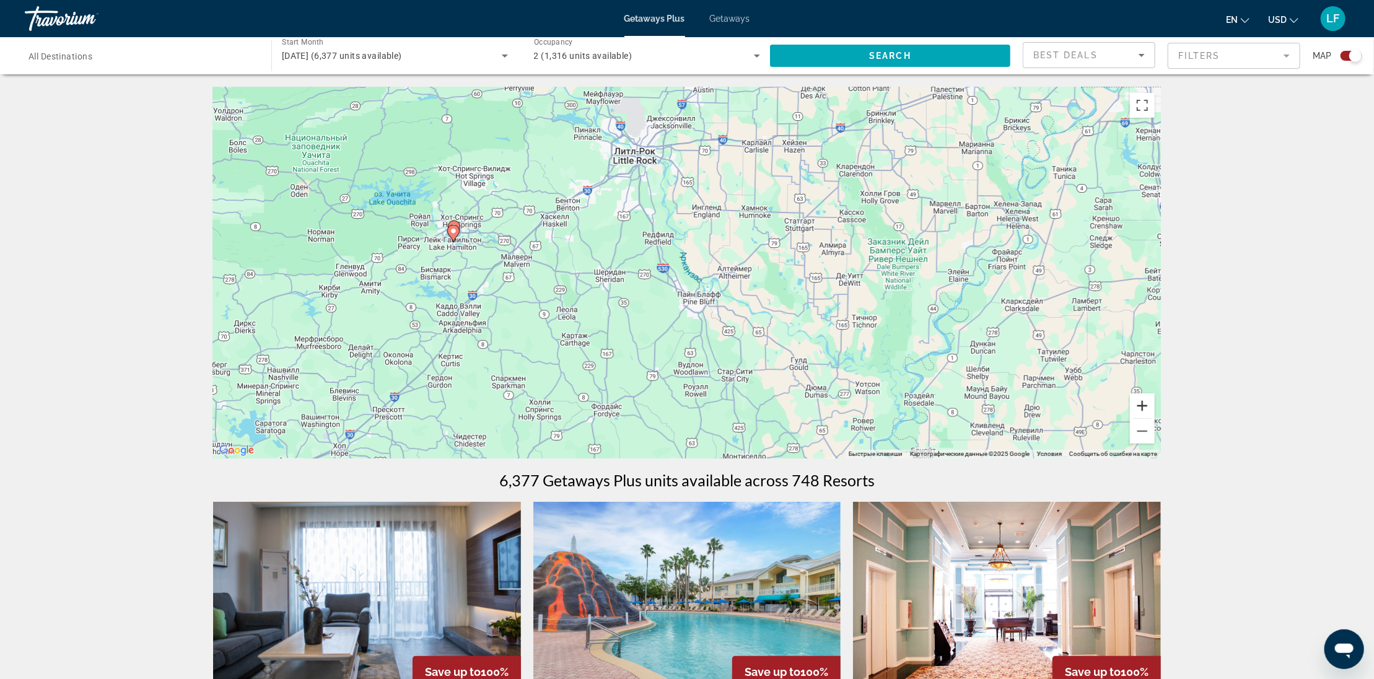
click at [1144, 406] on button "Увеличить" at bounding box center [1142, 405] width 25 height 25
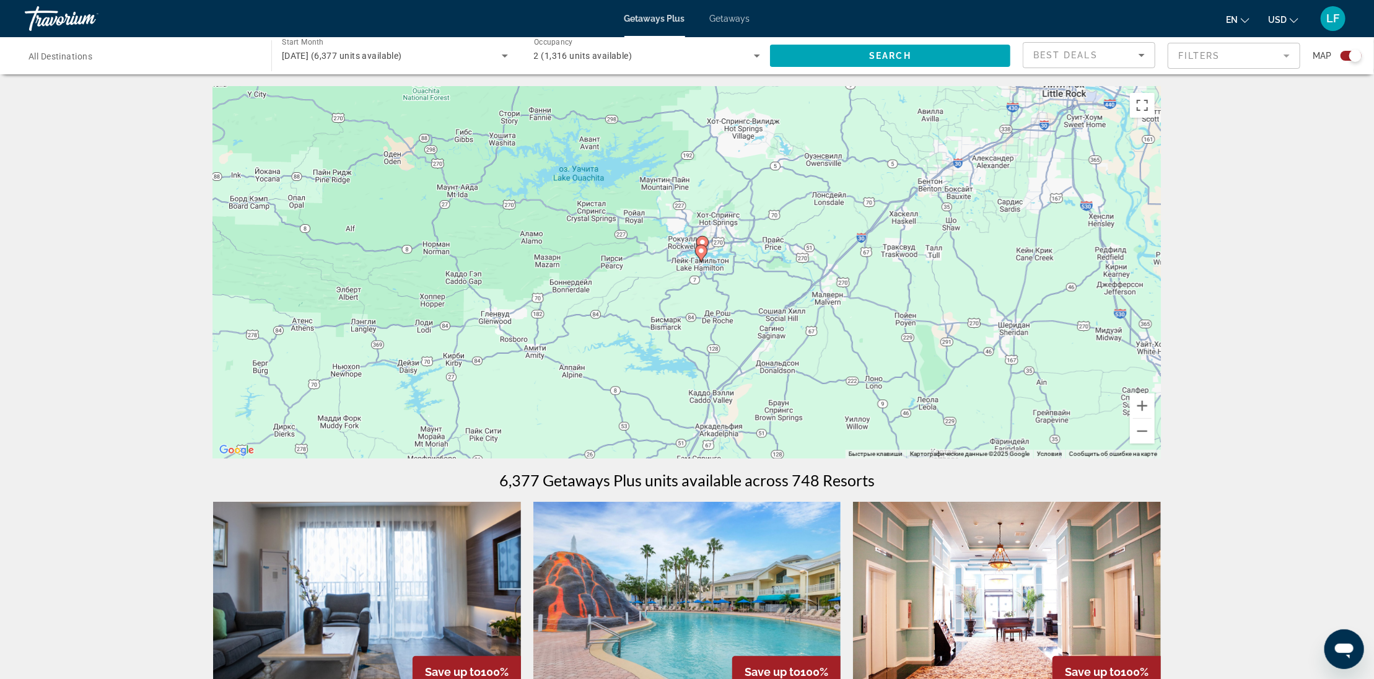
drag, startPoint x: 628, startPoint y: 323, endPoint x: 1106, endPoint y: 375, distance: 480.4
click at [1106, 375] on div "Чтобы активировать перетаскивание с помощью клавиатуры, нажмите Alt + Ввод. Пос…" at bounding box center [687, 273] width 948 height 372
click at [1145, 403] on button "Увеличить" at bounding box center [1142, 405] width 25 height 25
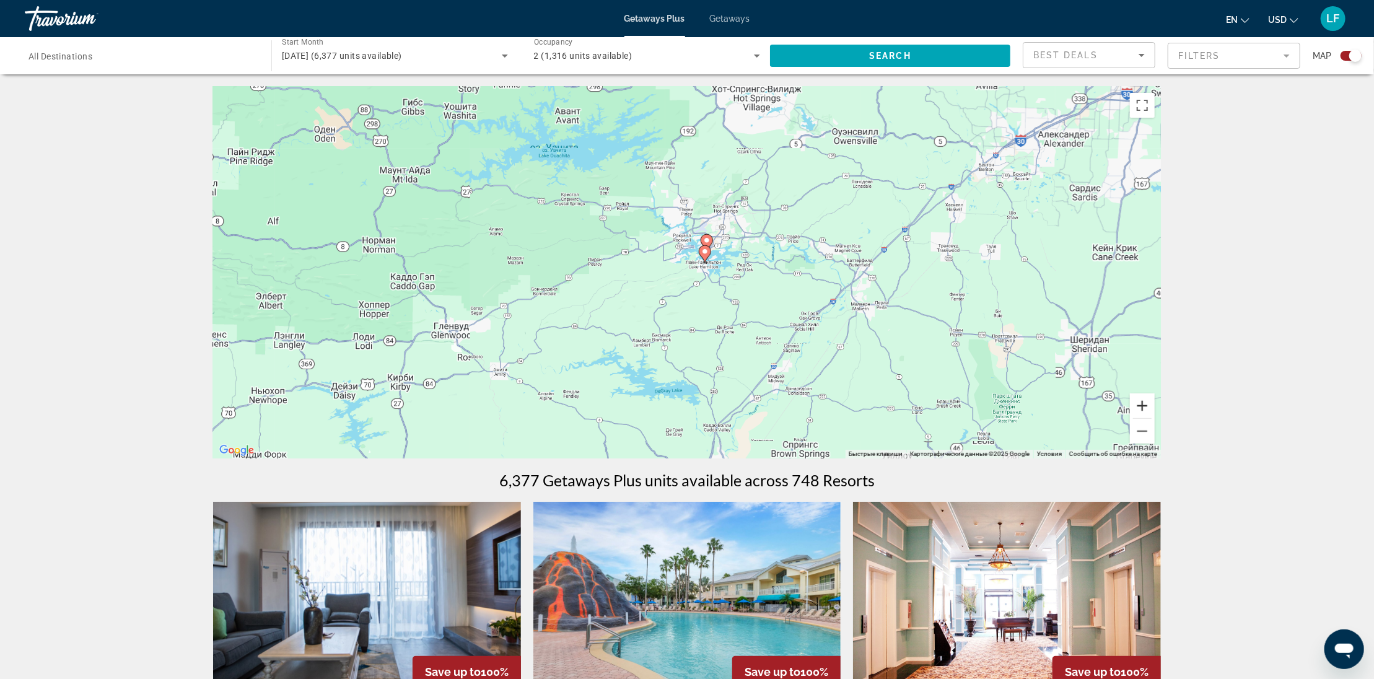
click at [1145, 403] on button "Увеличить" at bounding box center [1142, 405] width 25 height 25
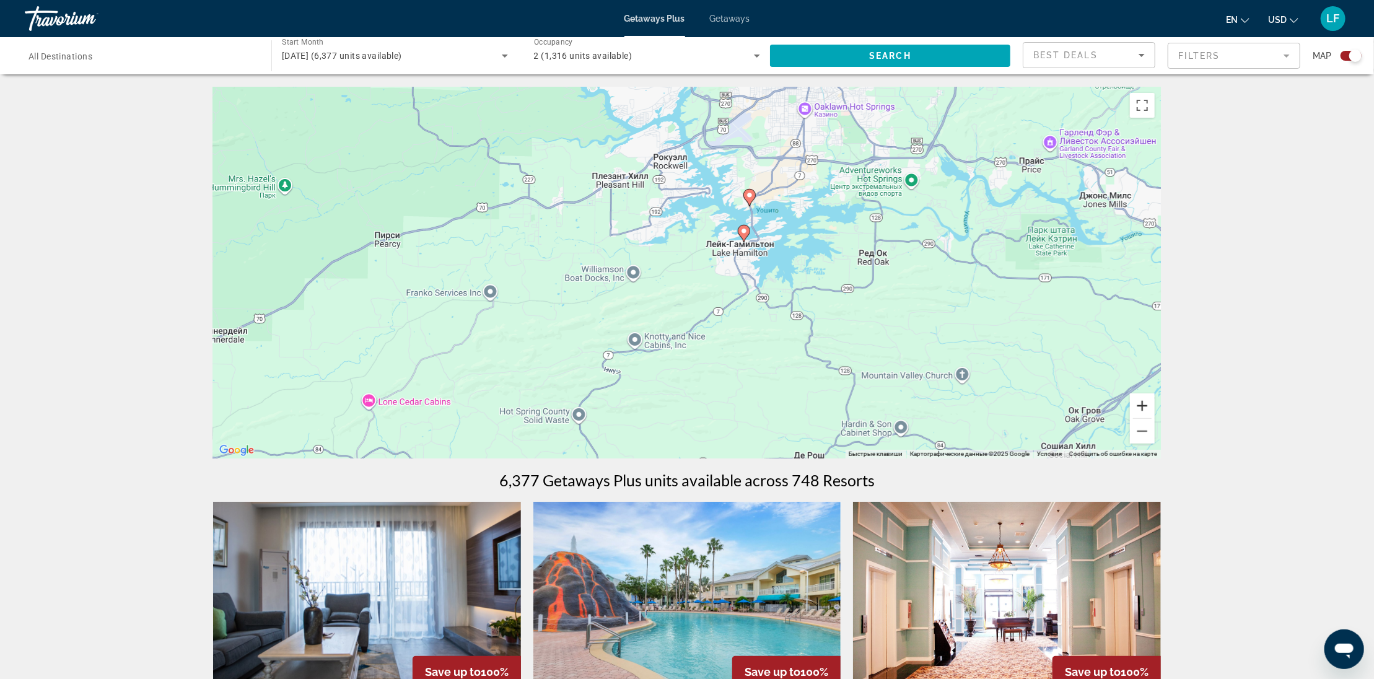
click at [1145, 403] on button "Увеличить" at bounding box center [1142, 405] width 25 height 25
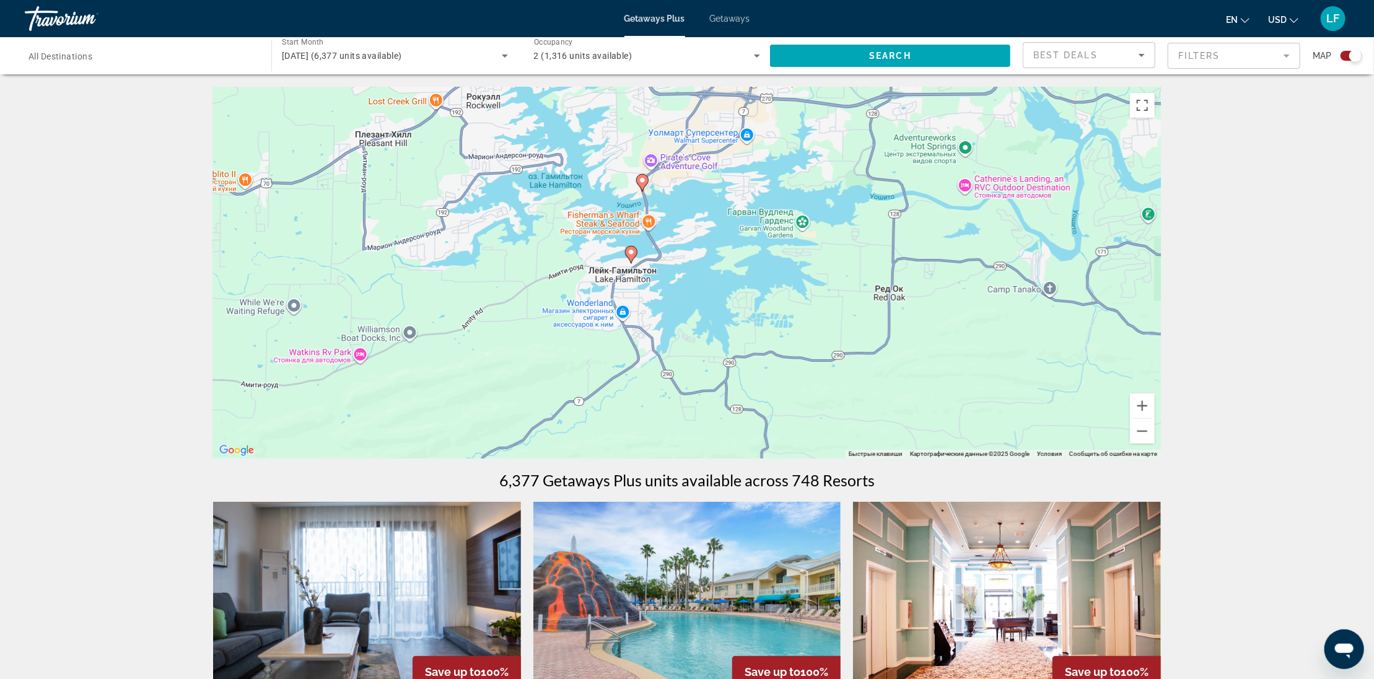
drag, startPoint x: 1093, startPoint y: 352, endPoint x: 903, endPoint y: 433, distance: 206.5
click at [903, 433] on div "Чтобы активировать перетаскивание с помощью клавиатуры, нажмите Alt + Ввод. Пос…" at bounding box center [687, 273] width 948 height 372
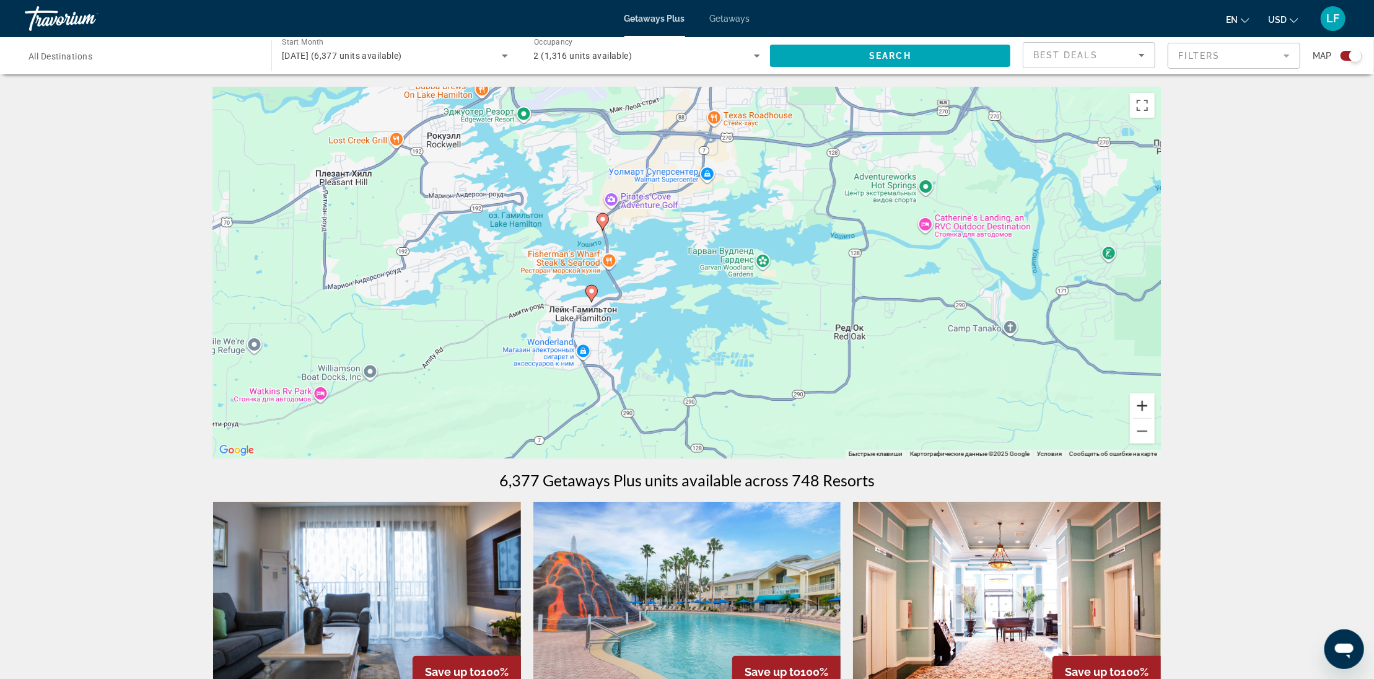
click at [1143, 406] on button "Увеличить" at bounding box center [1142, 405] width 25 height 25
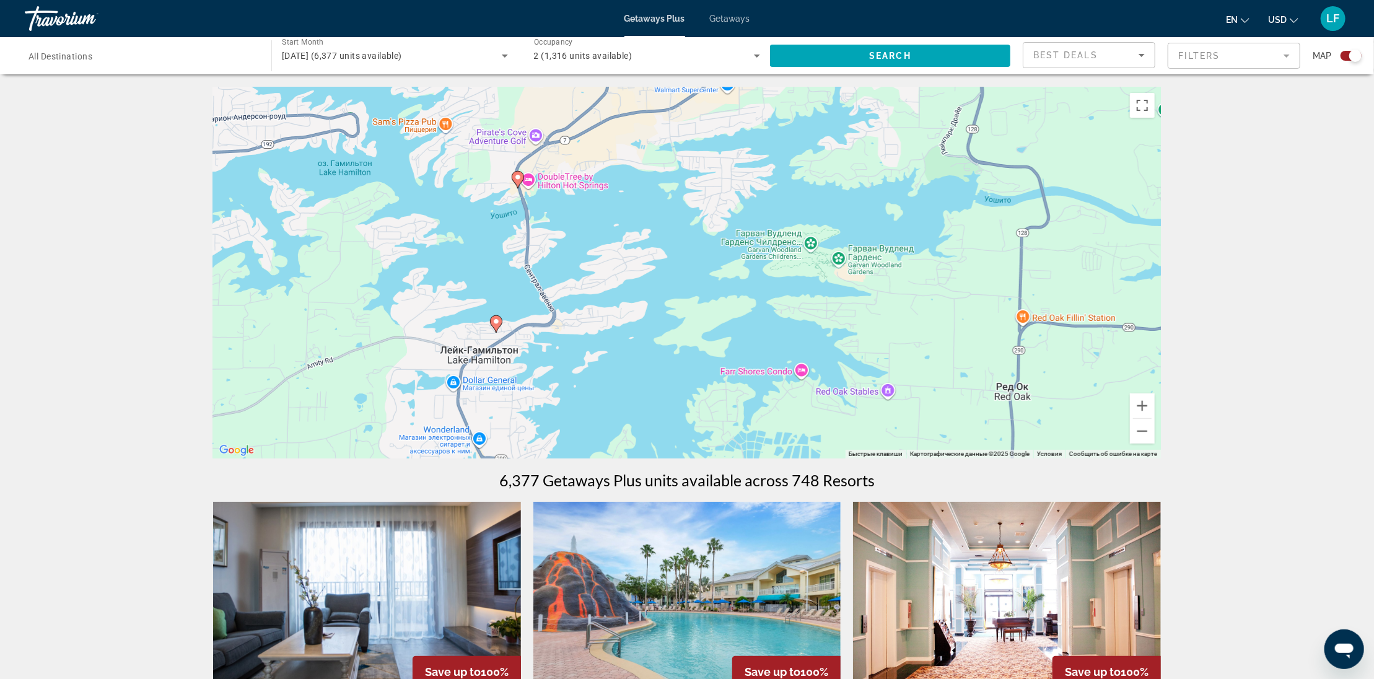
click at [520, 176] on image "Main content" at bounding box center [517, 176] width 7 height 7
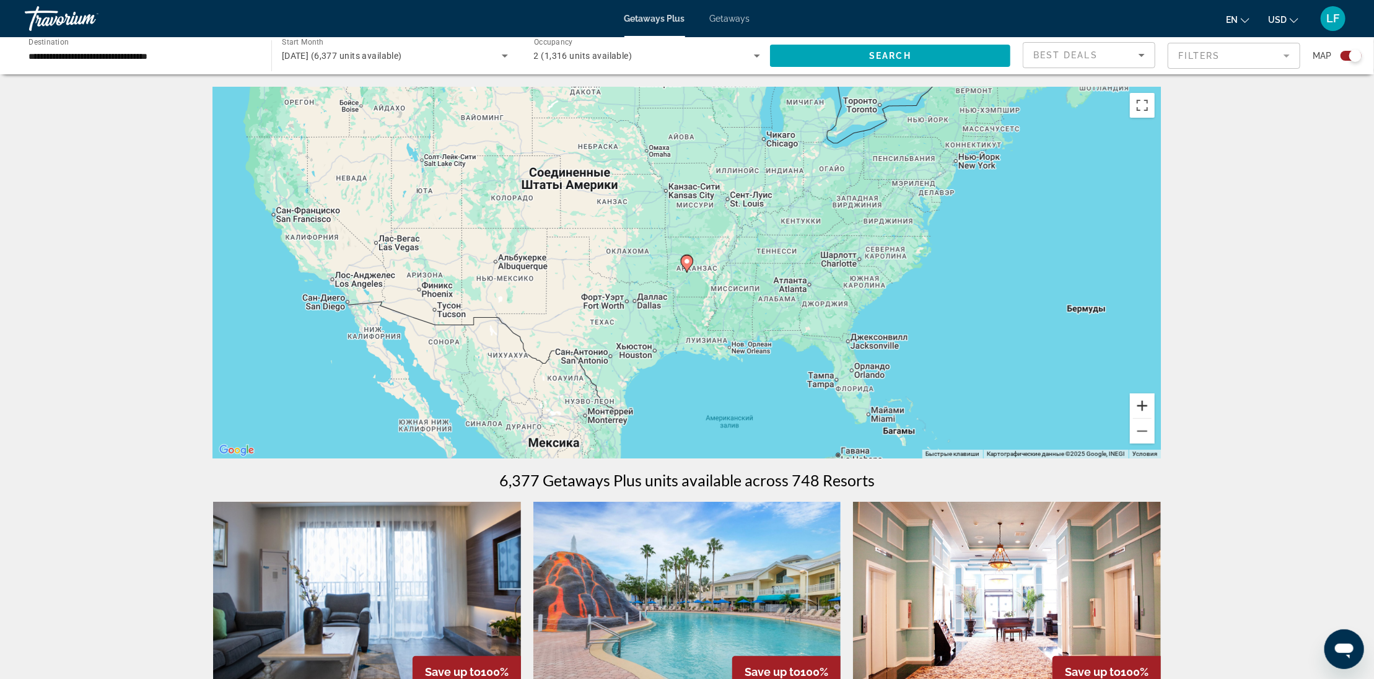
click at [1145, 405] on button "Увеличить" at bounding box center [1142, 405] width 25 height 25
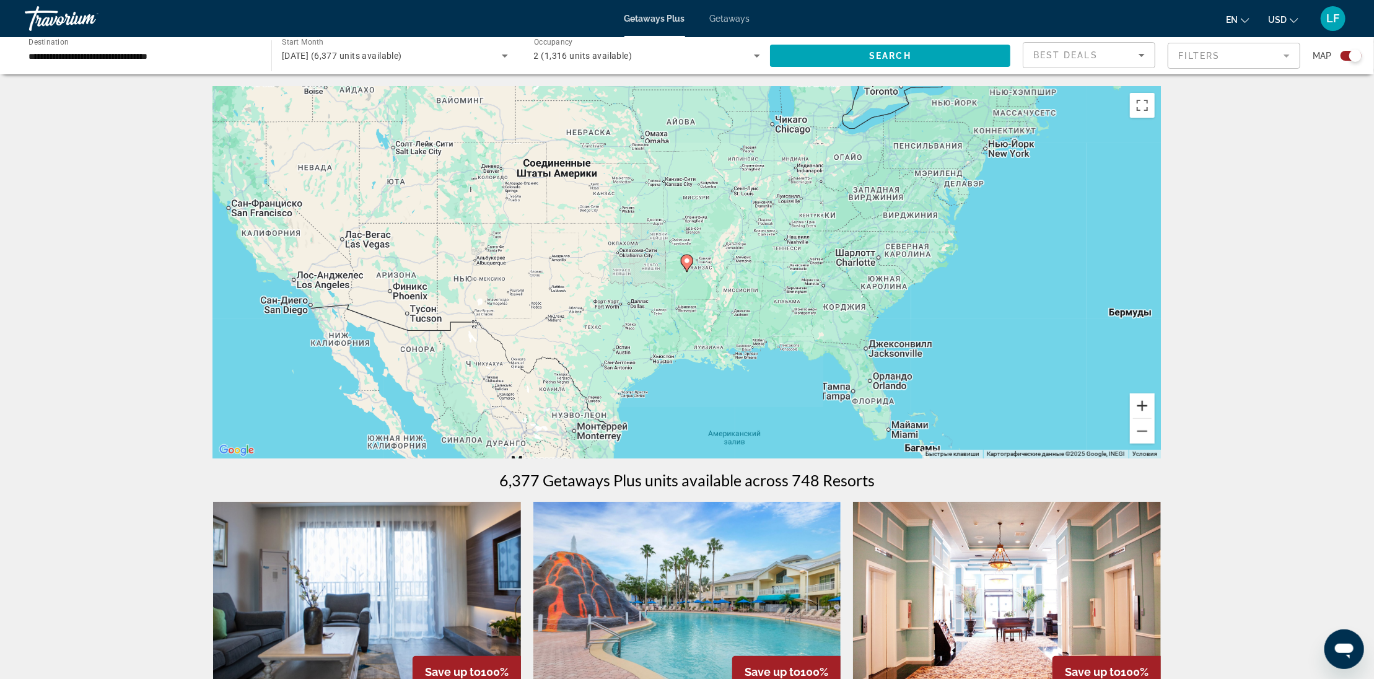
click at [1145, 405] on button "Увеличить" at bounding box center [1142, 405] width 25 height 25
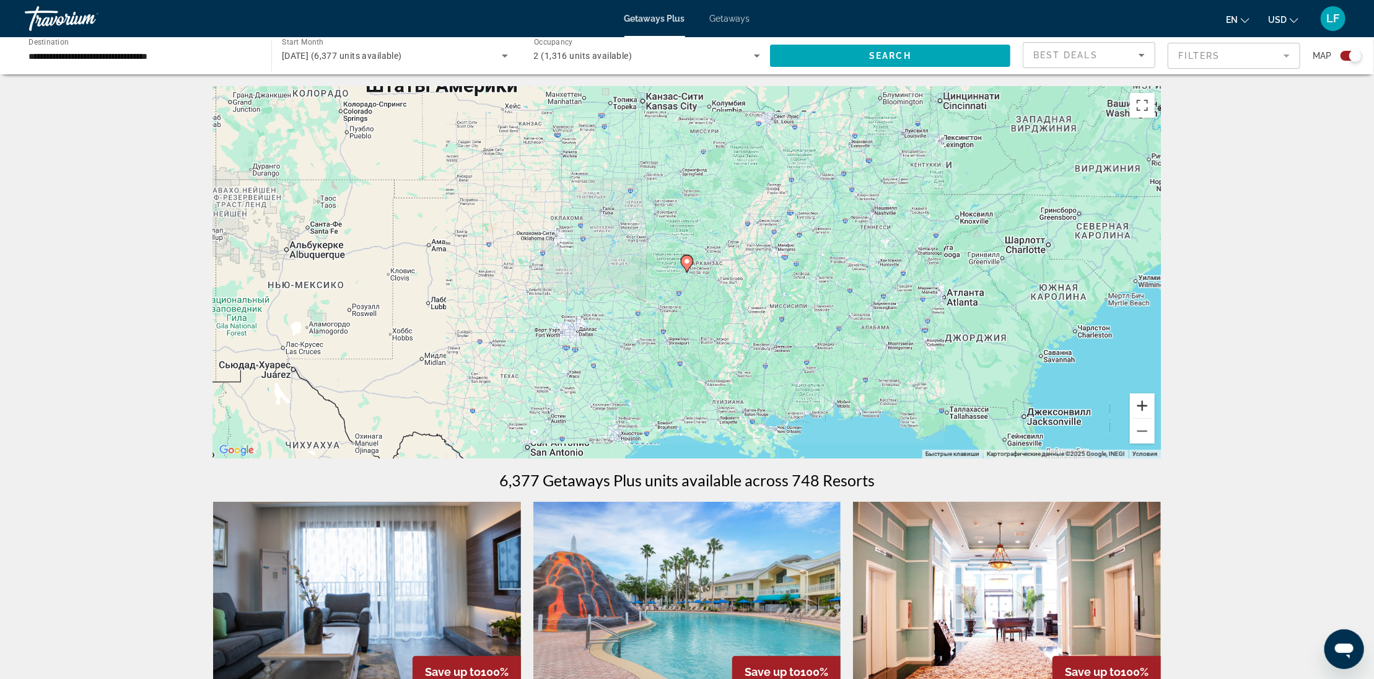
click at [1145, 405] on button "Увеличить" at bounding box center [1142, 405] width 25 height 25
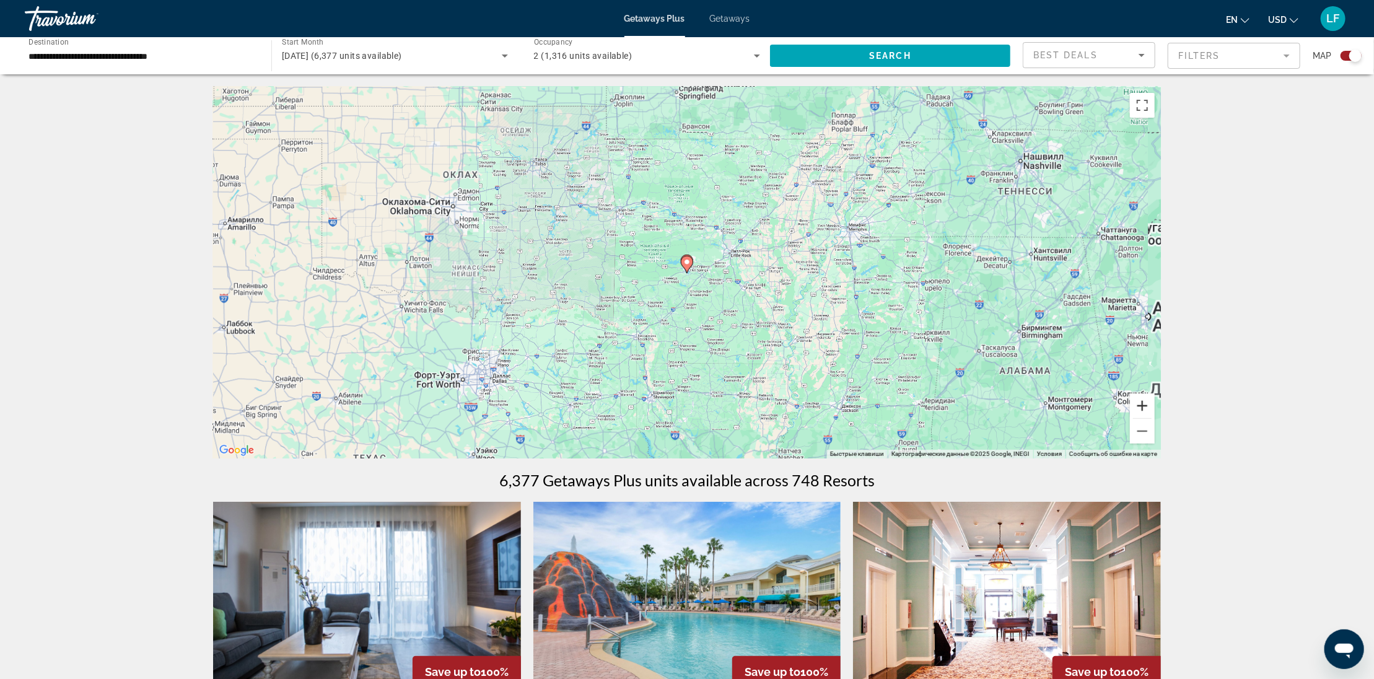
click at [1145, 405] on button "Увеличить" at bounding box center [1142, 405] width 25 height 25
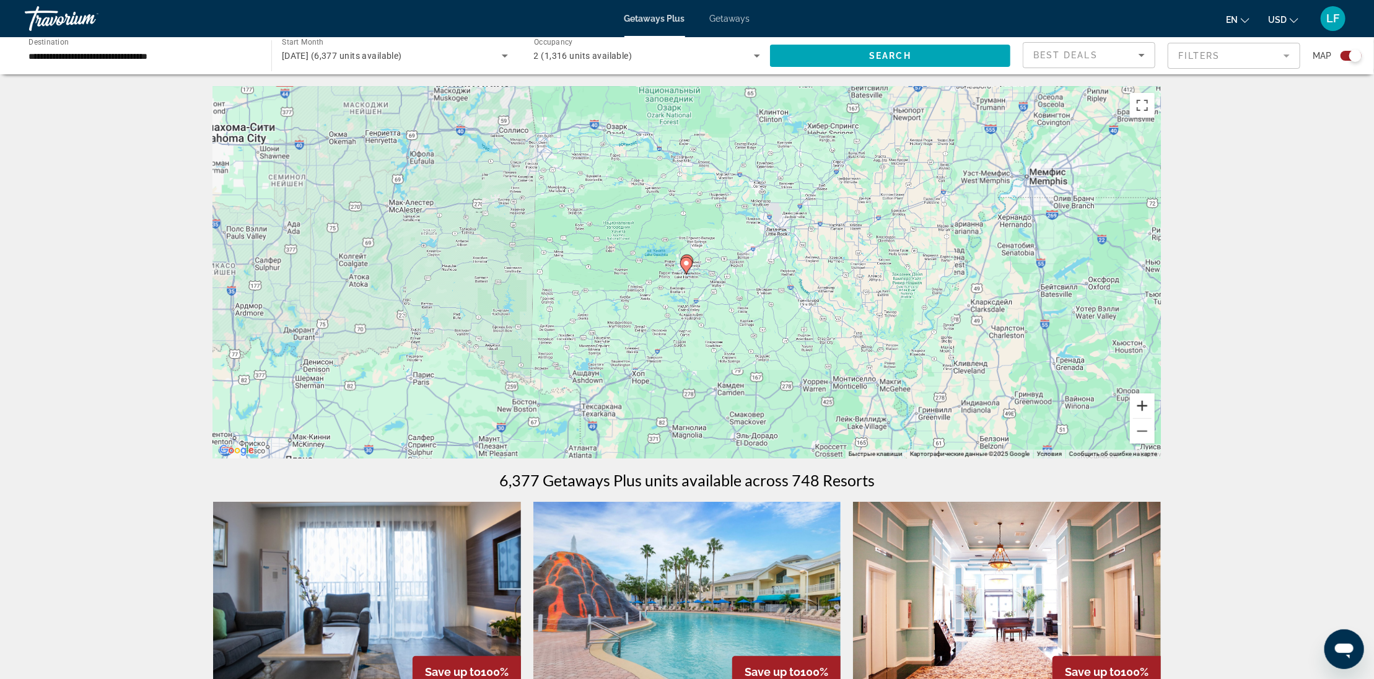
click at [1145, 405] on button "Увеличить" at bounding box center [1142, 405] width 25 height 25
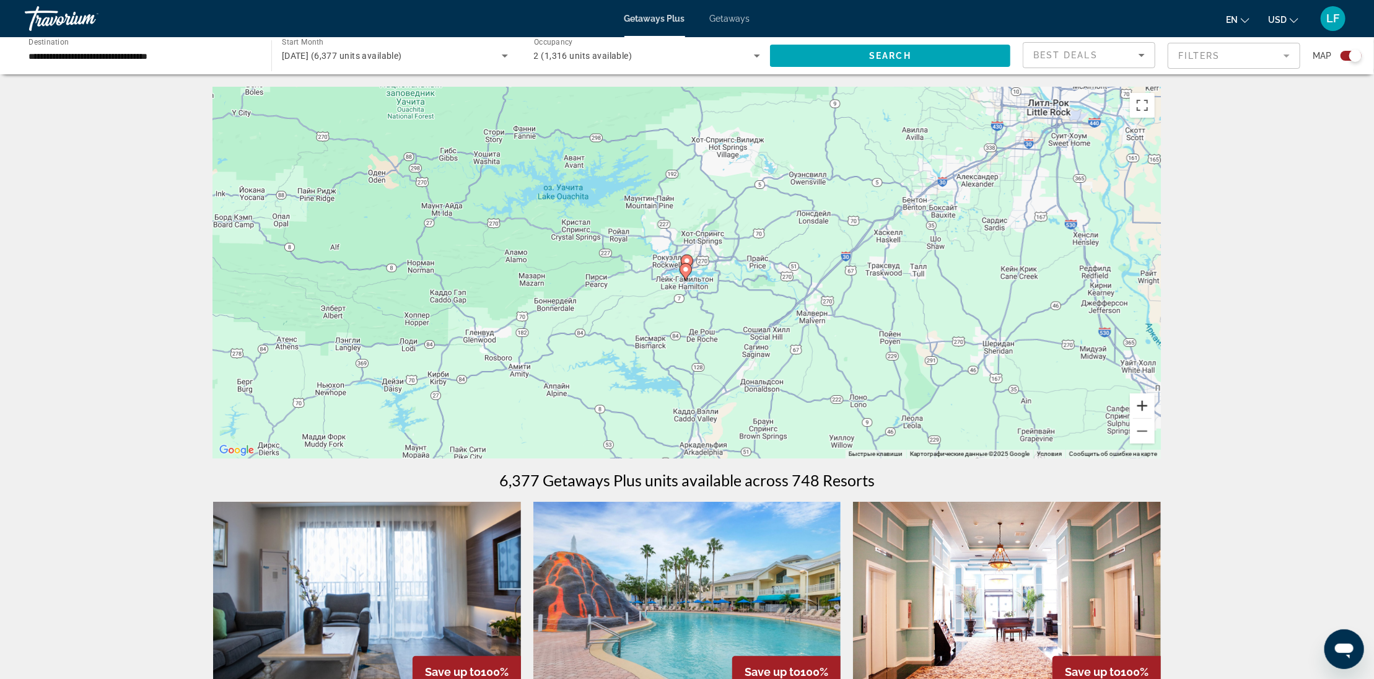
click at [1145, 405] on button "Увеличить" at bounding box center [1142, 405] width 25 height 25
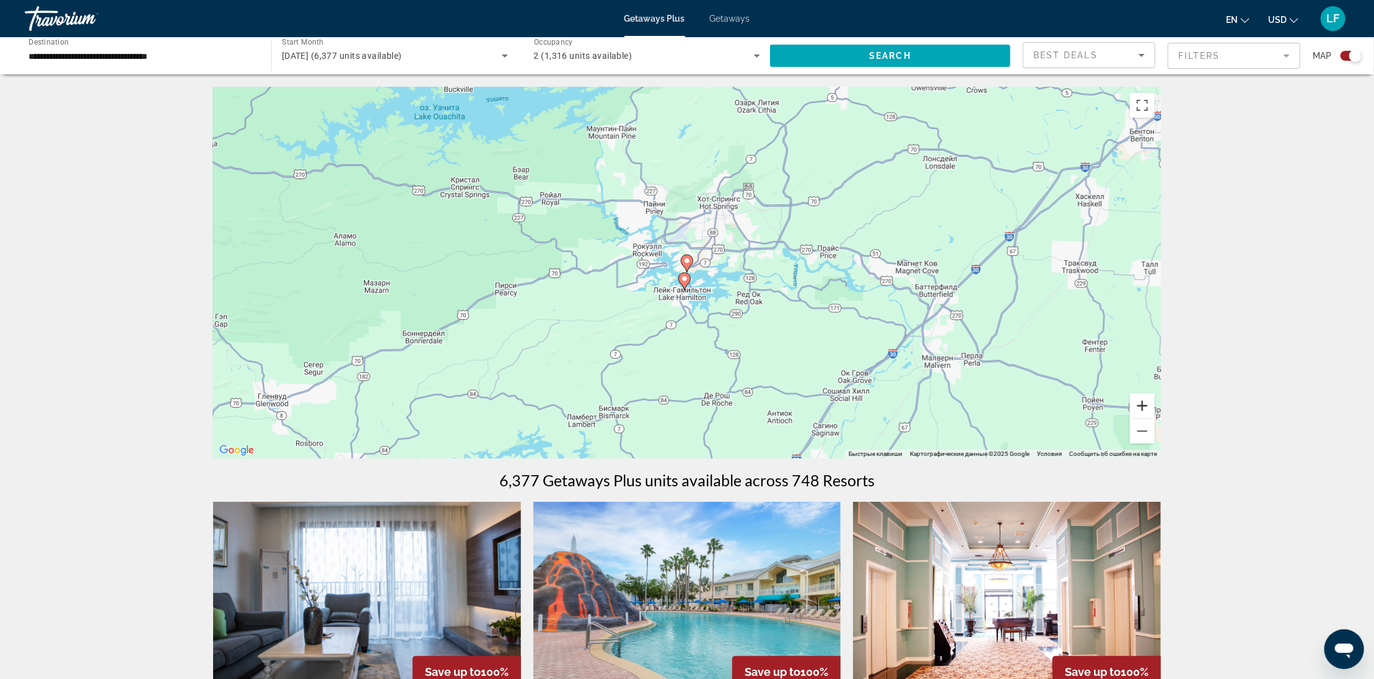
click at [1145, 405] on button "Увеличить" at bounding box center [1142, 405] width 25 height 25
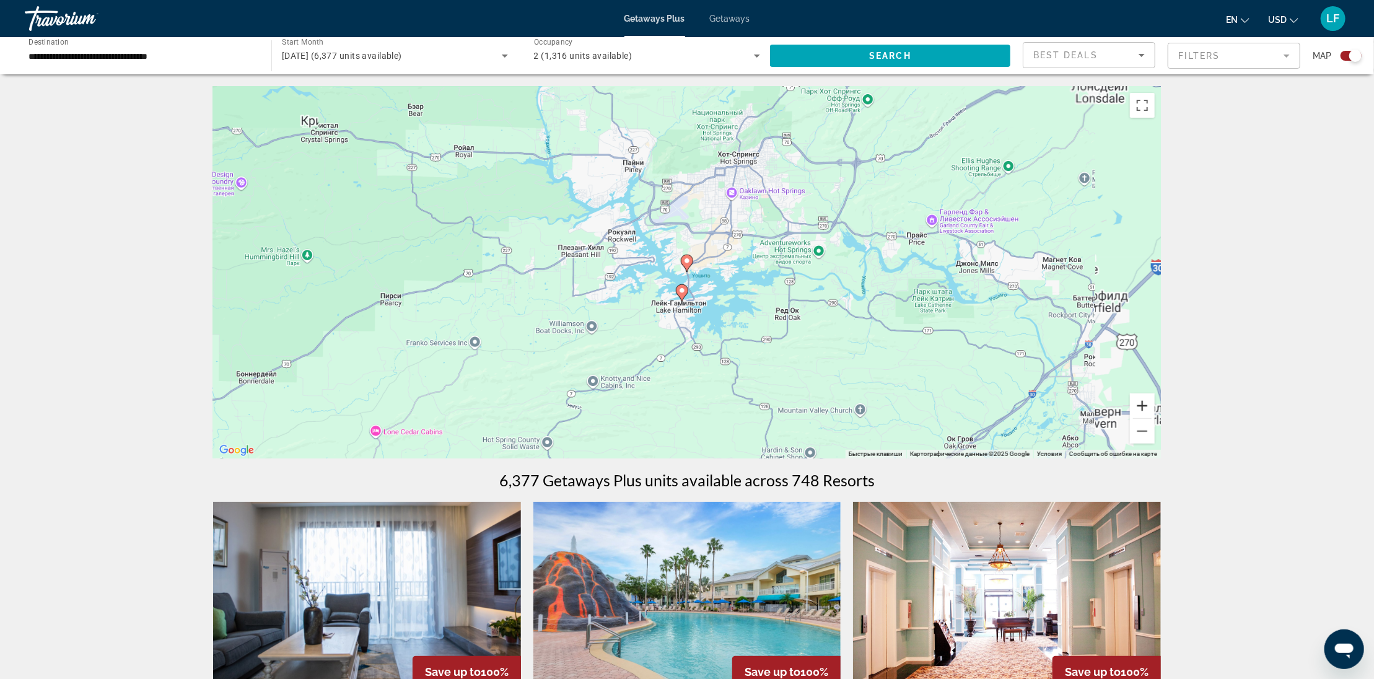
click at [1145, 405] on button "Увеличить" at bounding box center [1142, 405] width 25 height 25
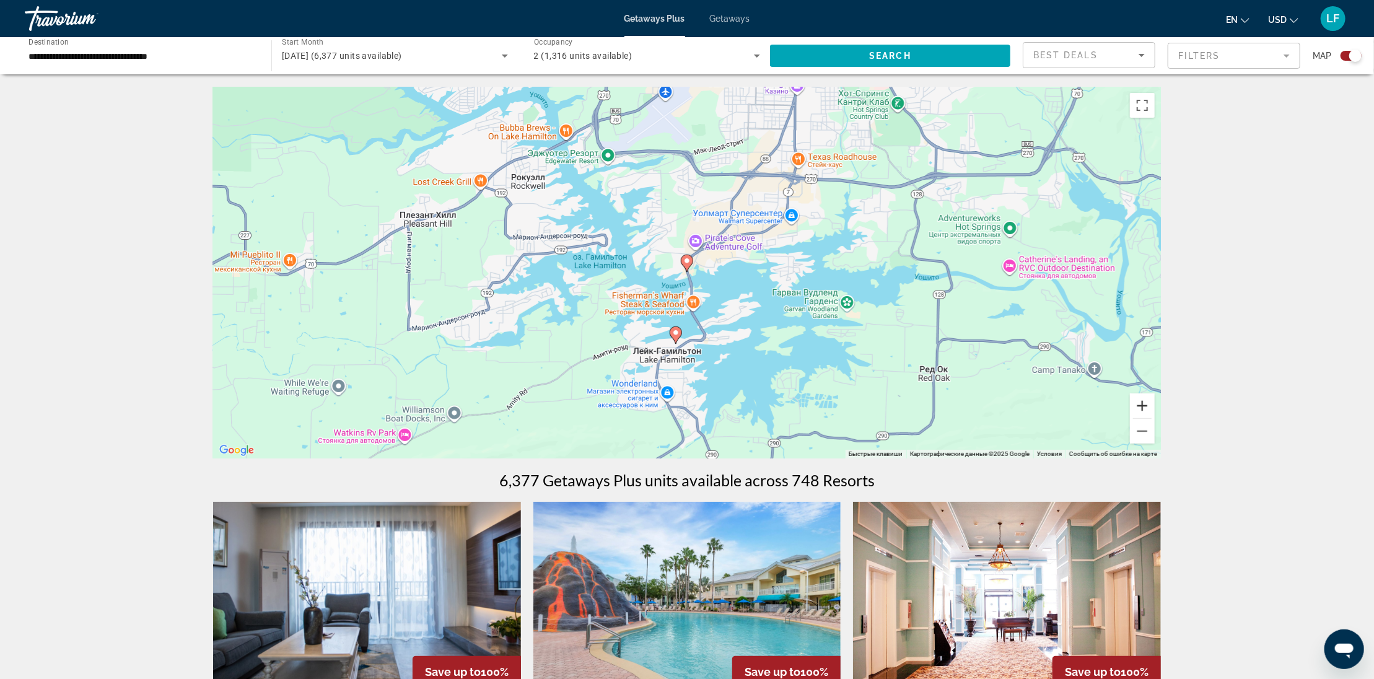
click at [1145, 405] on button "Увеличить" at bounding box center [1142, 405] width 25 height 25
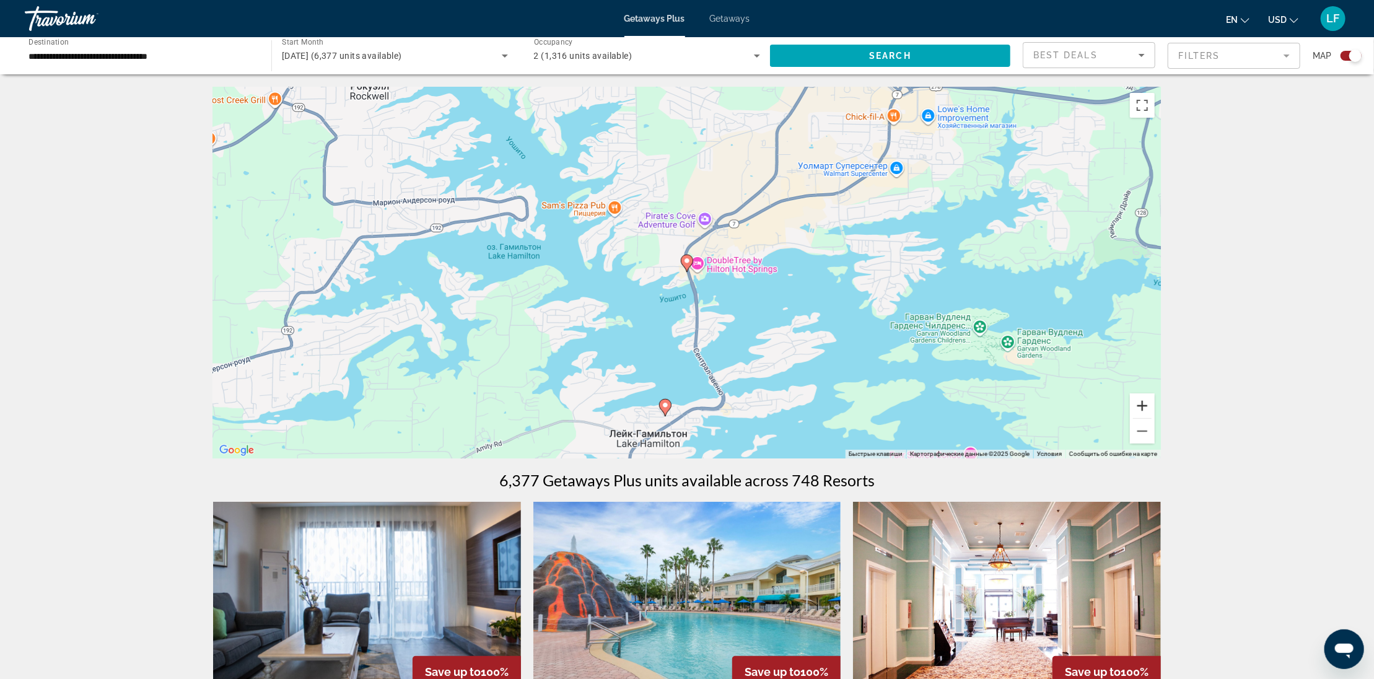
click at [1145, 405] on button "Увеличить" at bounding box center [1142, 405] width 25 height 25
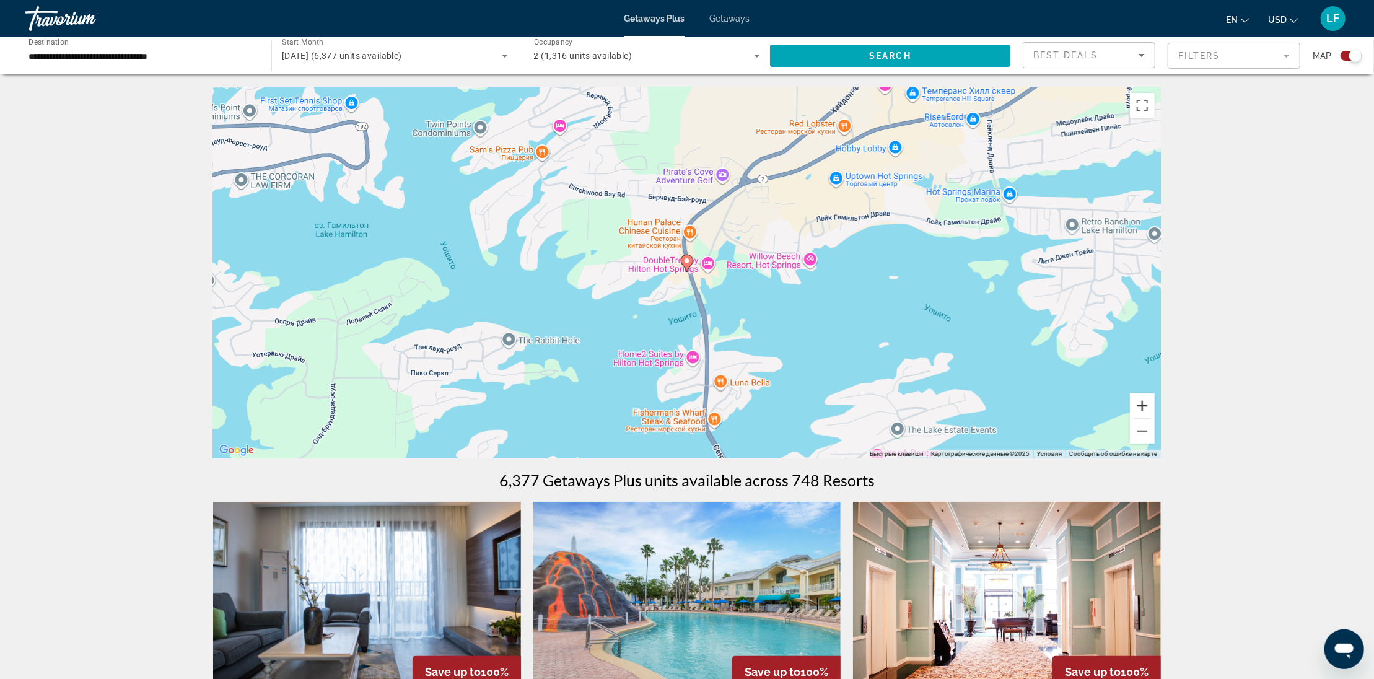
click at [1145, 405] on button "Увеличить" at bounding box center [1142, 405] width 25 height 25
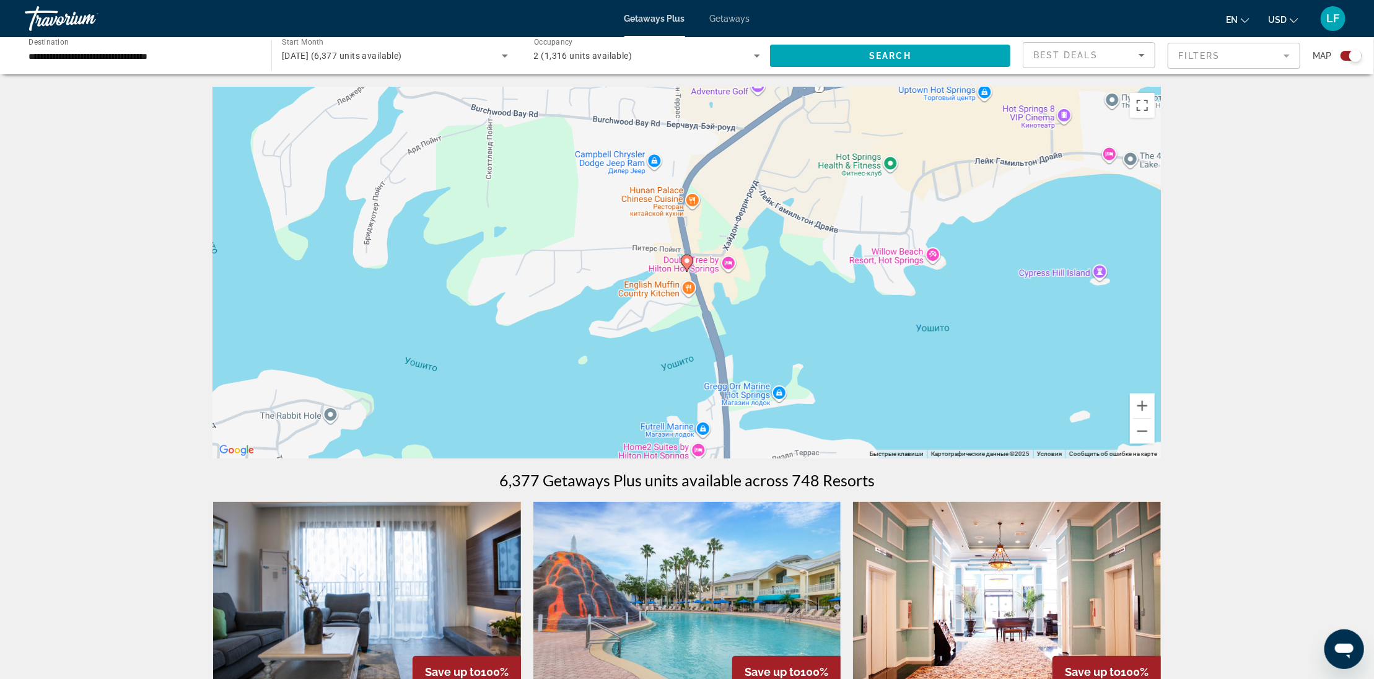
click at [688, 260] on image "Main content" at bounding box center [686, 260] width 7 height 7
type input "**********"
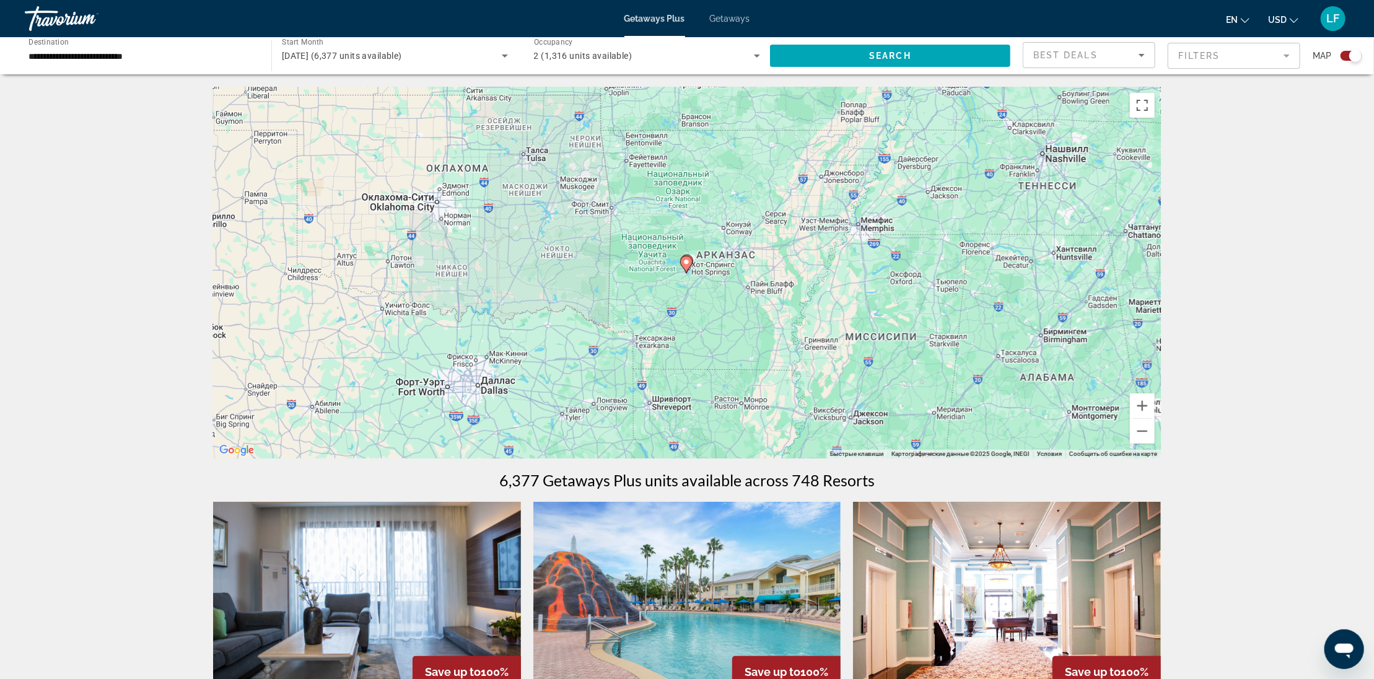
click at [686, 262] on image "Main content" at bounding box center [686, 261] width 7 height 7
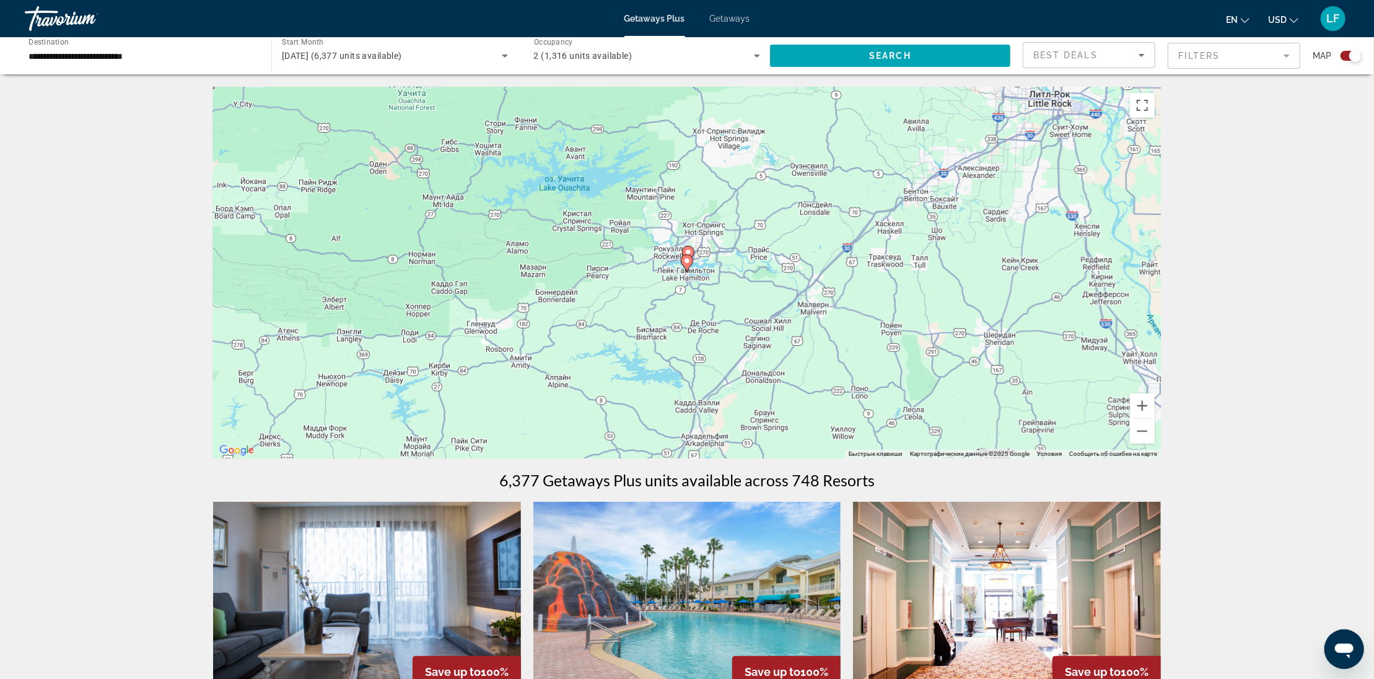
click at [686, 262] on image "Main content" at bounding box center [686, 260] width 7 height 7
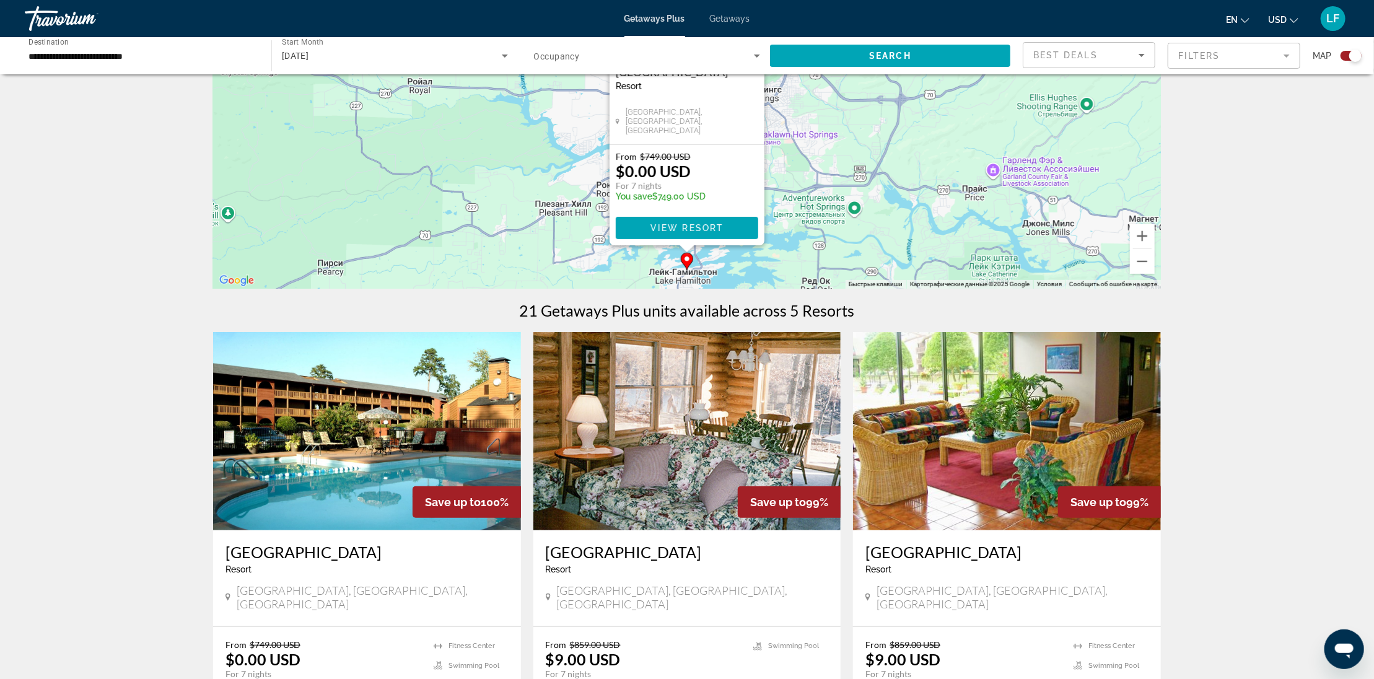
scroll to position [310, 0]
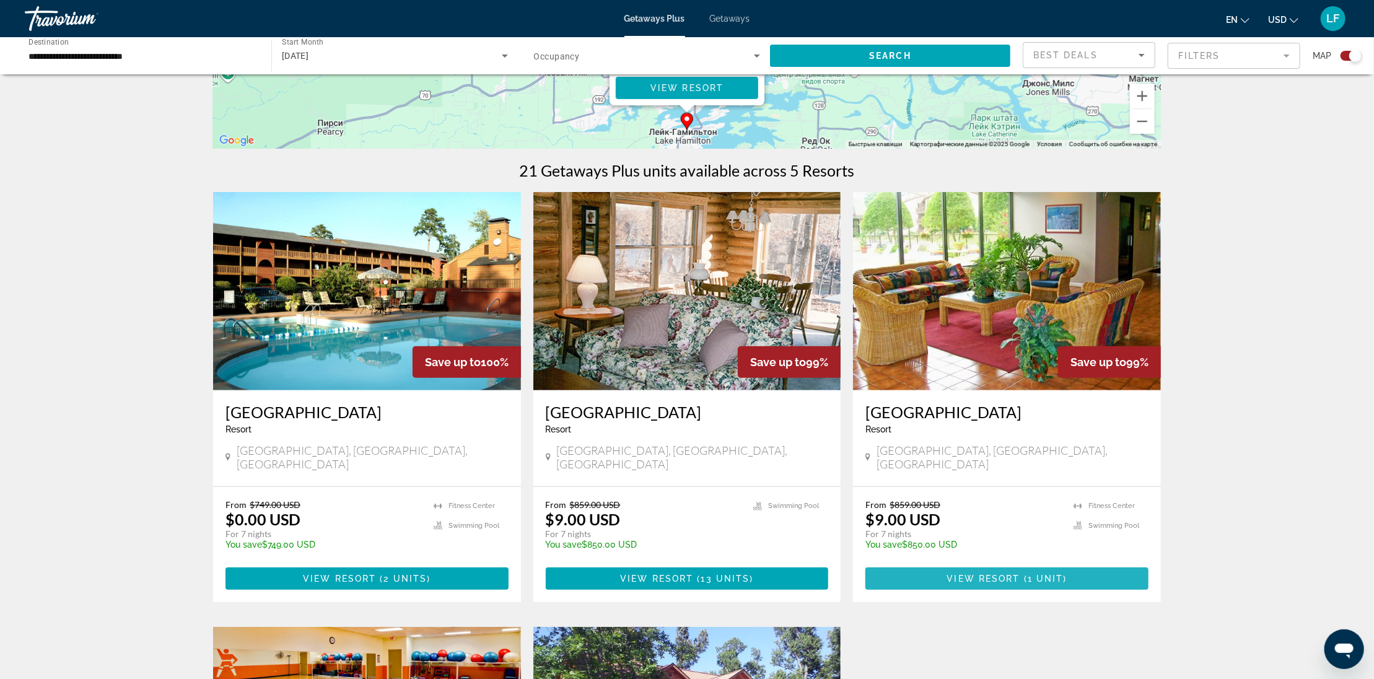
click at [1002, 574] on span "View Resort" at bounding box center [983, 579] width 73 height 10
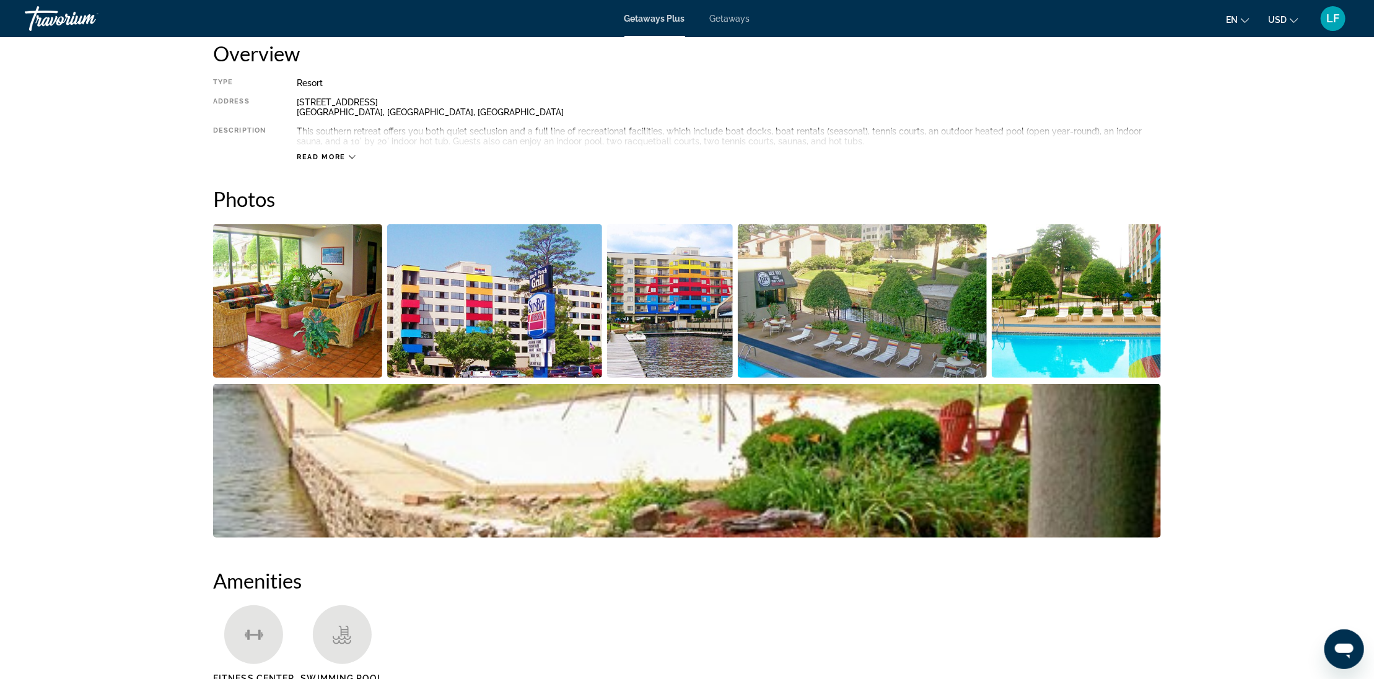
scroll to position [369, 0]
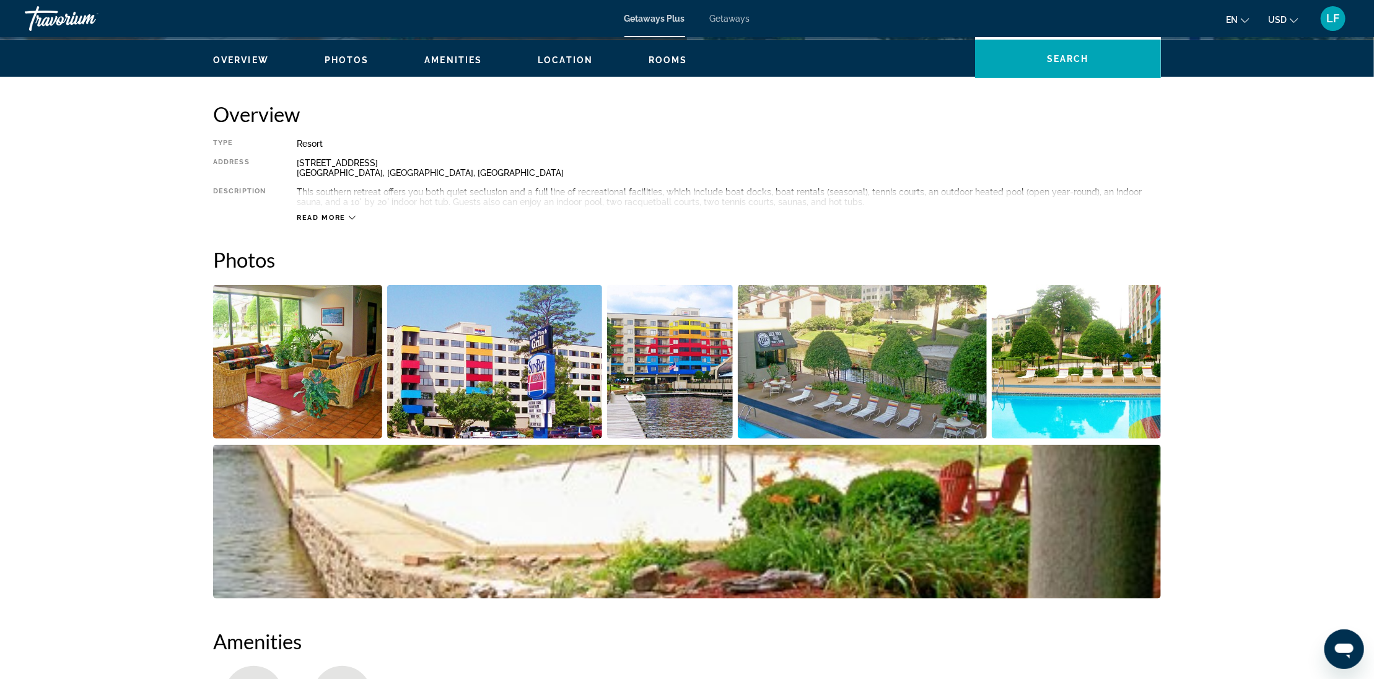
click at [295, 378] on img "Open full-screen image slider" at bounding box center [297, 362] width 169 height 154
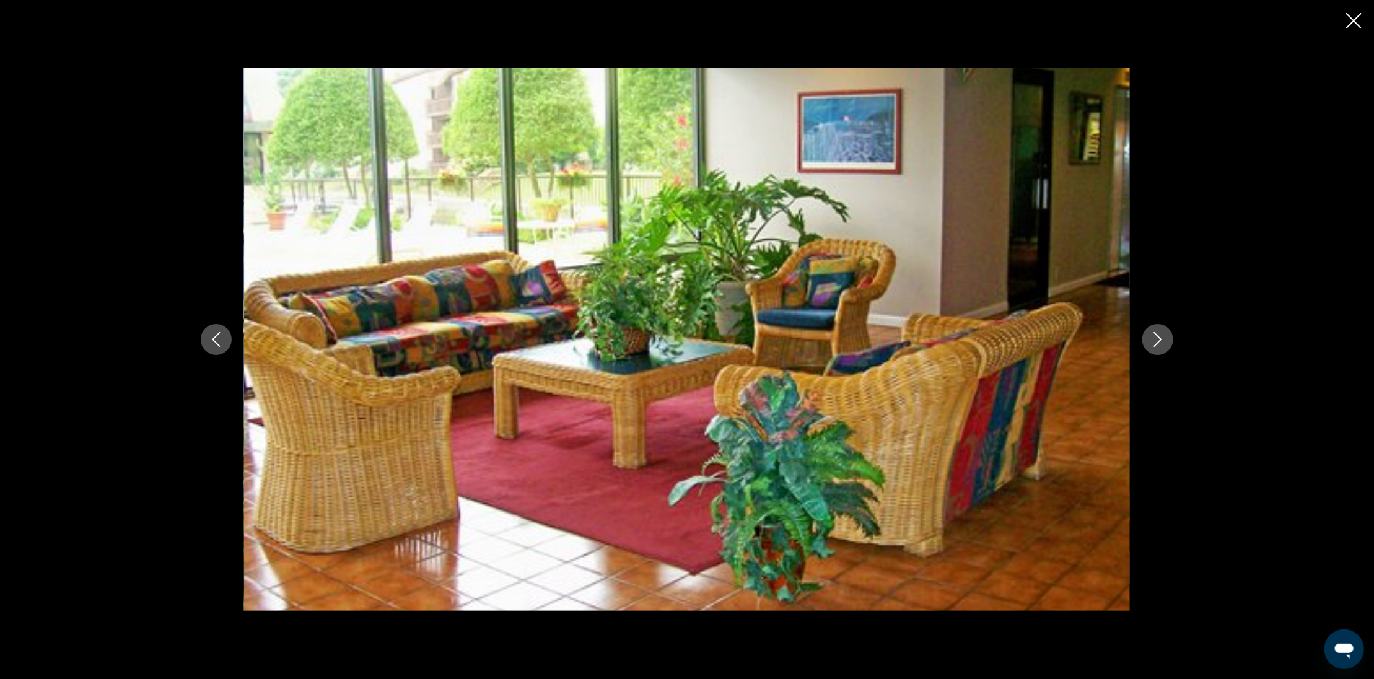
click at [1161, 336] on icon "Next image" at bounding box center [1157, 339] width 15 height 15
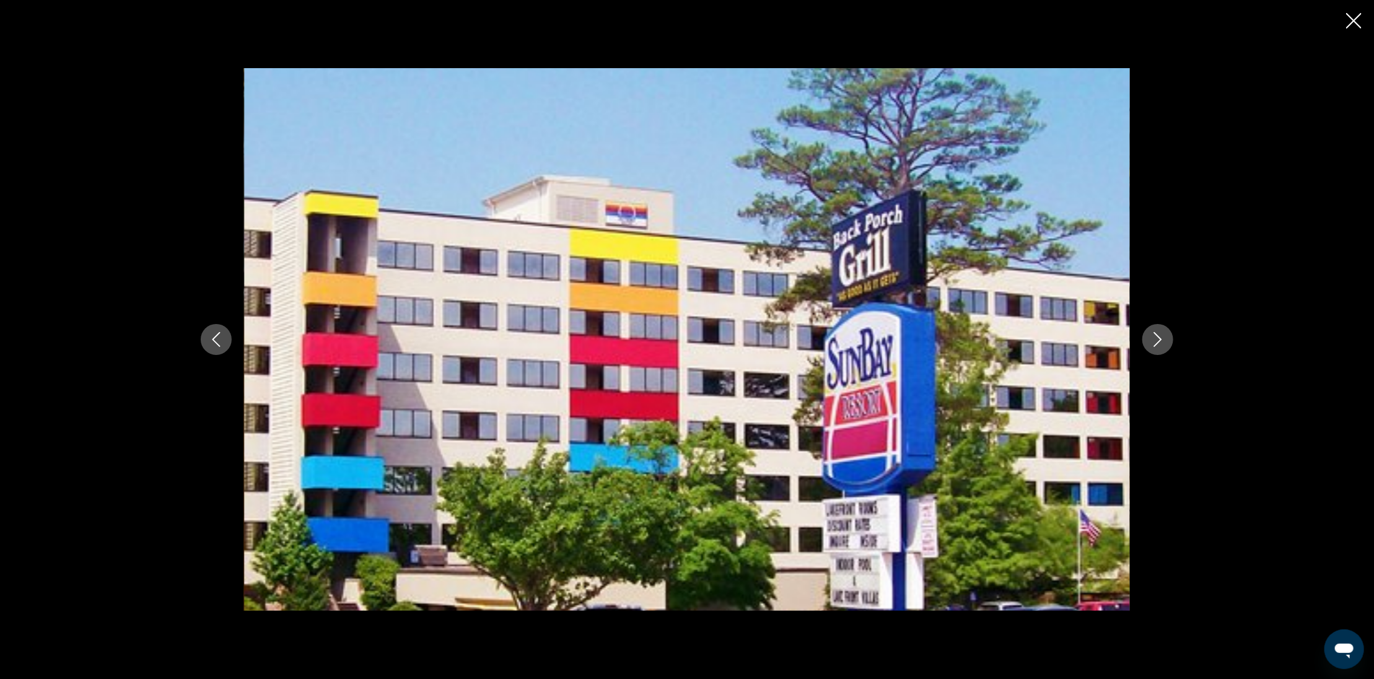
click at [1161, 336] on icon "Next image" at bounding box center [1157, 339] width 15 height 15
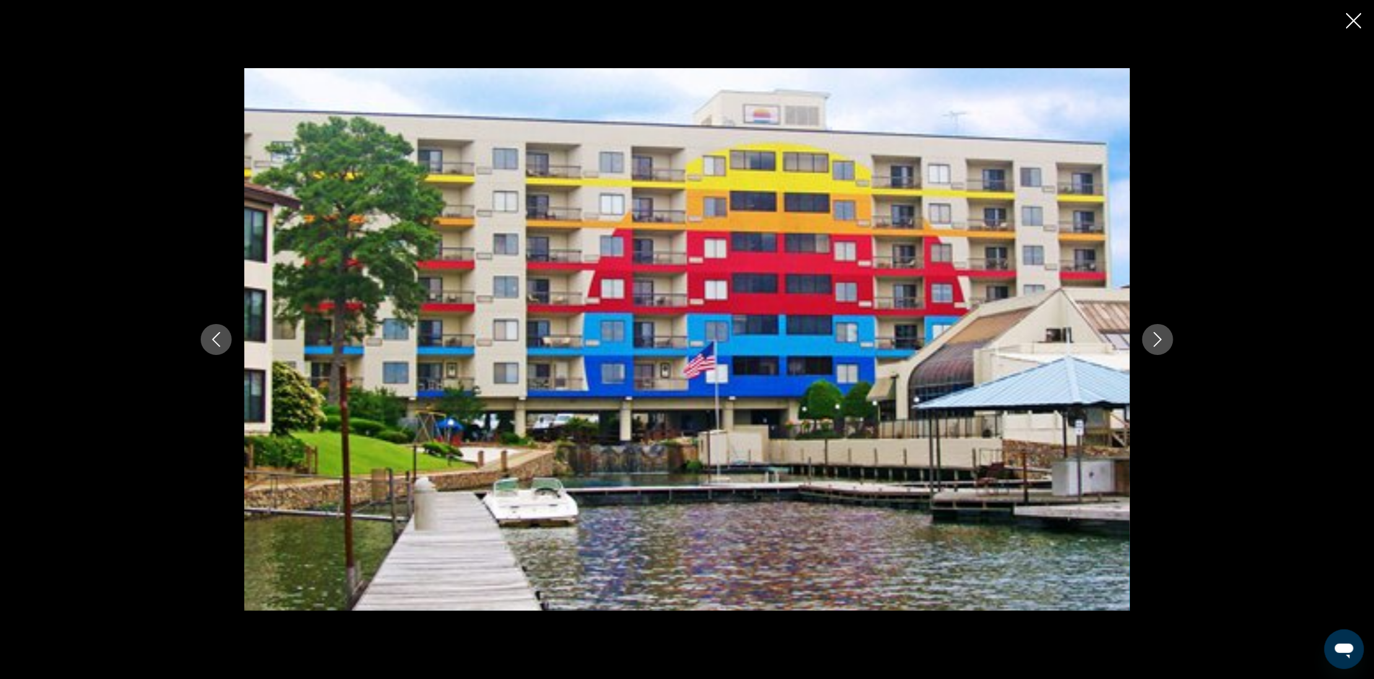
click at [1161, 336] on icon "Next image" at bounding box center [1157, 339] width 15 height 15
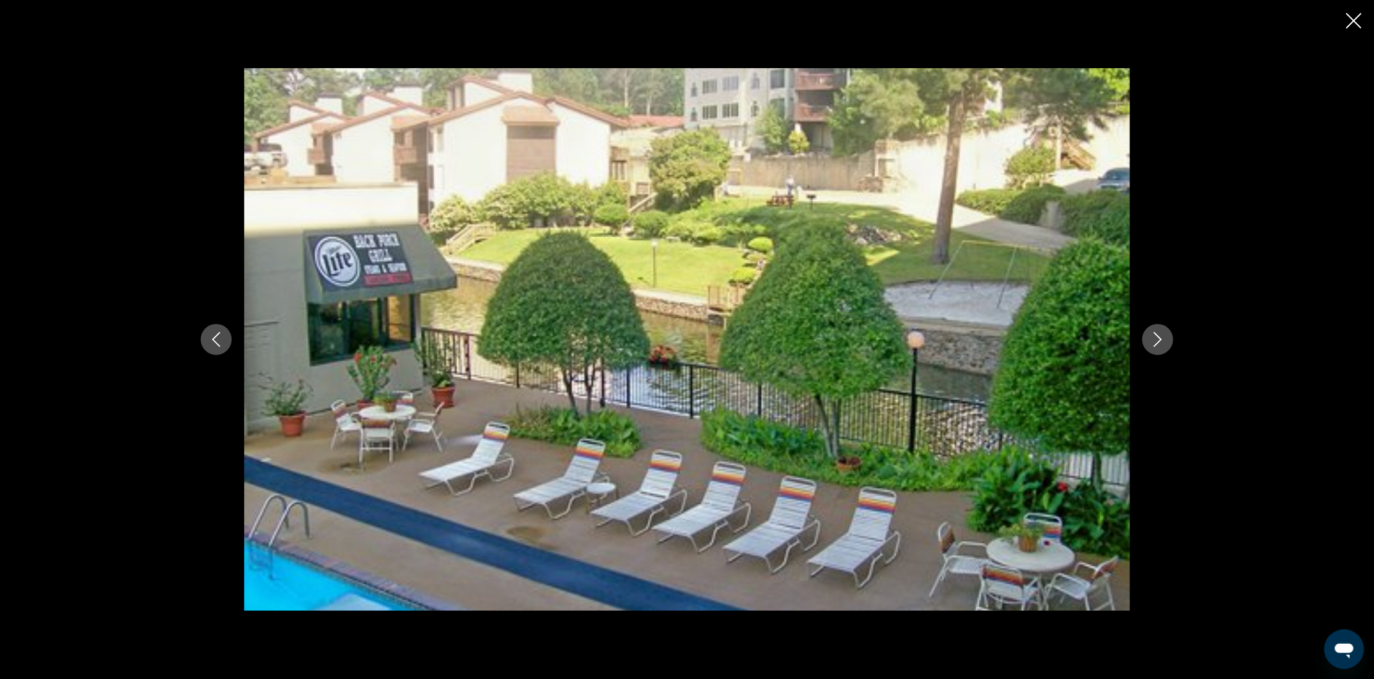
click at [1161, 336] on icon "Next image" at bounding box center [1157, 339] width 15 height 15
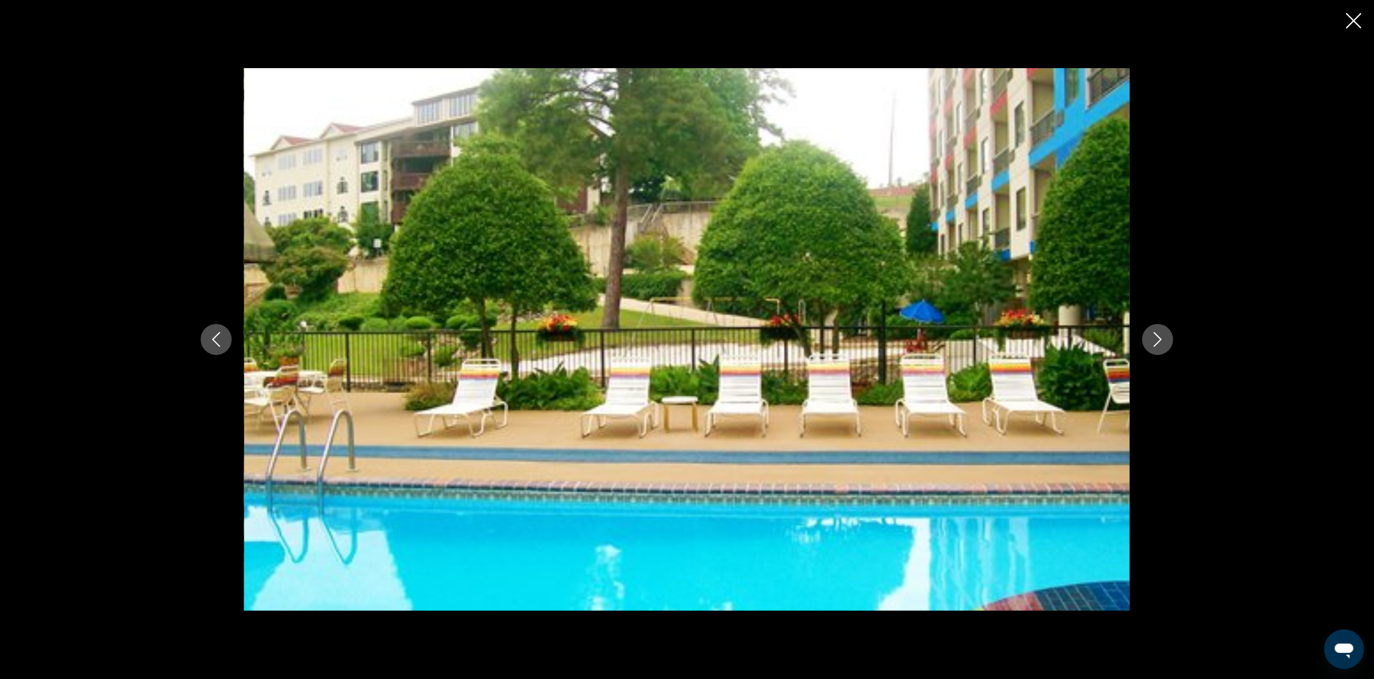
click at [1161, 336] on icon "Next image" at bounding box center [1157, 339] width 15 height 15
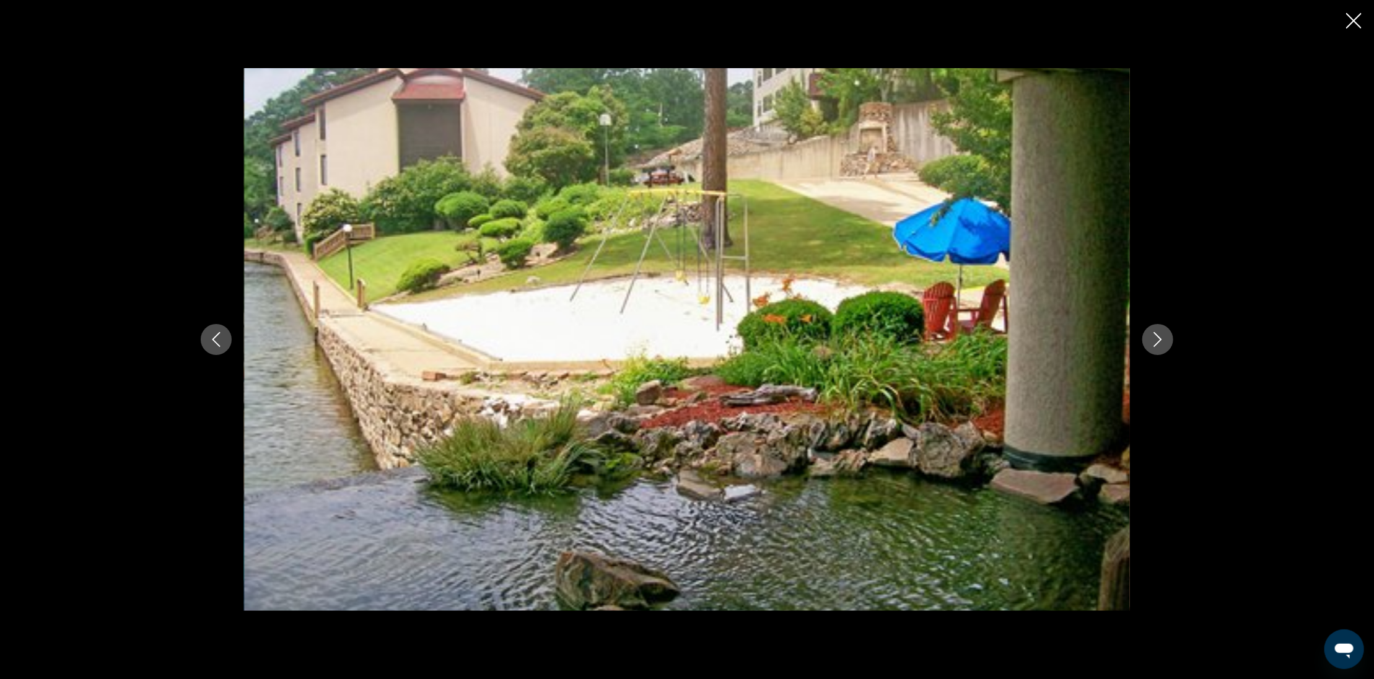
click at [1161, 336] on icon "Next image" at bounding box center [1157, 339] width 15 height 15
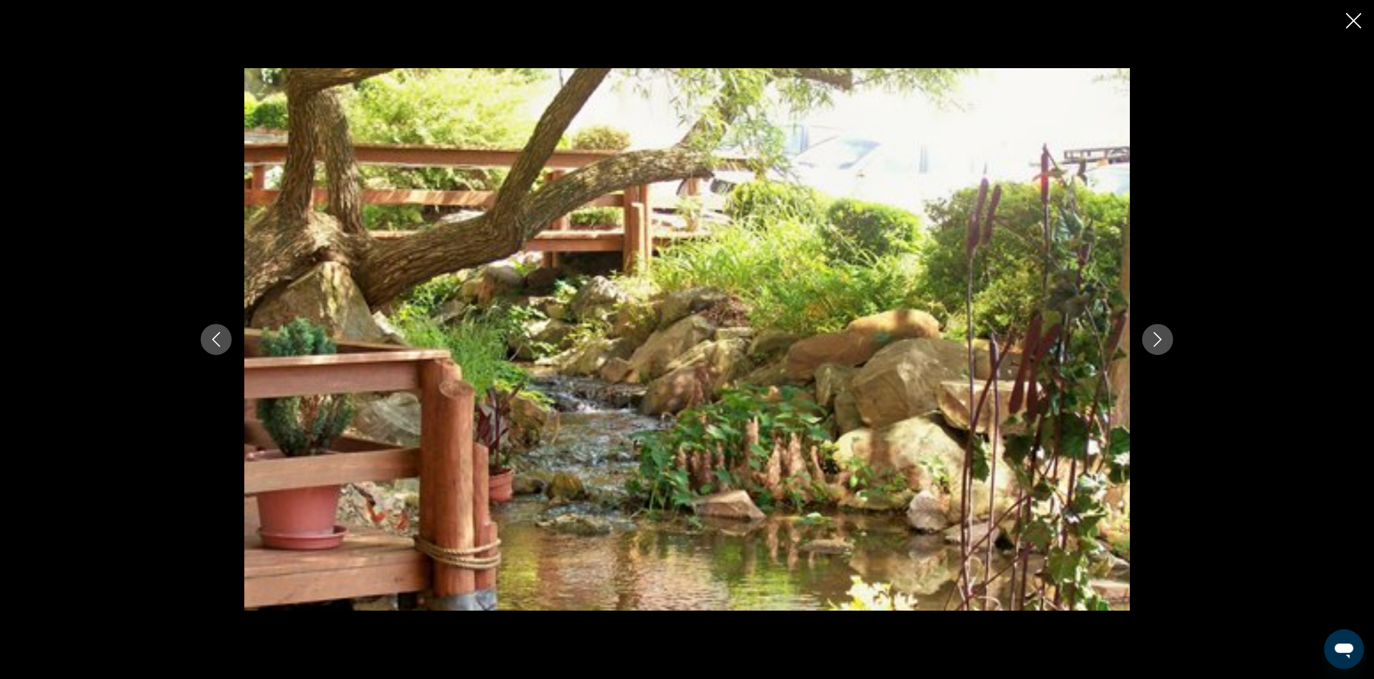
click at [1161, 336] on icon "Next image" at bounding box center [1157, 339] width 15 height 15
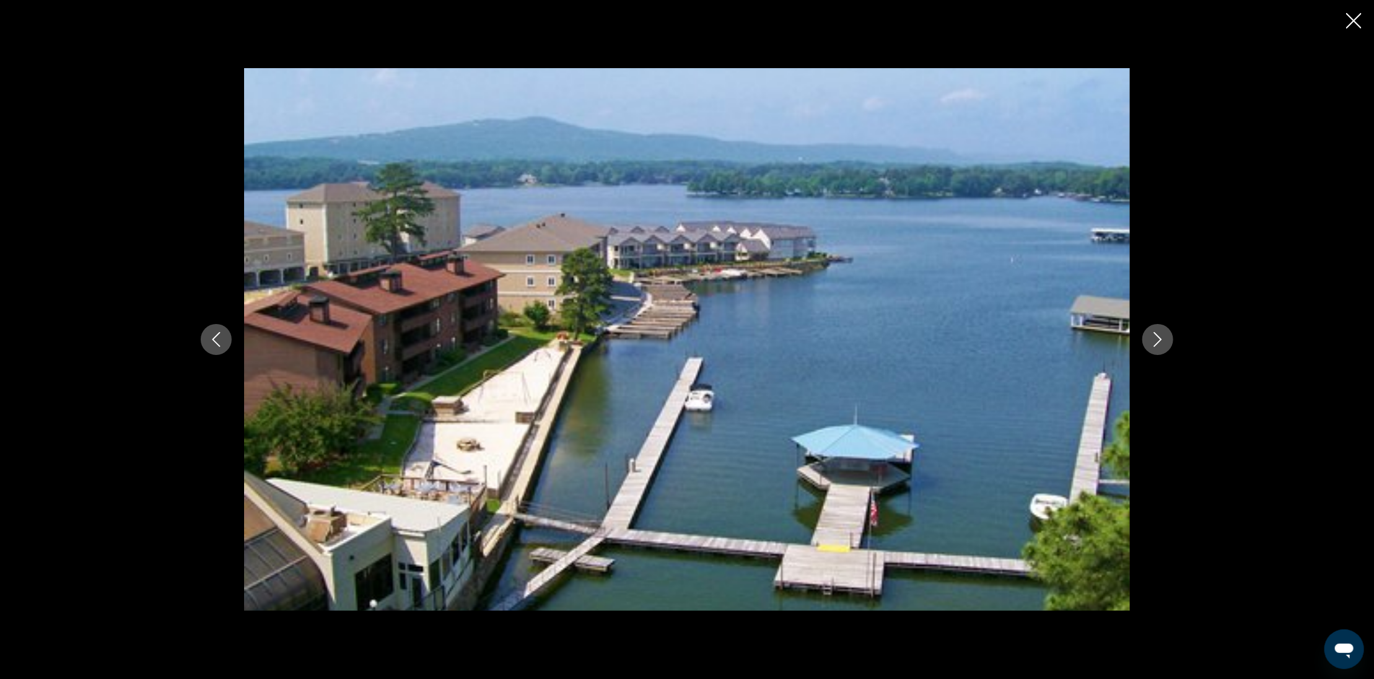
click at [1161, 336] on icon "Next image" at bounding box center [1157, 339] width 15 height 15
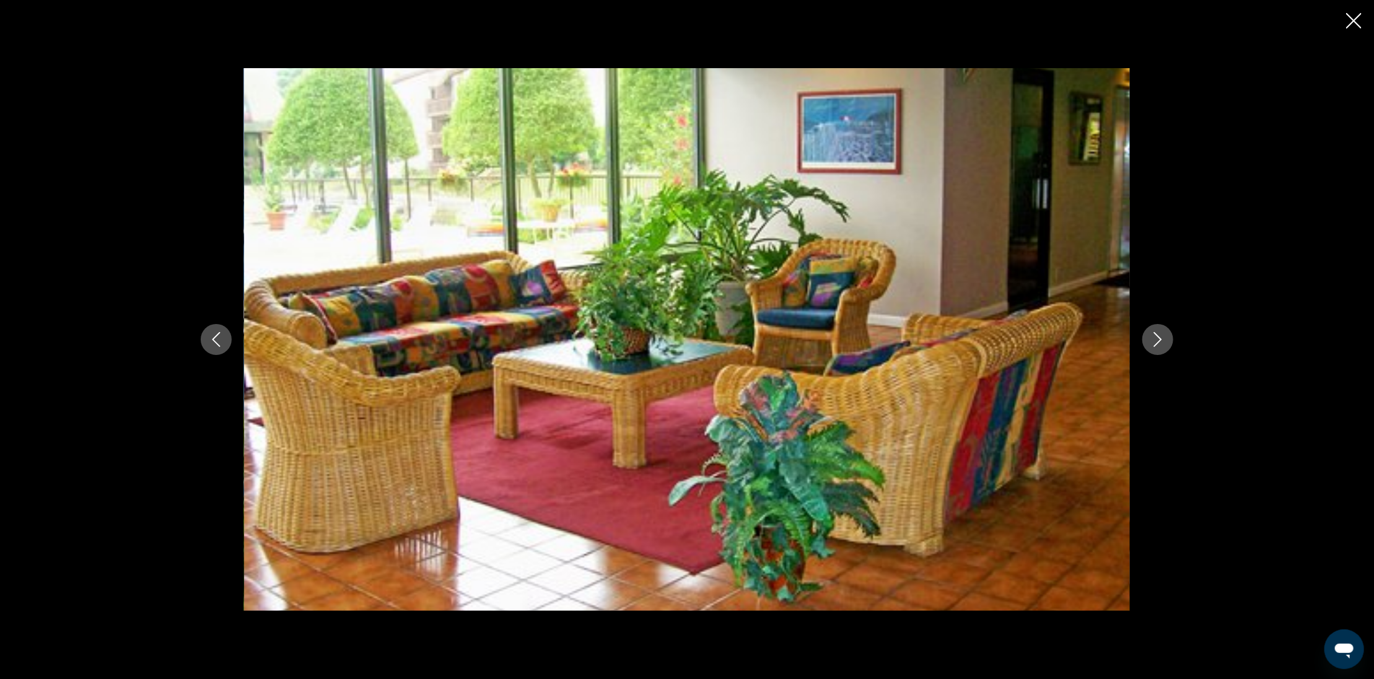
click at [1161, 336] on icon "Next image" at bounding box center [1157, 339] width 15 height 15
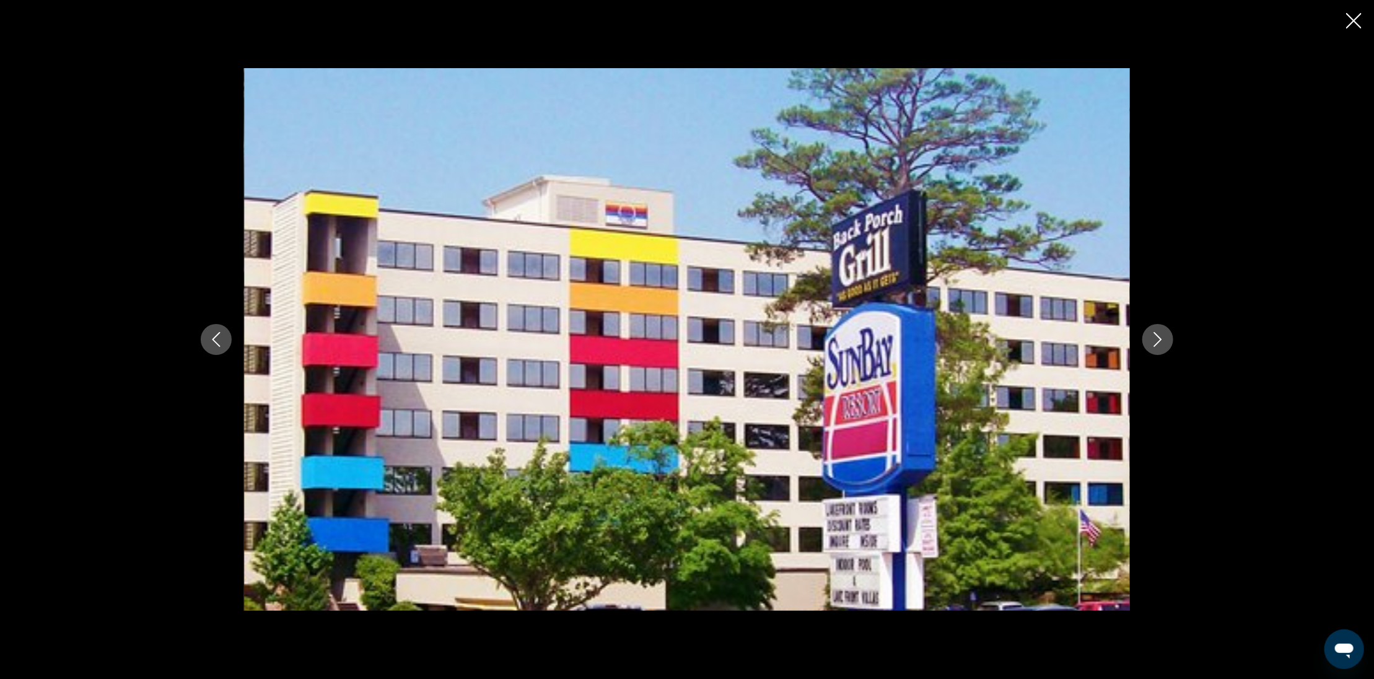
click at [1161, 336] on icon "Next image" at bounding box center [1157, 339] width 15 height 15
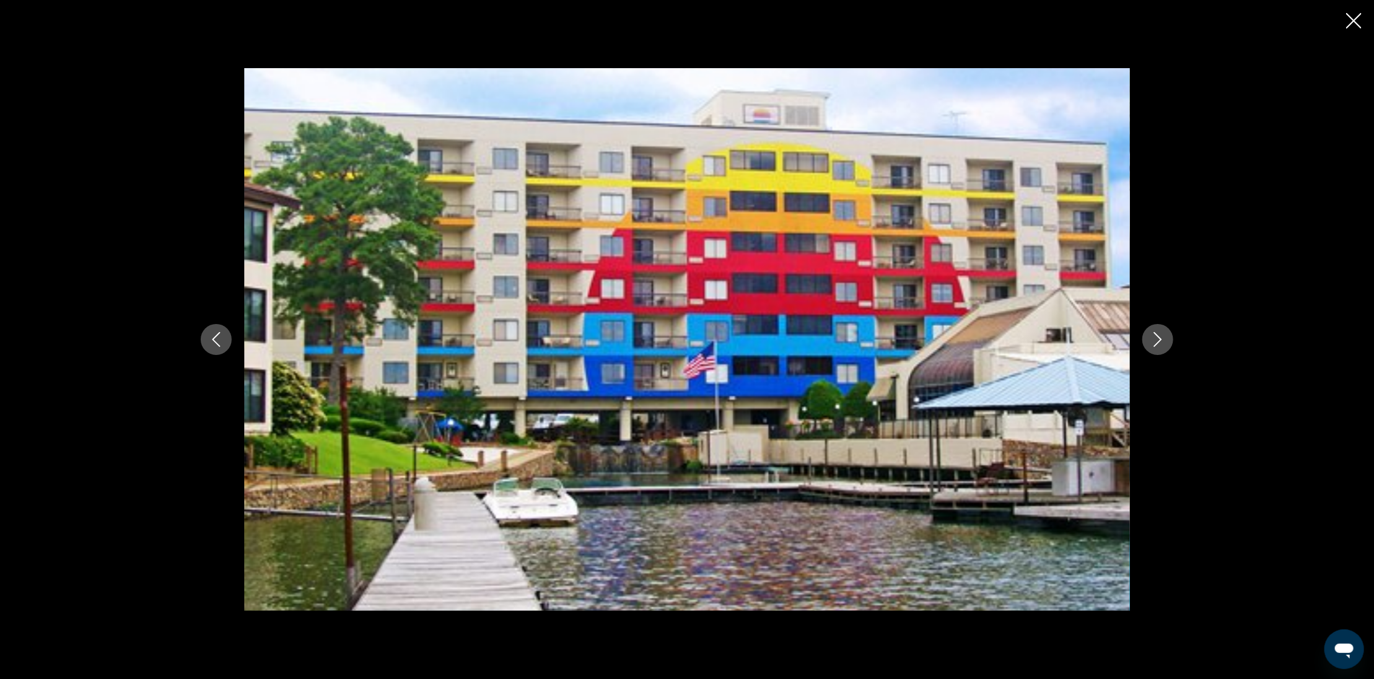
click at [1355, 16] on icon "Close slideshow" at bounding box center [1353, 20] width 15 height 15
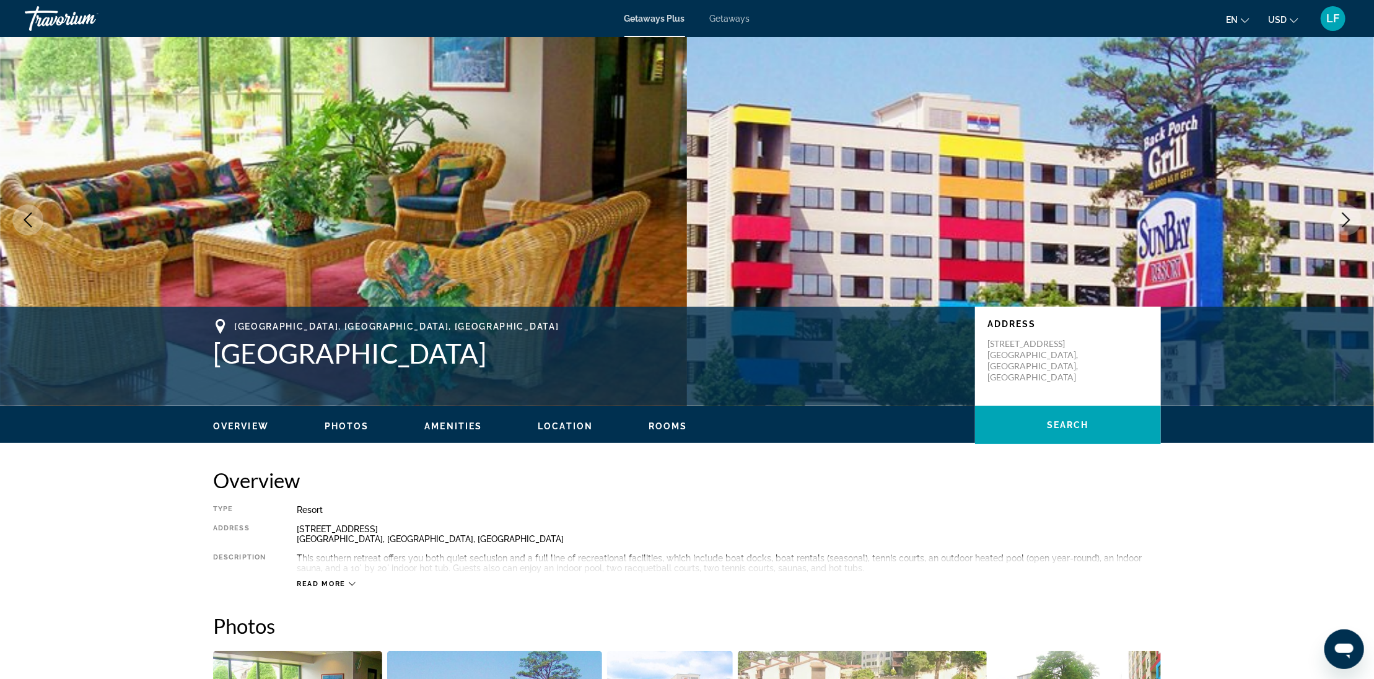
scroll to position [0, 0]
